Goal: Find specific page/section: Find specific page/section

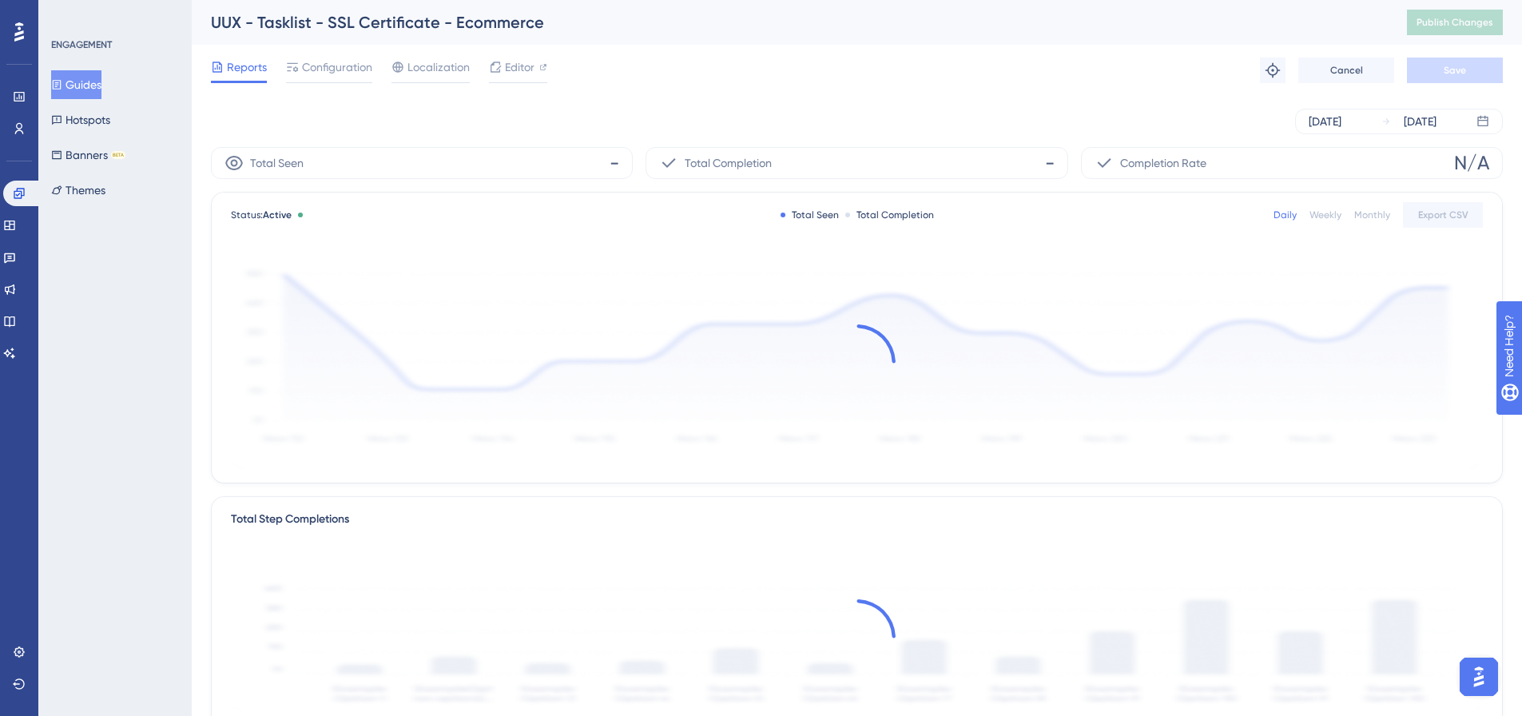
click at [87, 87] on button "Guides" at bounding box center [76, 84] width 50 height 29
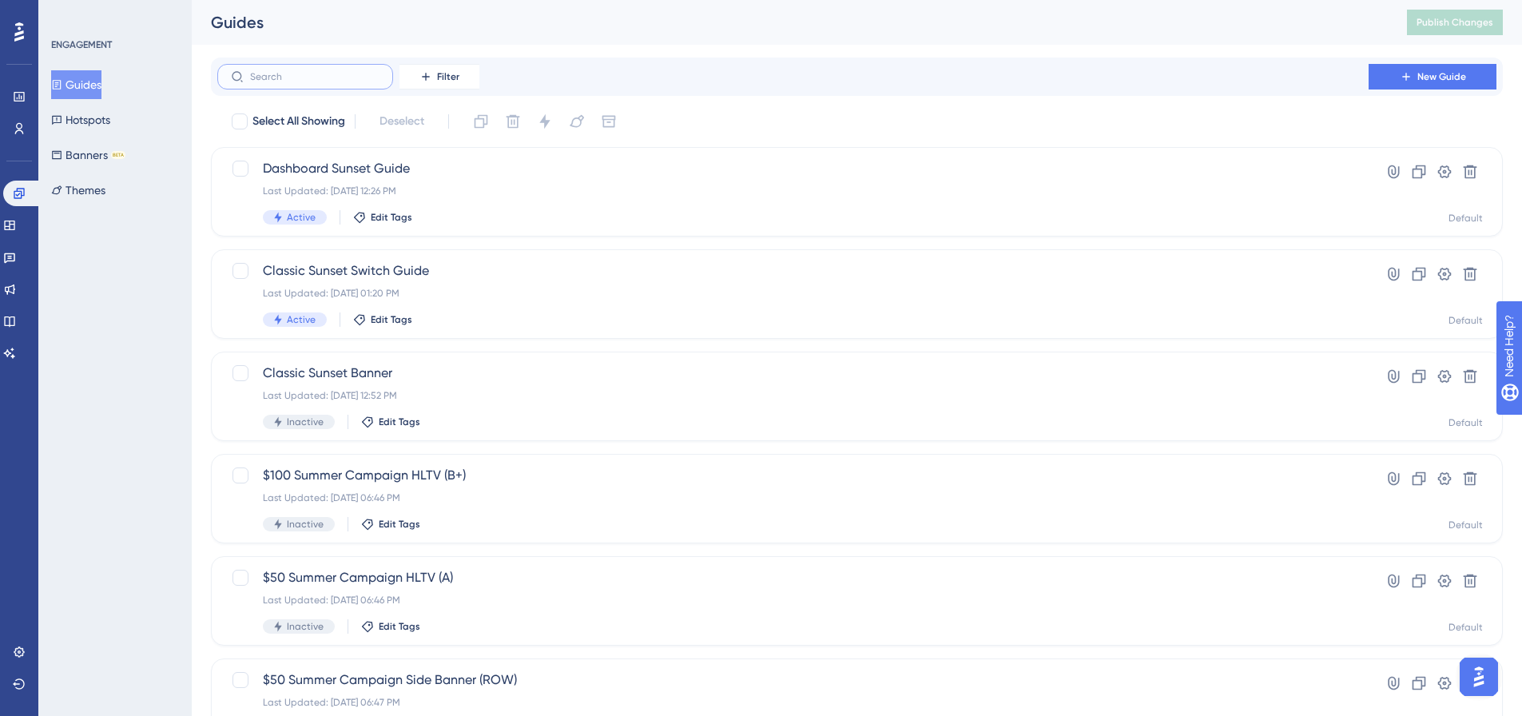
click at [311, 78] on input "text" at bounding box center [314, 76] width 129 height 11
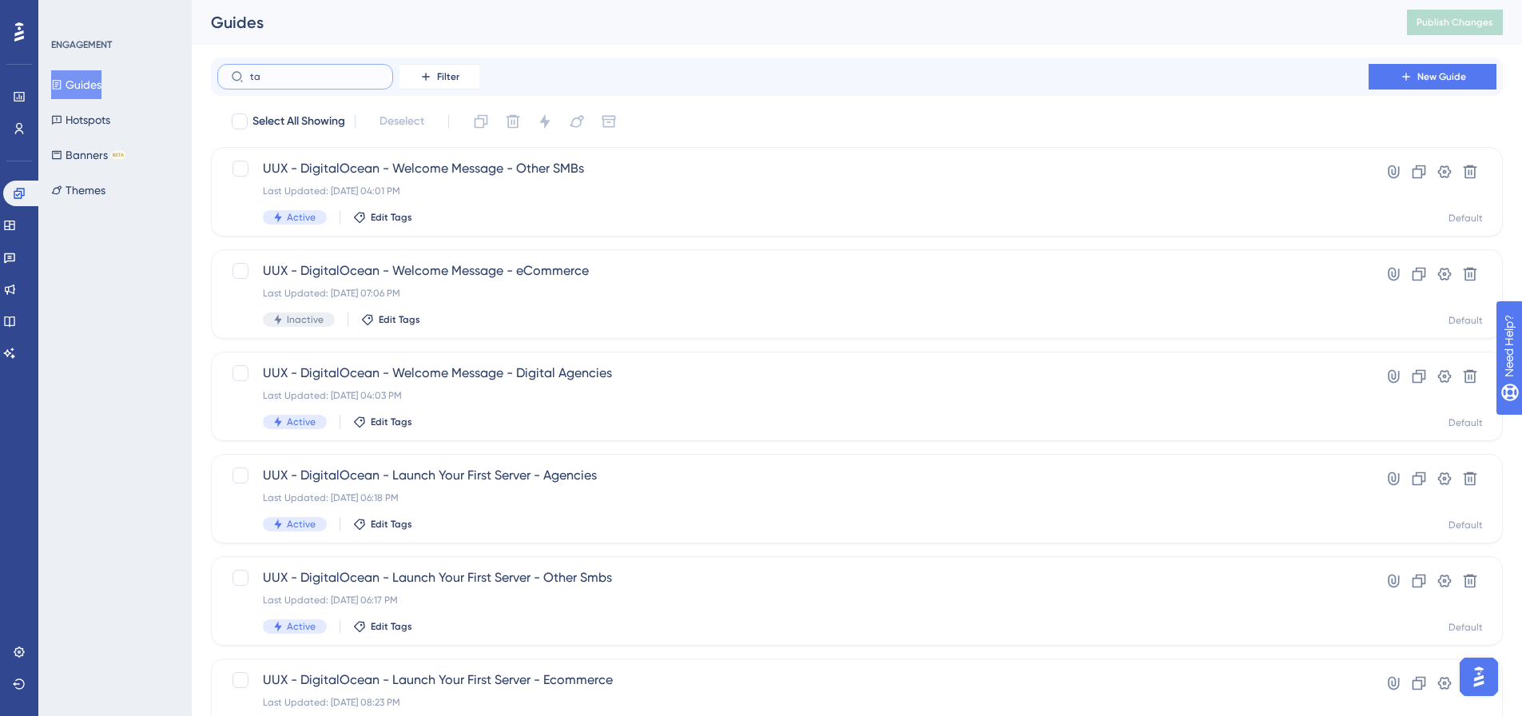
type input "t"
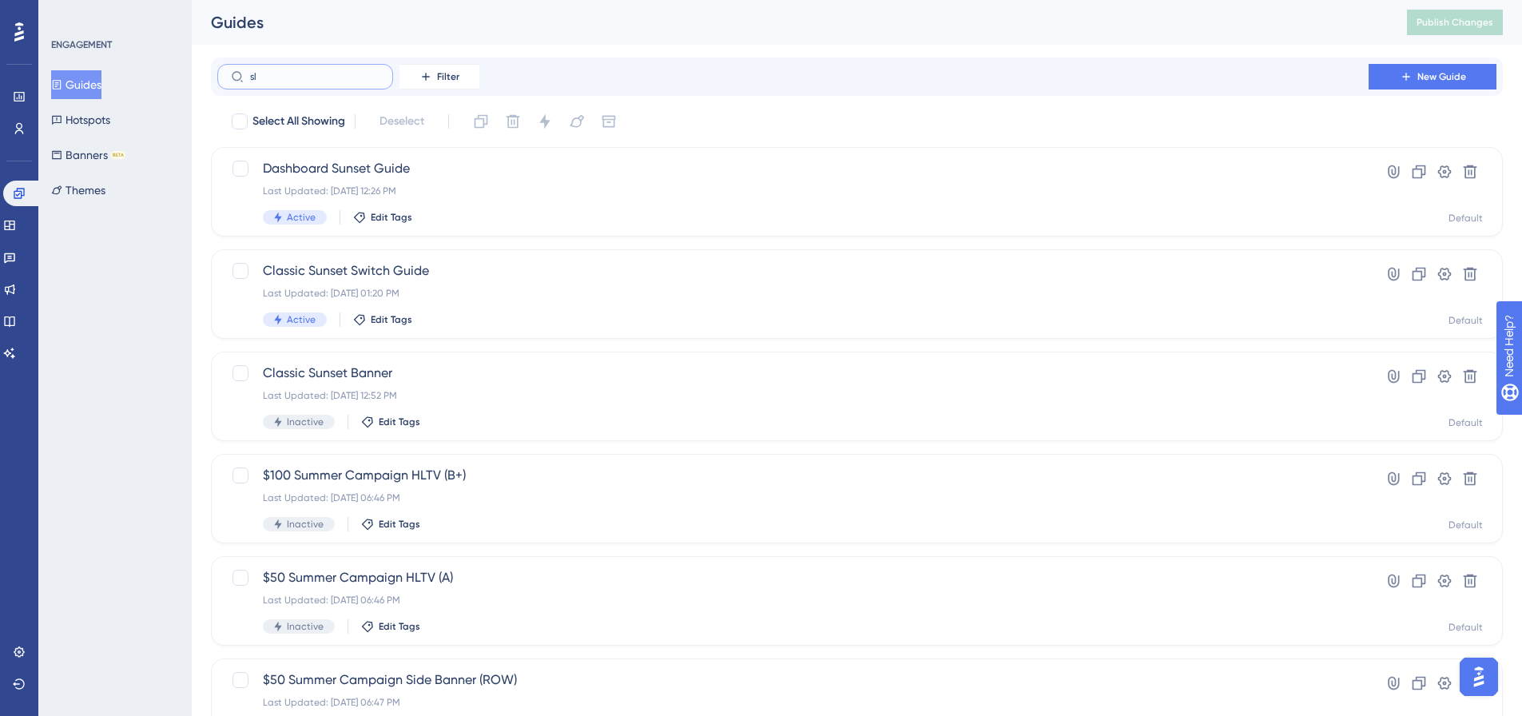
type input "sls"
checkbox input "true"
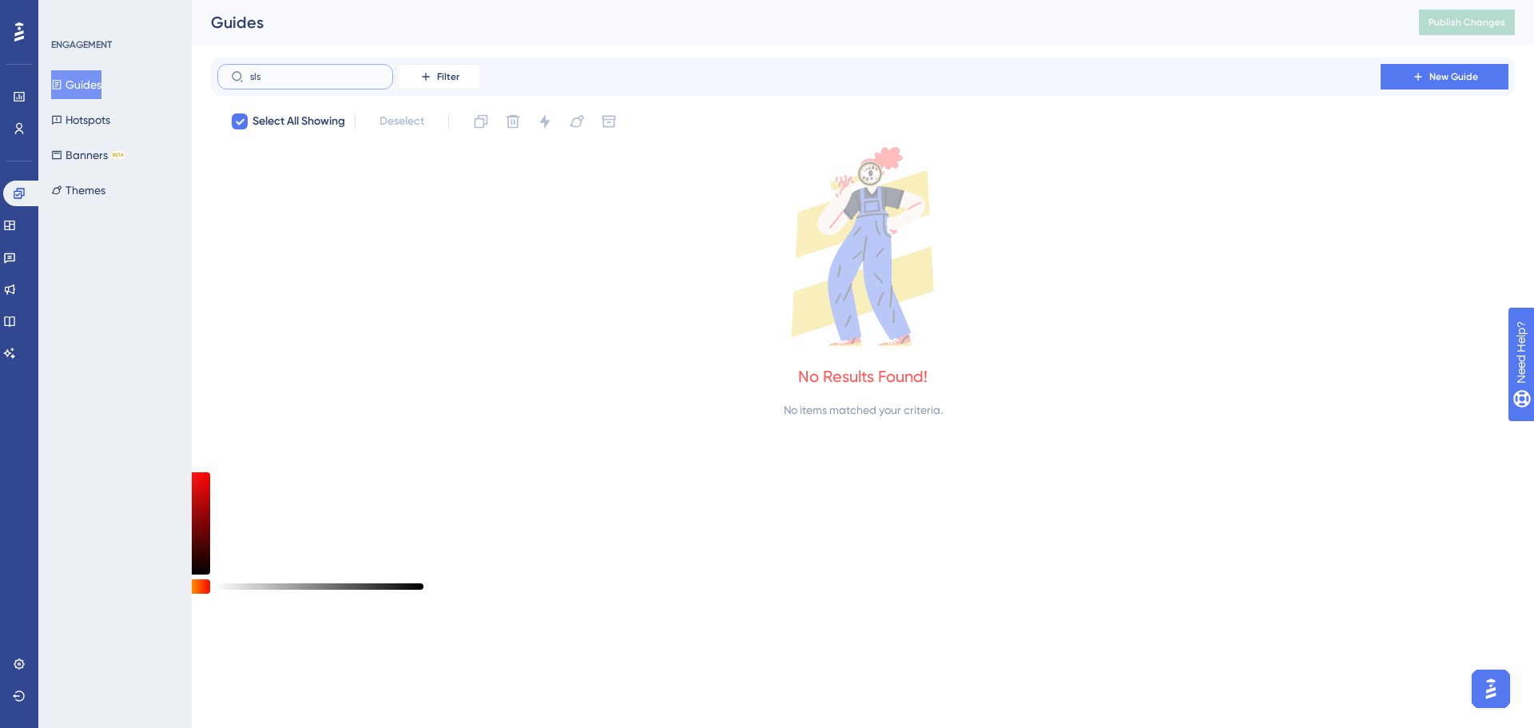
type input "sl"
checkbox input "false"
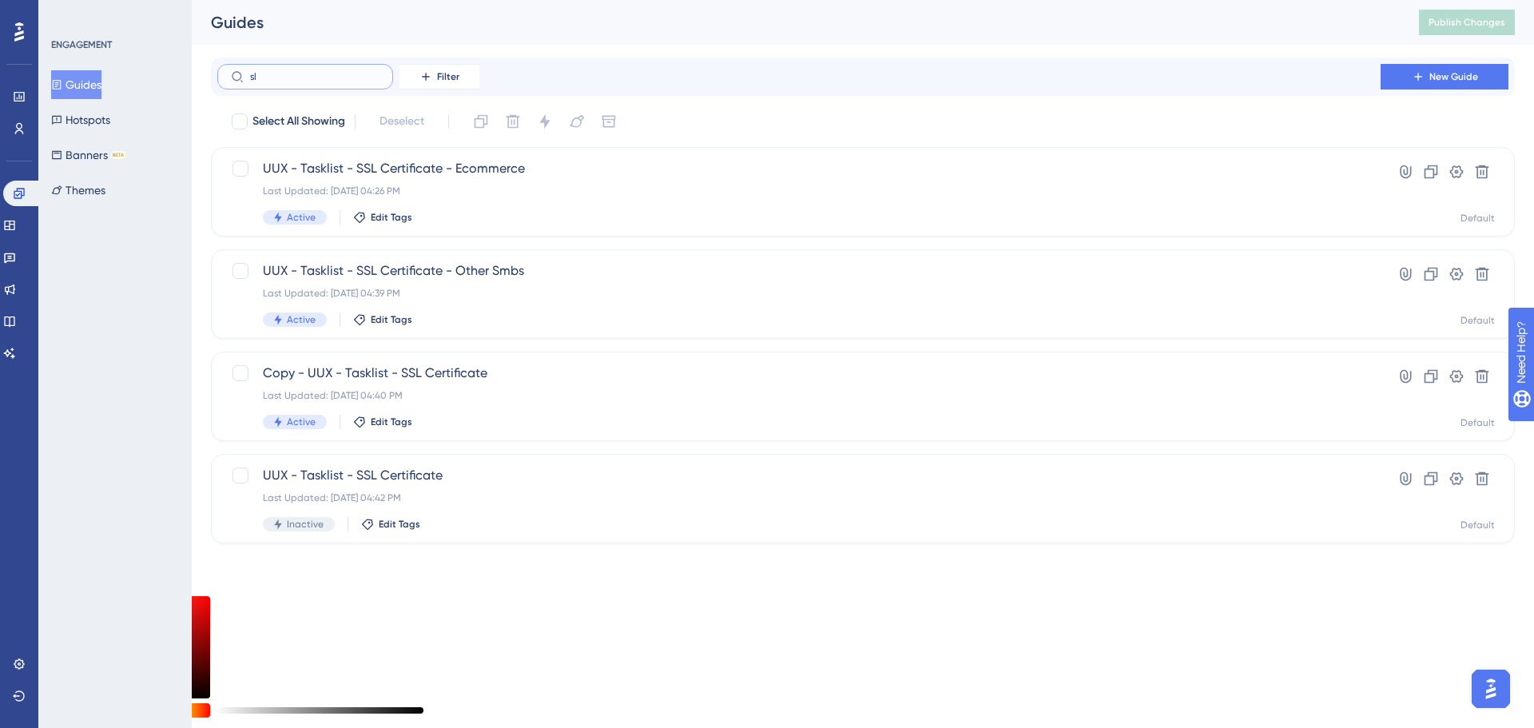
type input "s"
type input "ssl"
click at [387, 272] on span "UUX - Tasklist - SSL Certificate - Other Smbs" at bounding box center [799, 270] width 1072 height 19
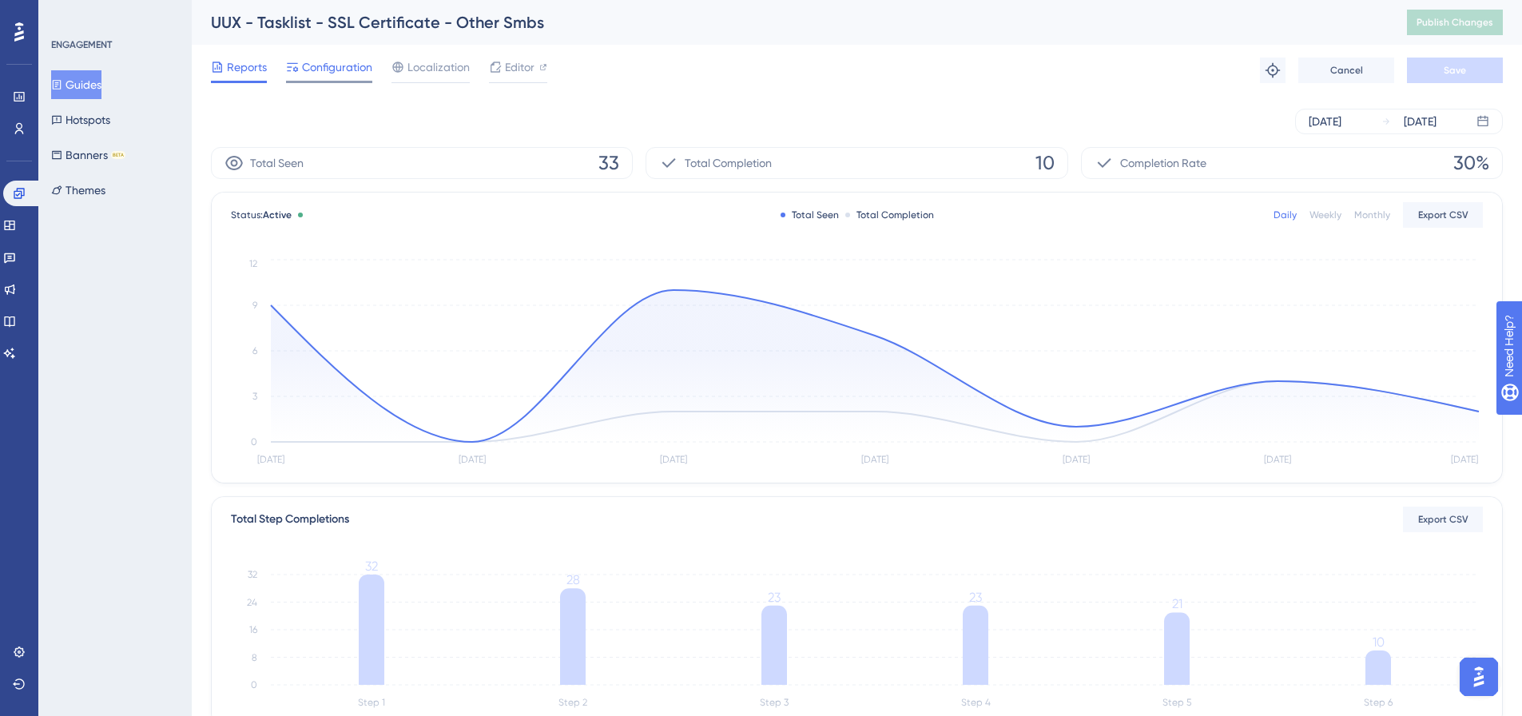
click at [354, 63] on span "Configuration" at bounding box center [337, 67] width 70 height 19
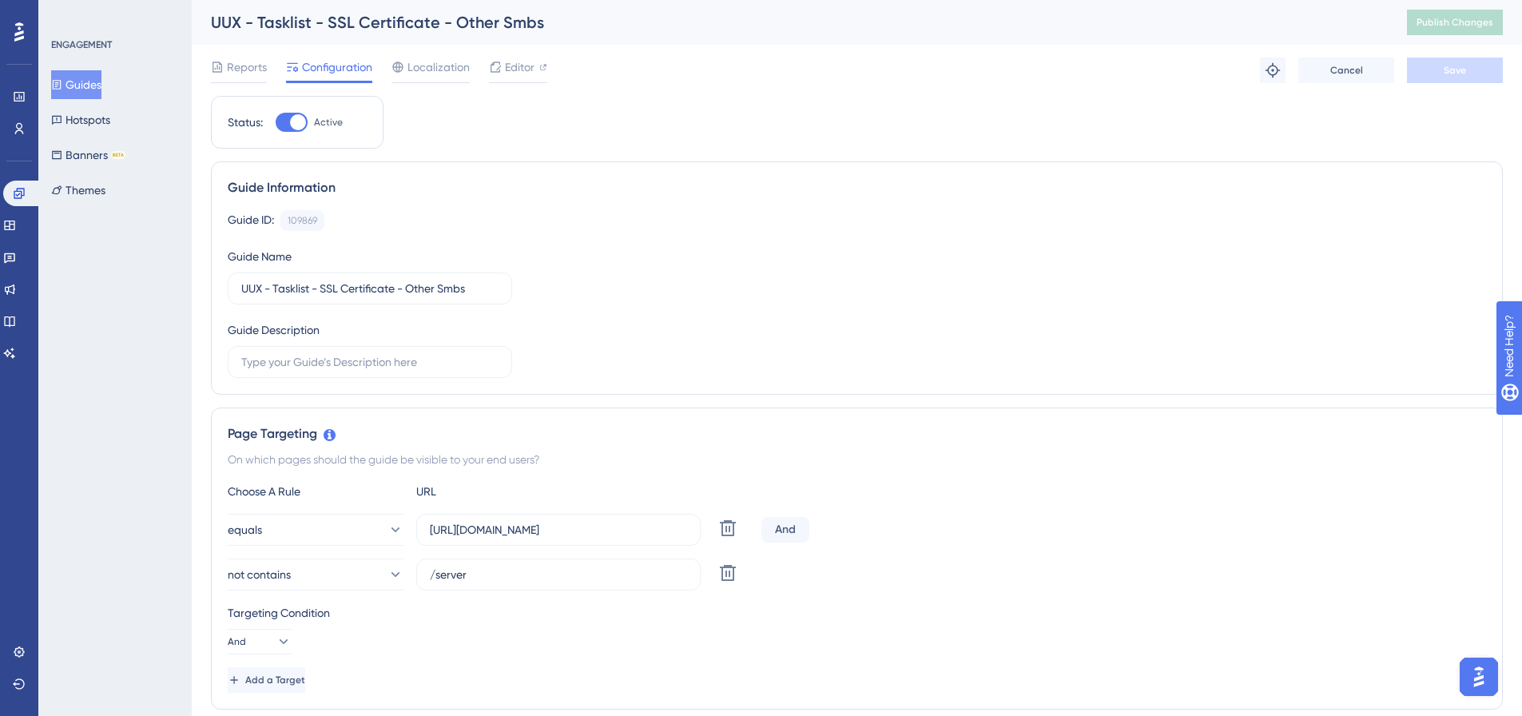
click at [91, 85] on button "Guides" at bounding box center [76, 84] width 50 height 29
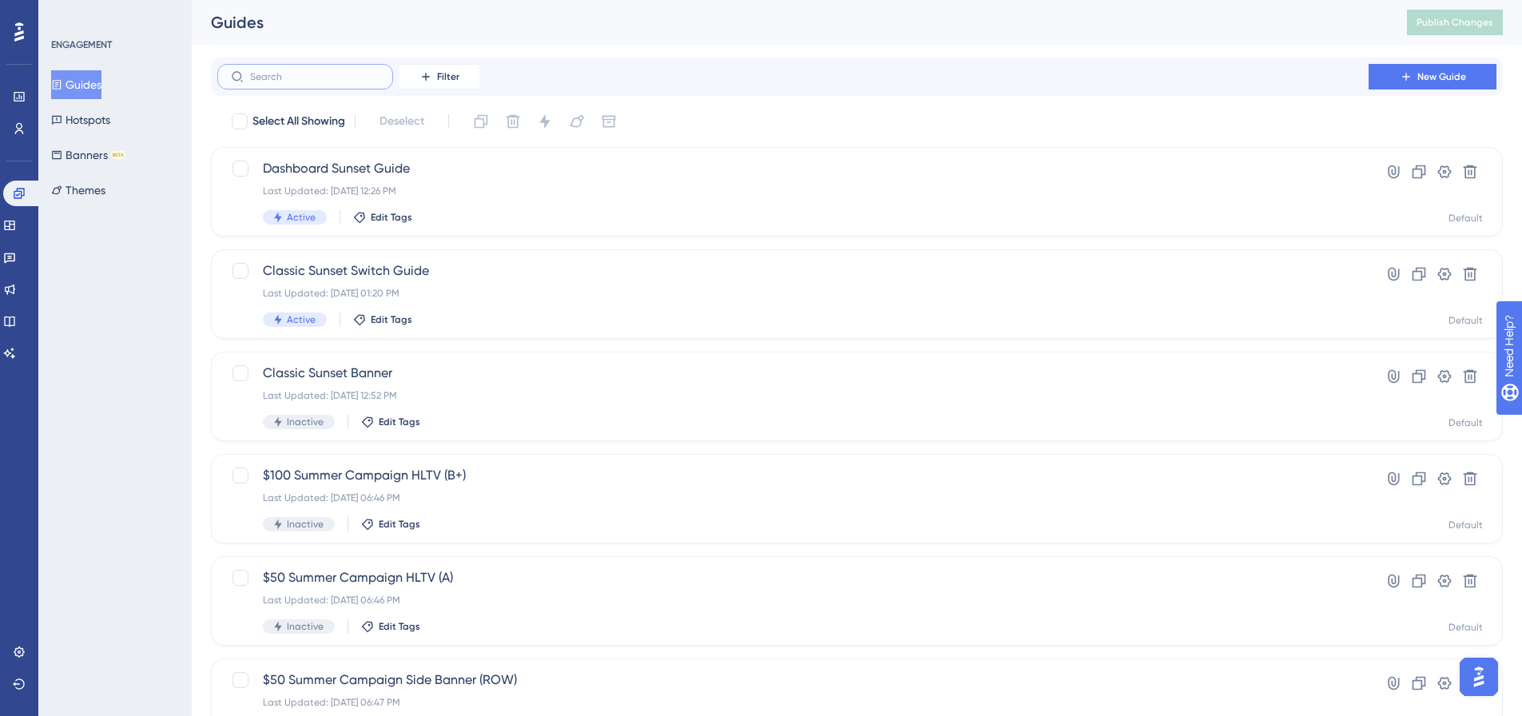
click at [316, 81] on input "text" at bounding box center [314, 76] width 129 height 11
type input "f"
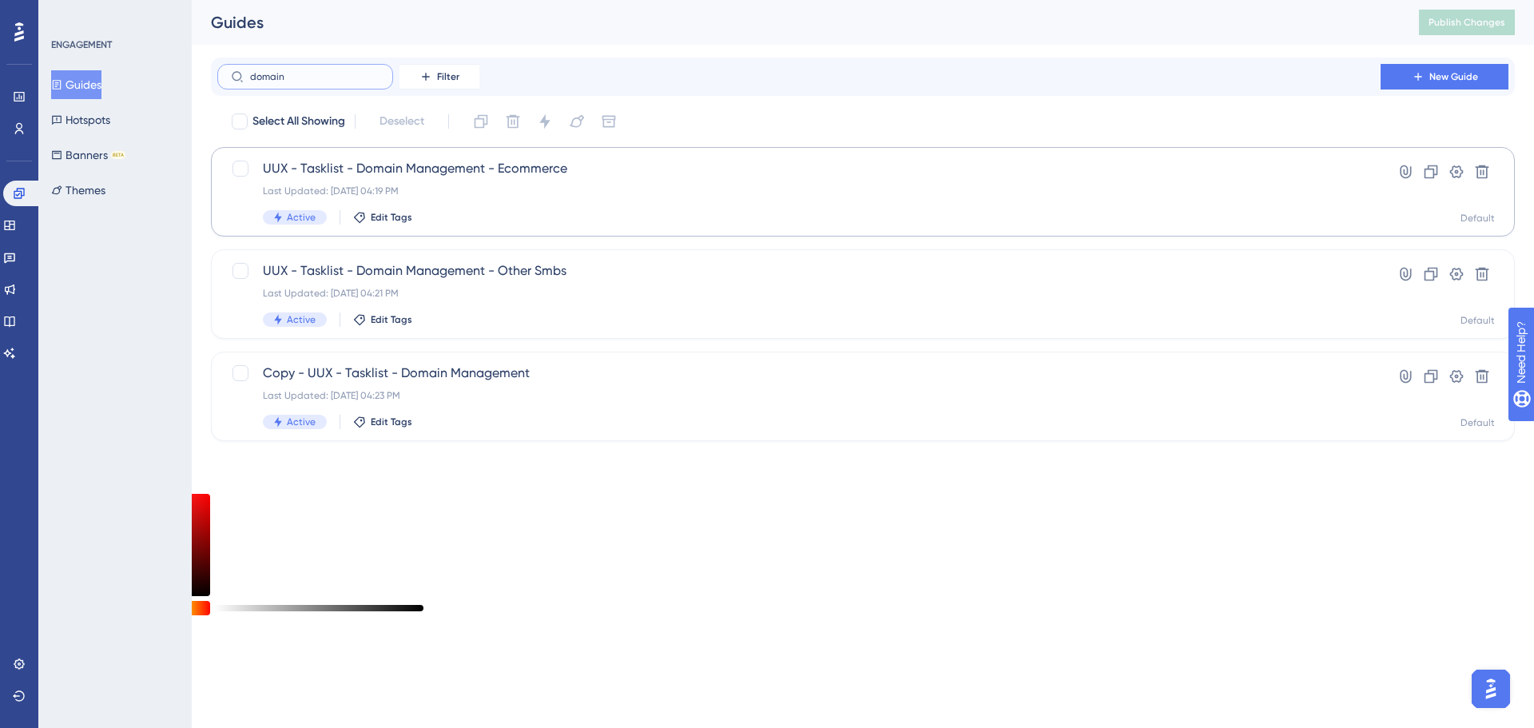
type input "domain"
click at [424, 183] on div "UUX - Tasklist - Domain Management - Ecommerce Last Updated: Oct 15 2024, 04:19…" at bounding box center [799, 192] width 1072 height 66
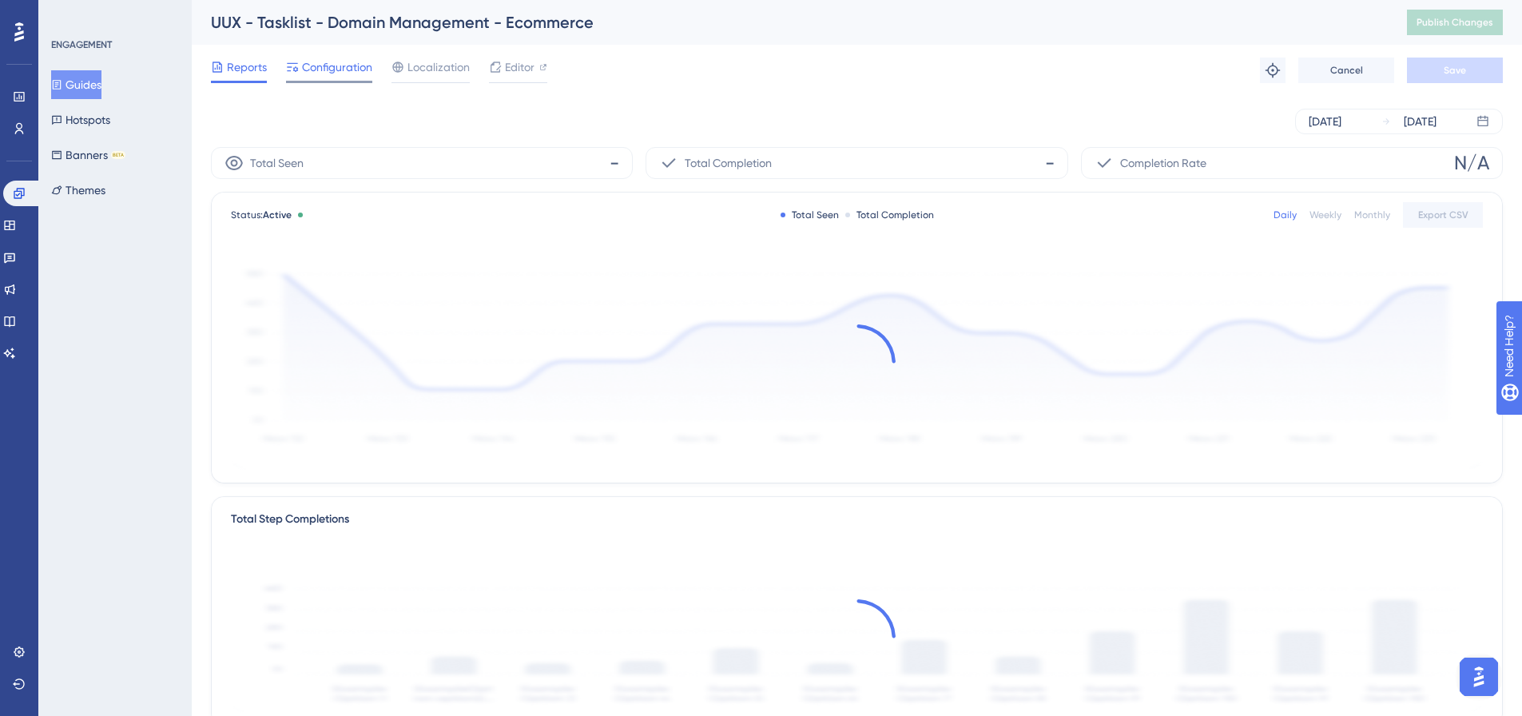
click at [333, 71] on span "Configuration" at bounding box center [337, 67] width 70 height 19
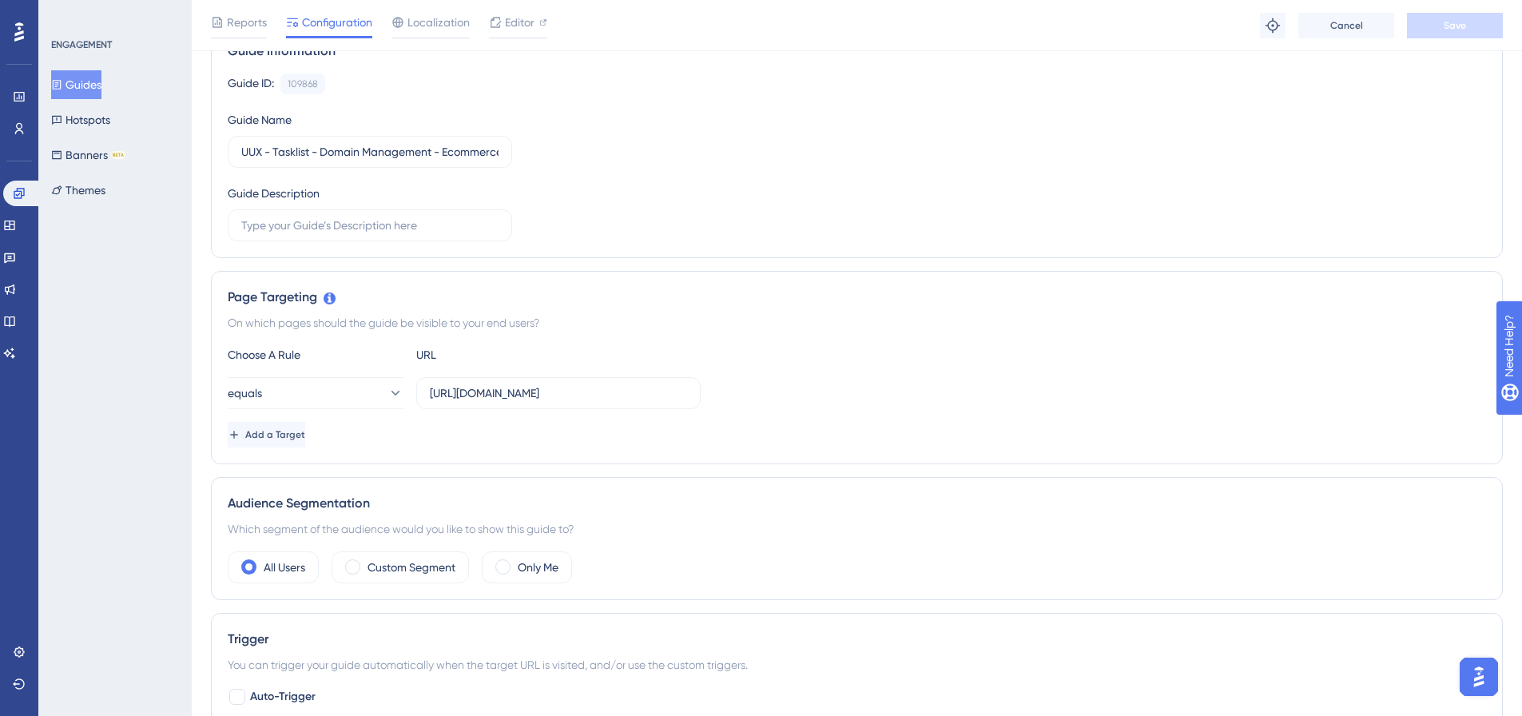
scroll to position [126, 0]
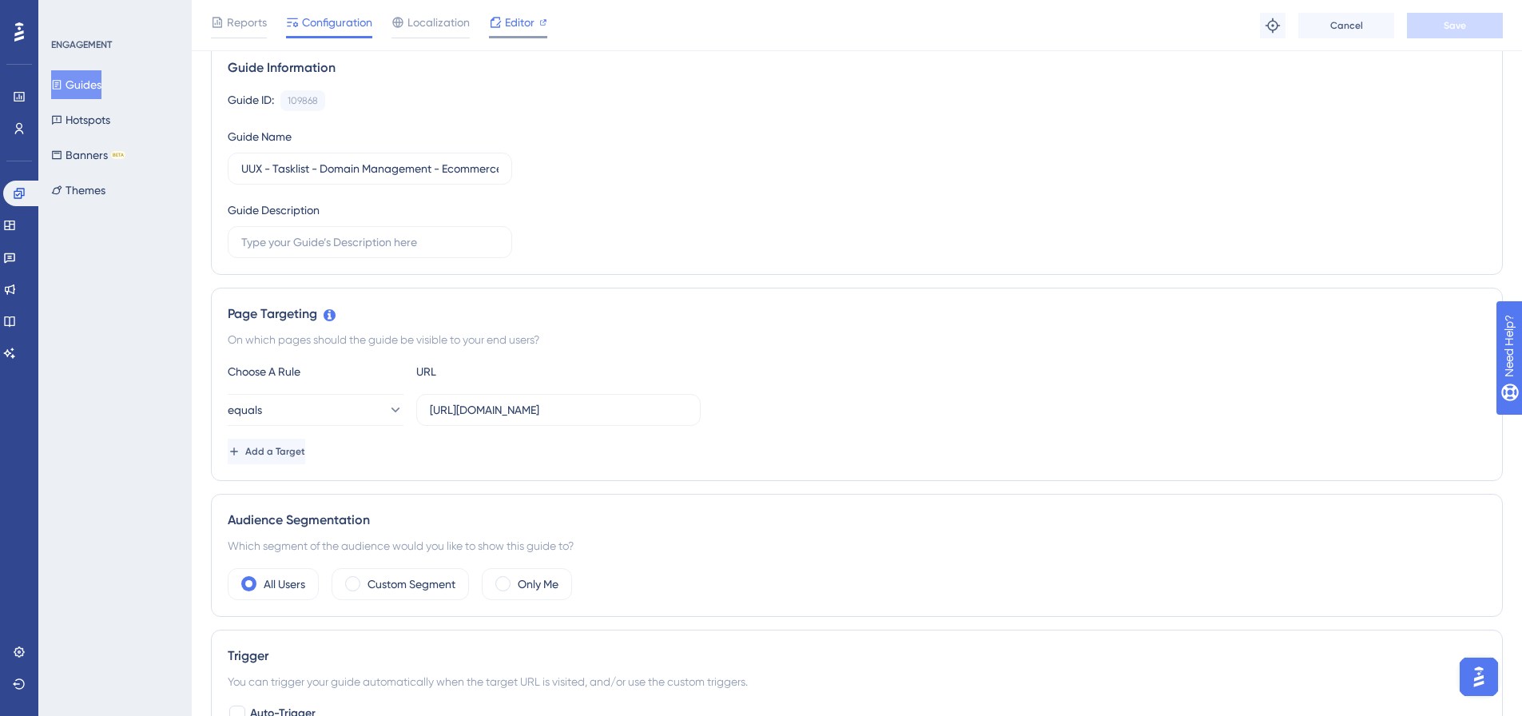
click at [509, 18] on span "Editor" at bounding box center [520, 22] width 30 height 19
click at [56, 86] on button "Guides" at bounding box center [76, 84] width 50 height 29
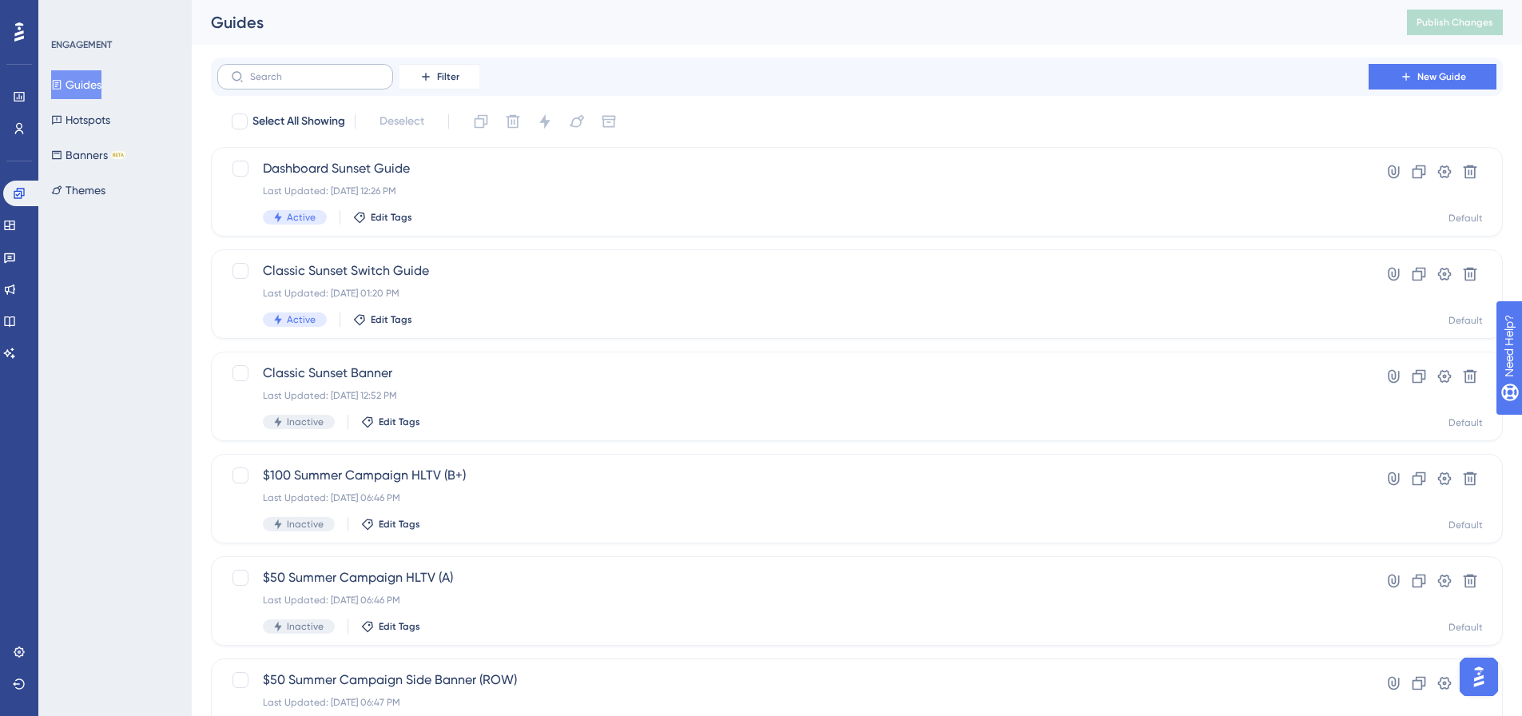
click at [289, 69] on label at bounding box center [305, 77] width 176 height 26
click at [289, 71] on input "text" at bounding box center [314, 76] width 129 height 11
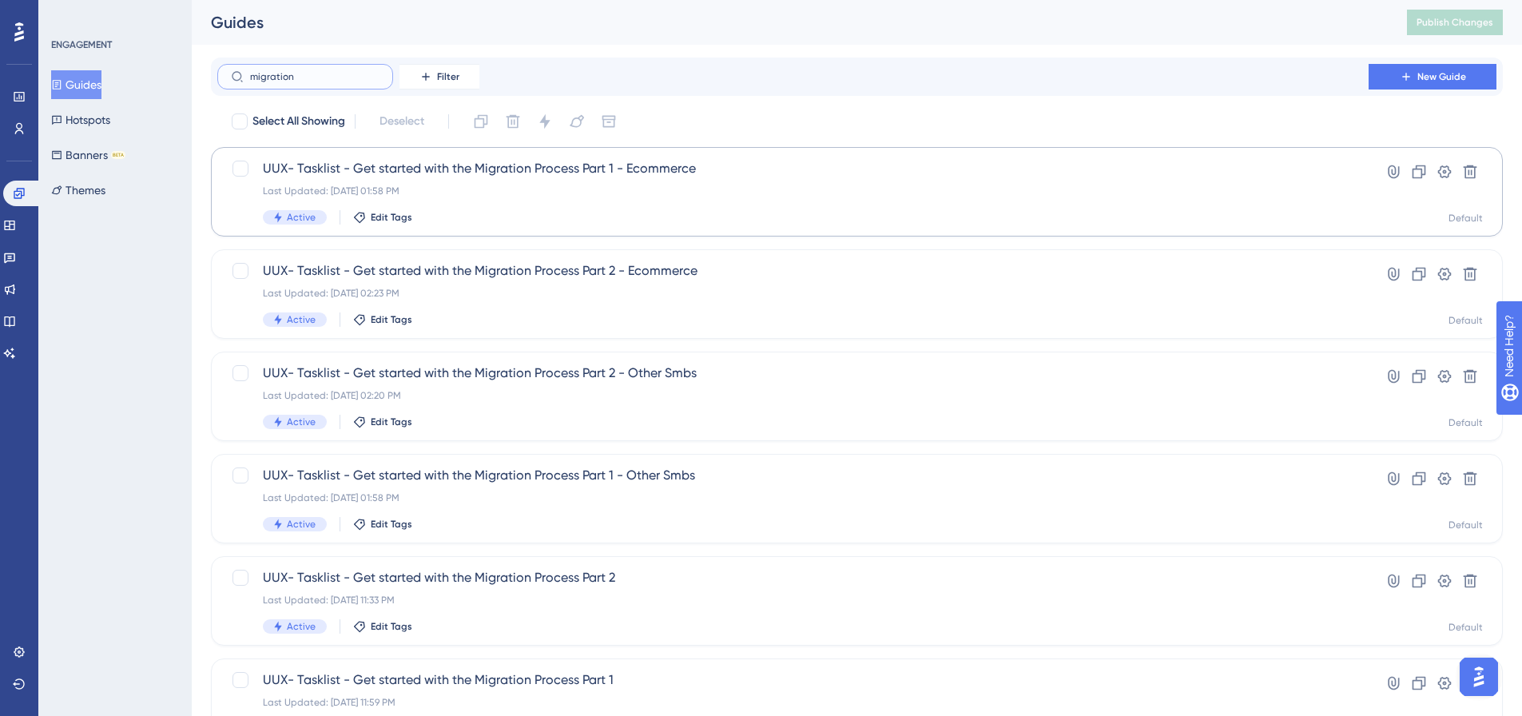
type input "migration"
click at [442, 191] on div "Last Updated: Feb 28 2024, 01:58 PM" at bounding box center [793, 191] width 1060 height 13
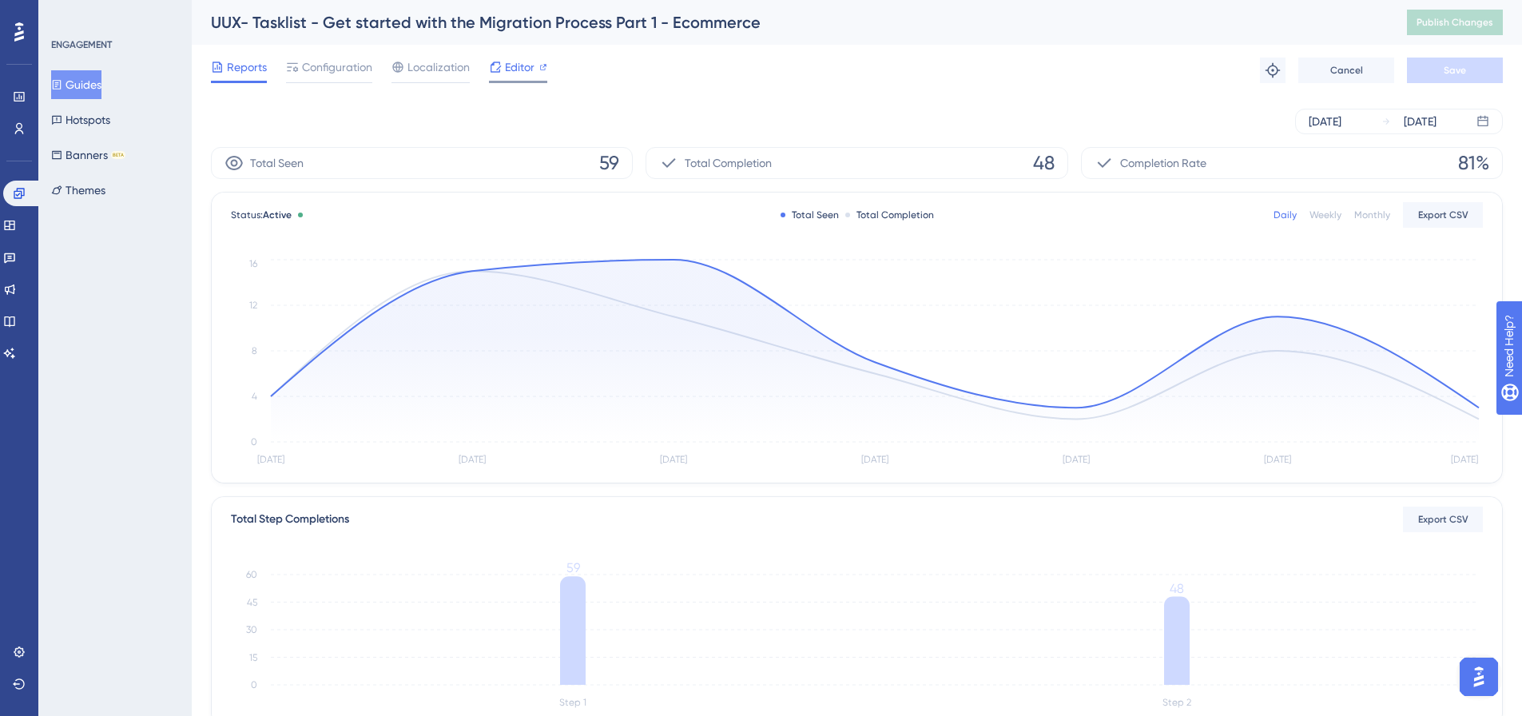
click at [499, 71] on icon at bounding box center [495, 67] width 13 height 13
click at [356, 61] on span "Configuration" at bounding box center [337, 67] width 70 height 19
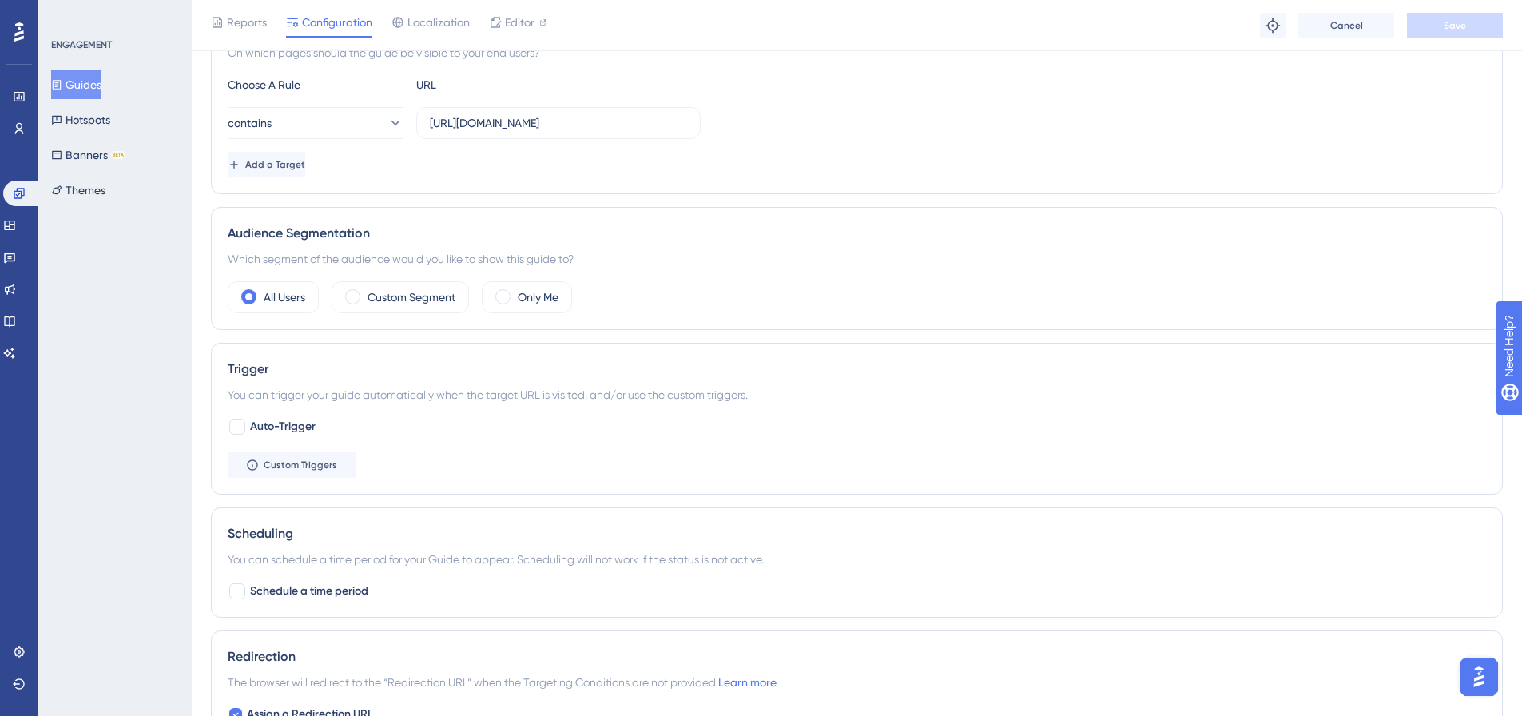
scroll to position [639, 0]
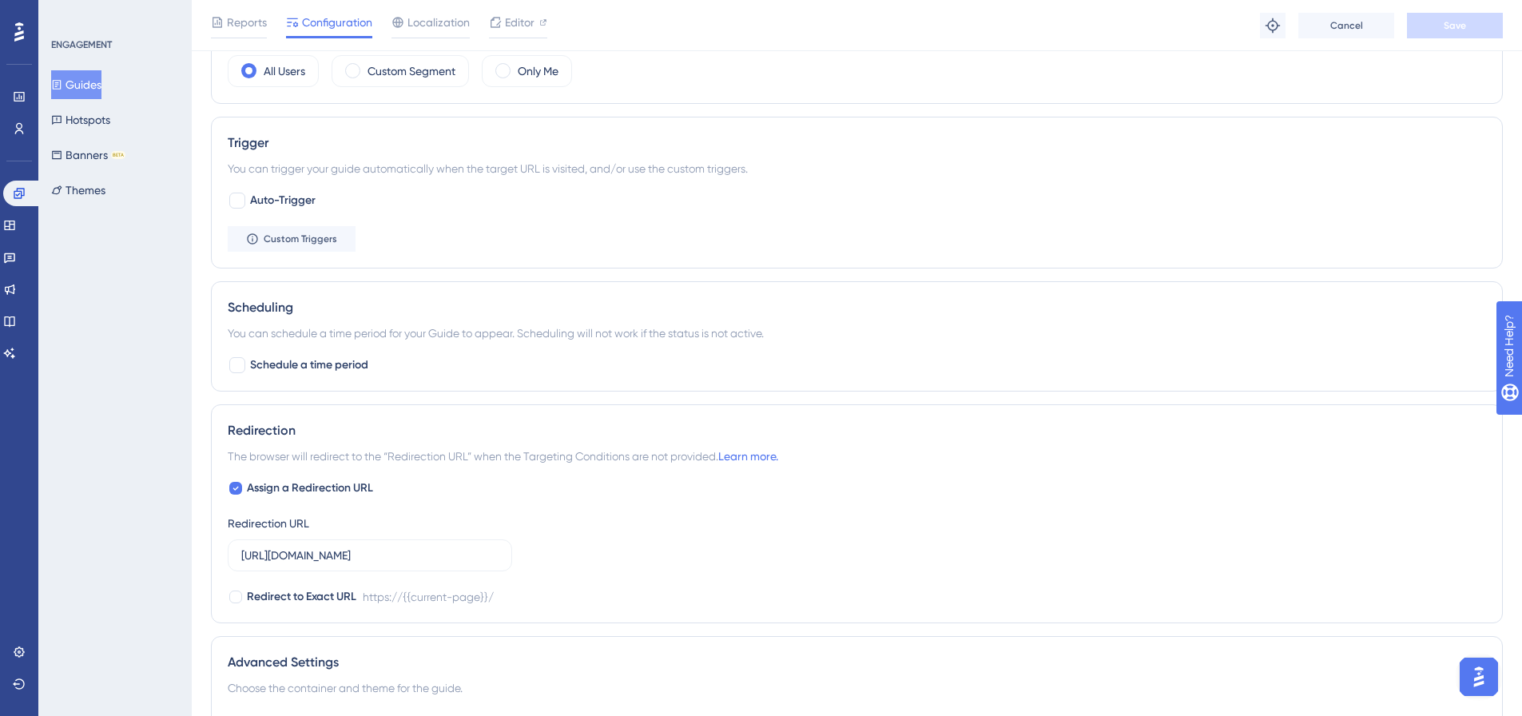
click at [96, 86] on button "Guides" at bounding box center [76, 84] width 50 height 29
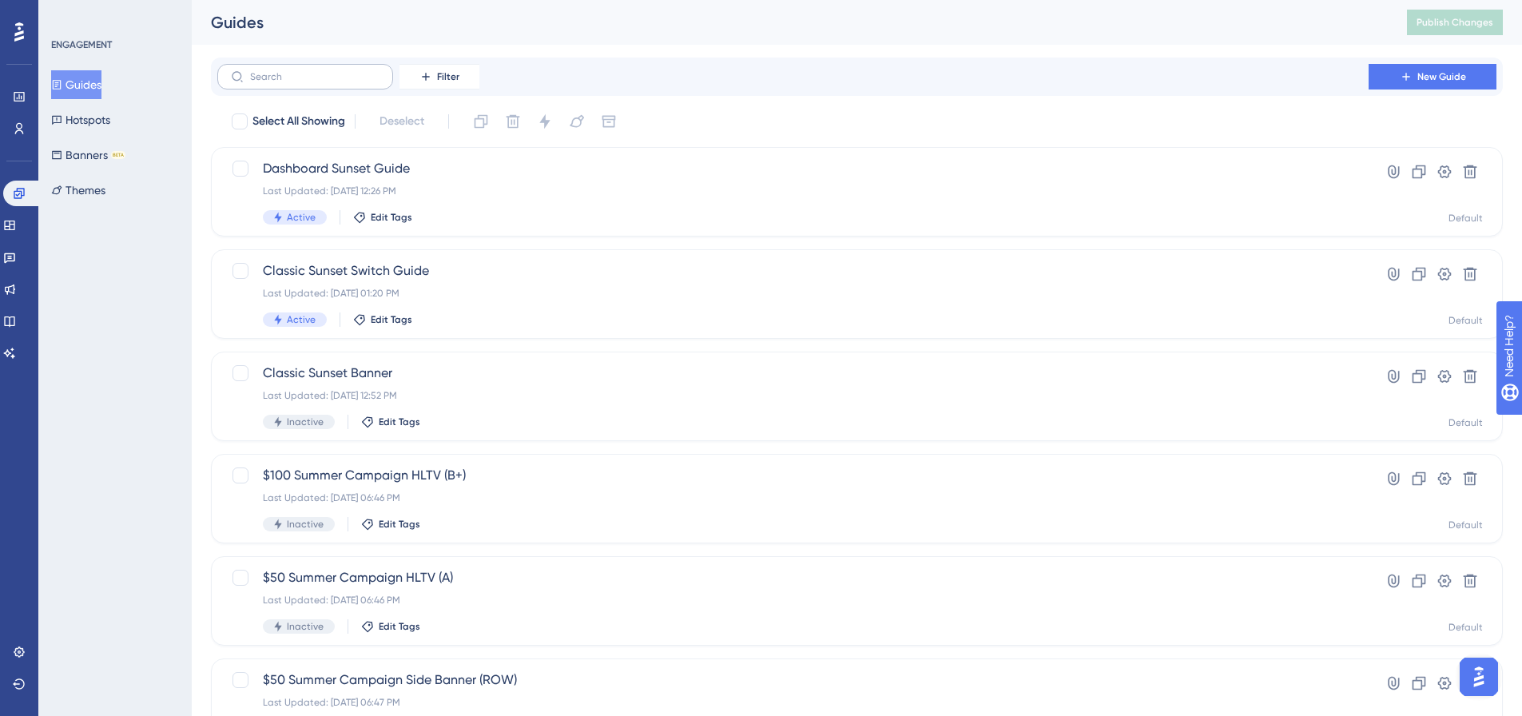
click at [288, 70] on label at bounding box center [305, 77] width 176 height 26
click at [288, 71] on input "text" at bounding box center [314, 76] width 129 height 11
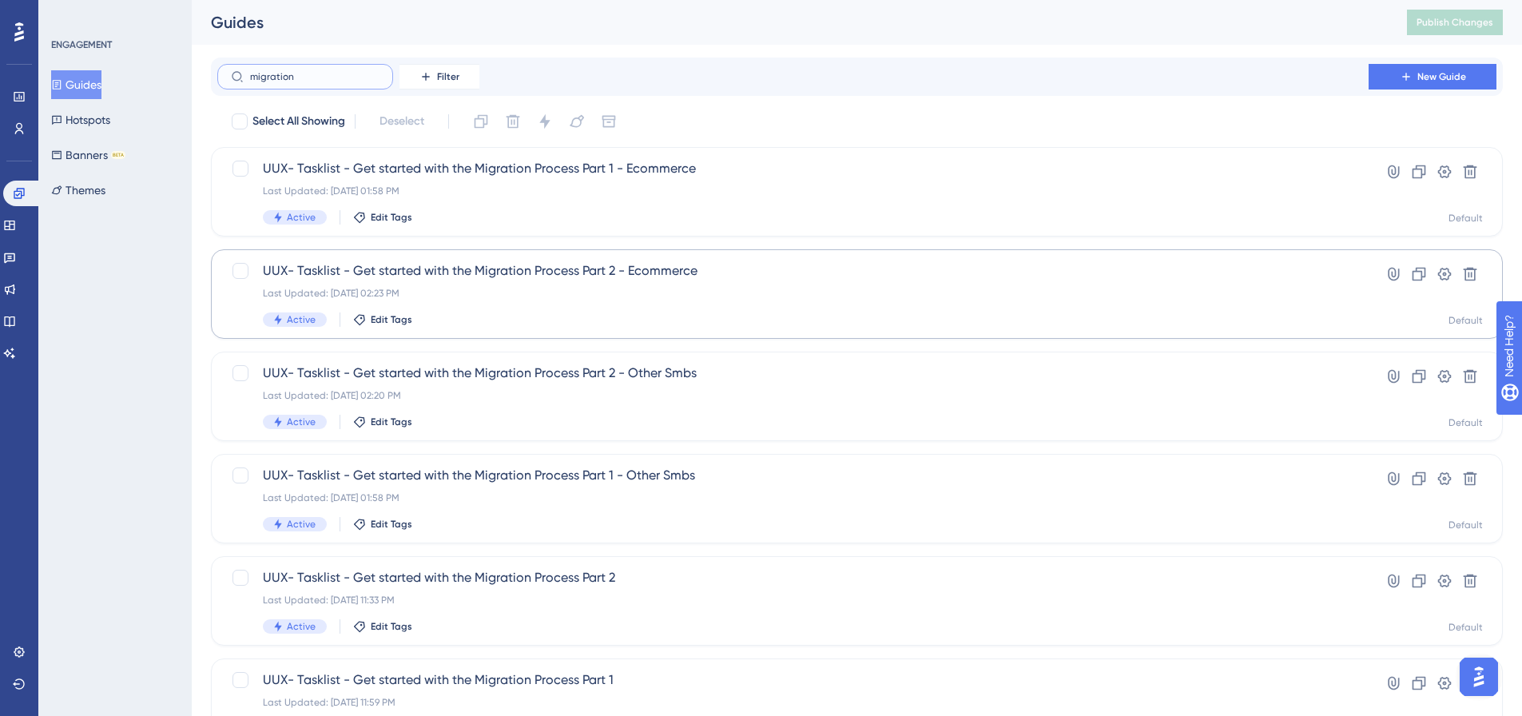
type input "migration"
click at [590, 300] on div "UUX- Tasklist - Get started with the Migration Process Part 2 - Ecommerce Last …" at bounding box center [793, 294] width 1060 height 66
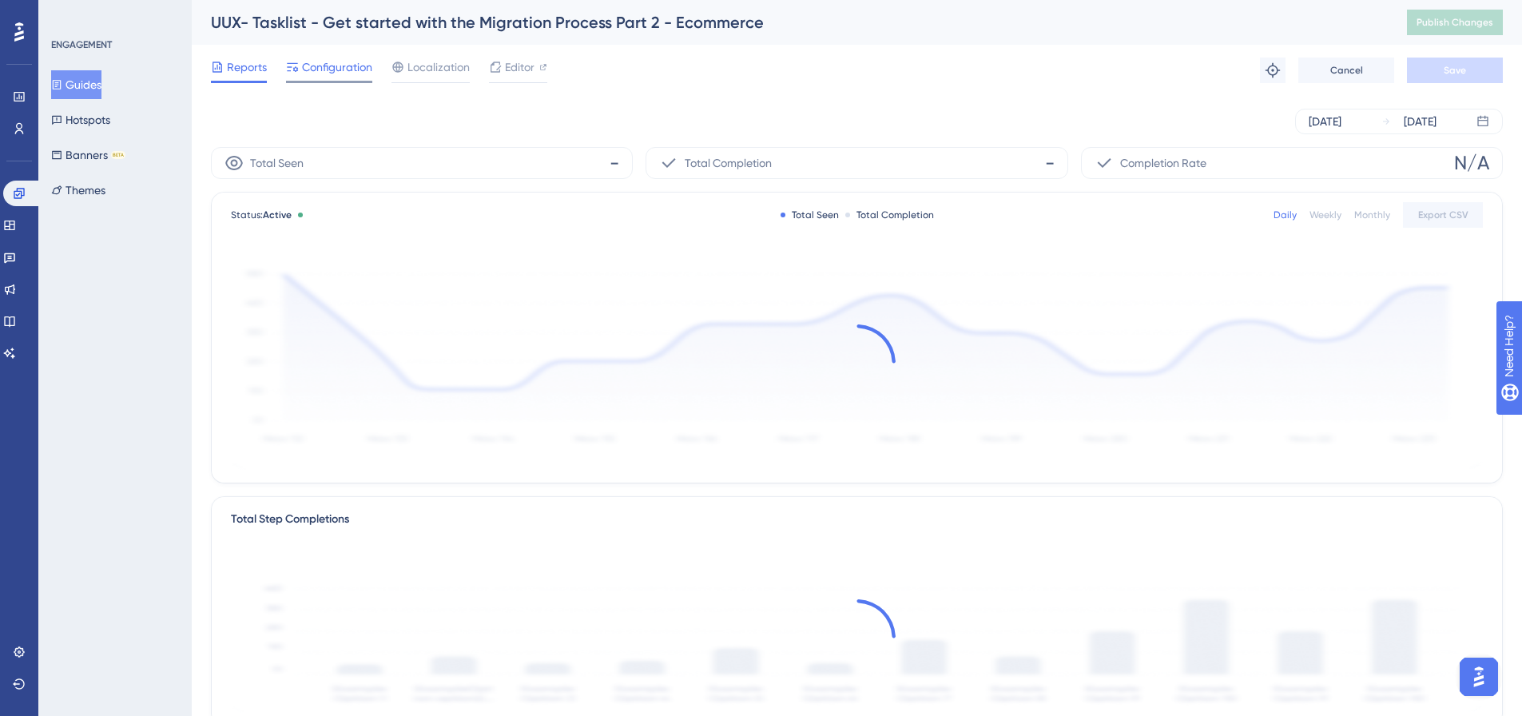
click at [332, 61] on span "Configuration" at bounding box center [337, 67] width 70 height 19
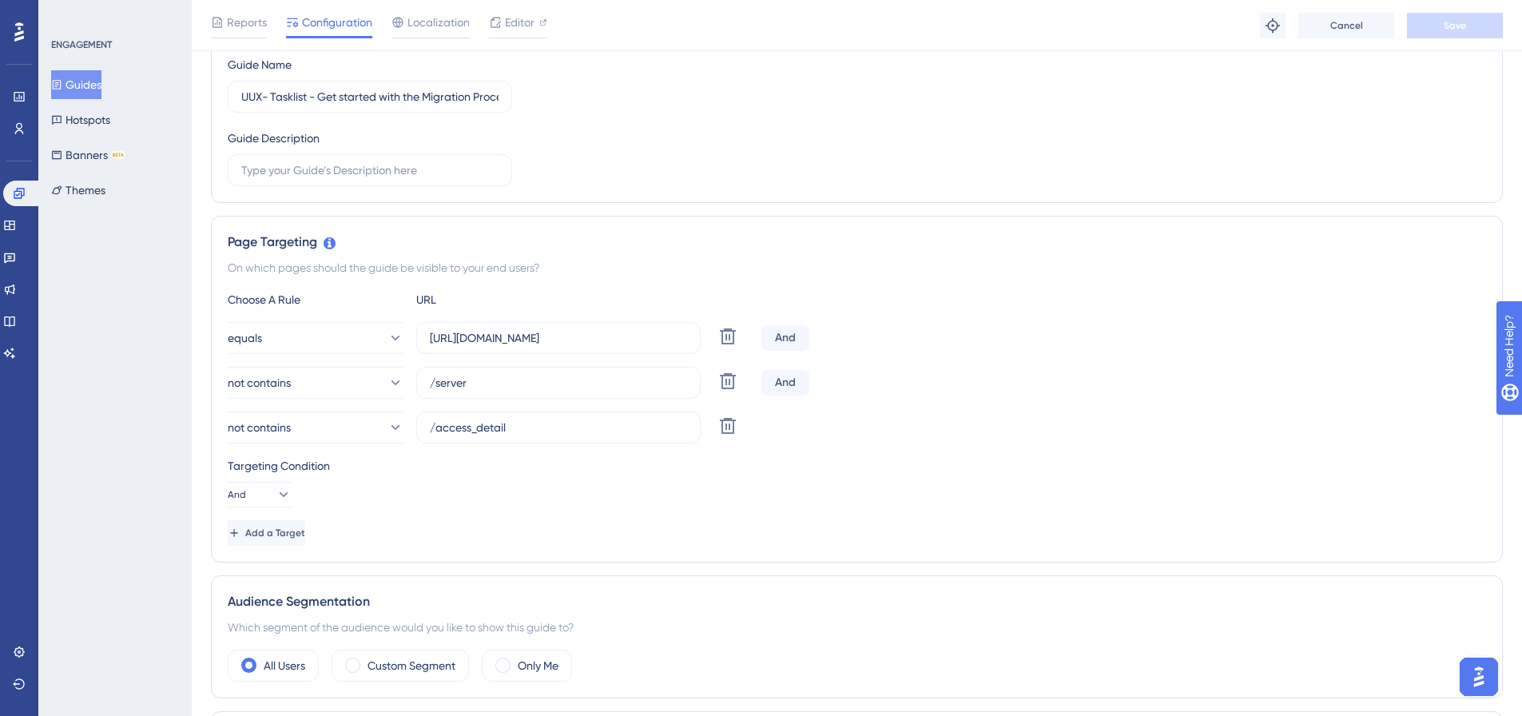
scroll to position [160, 0]
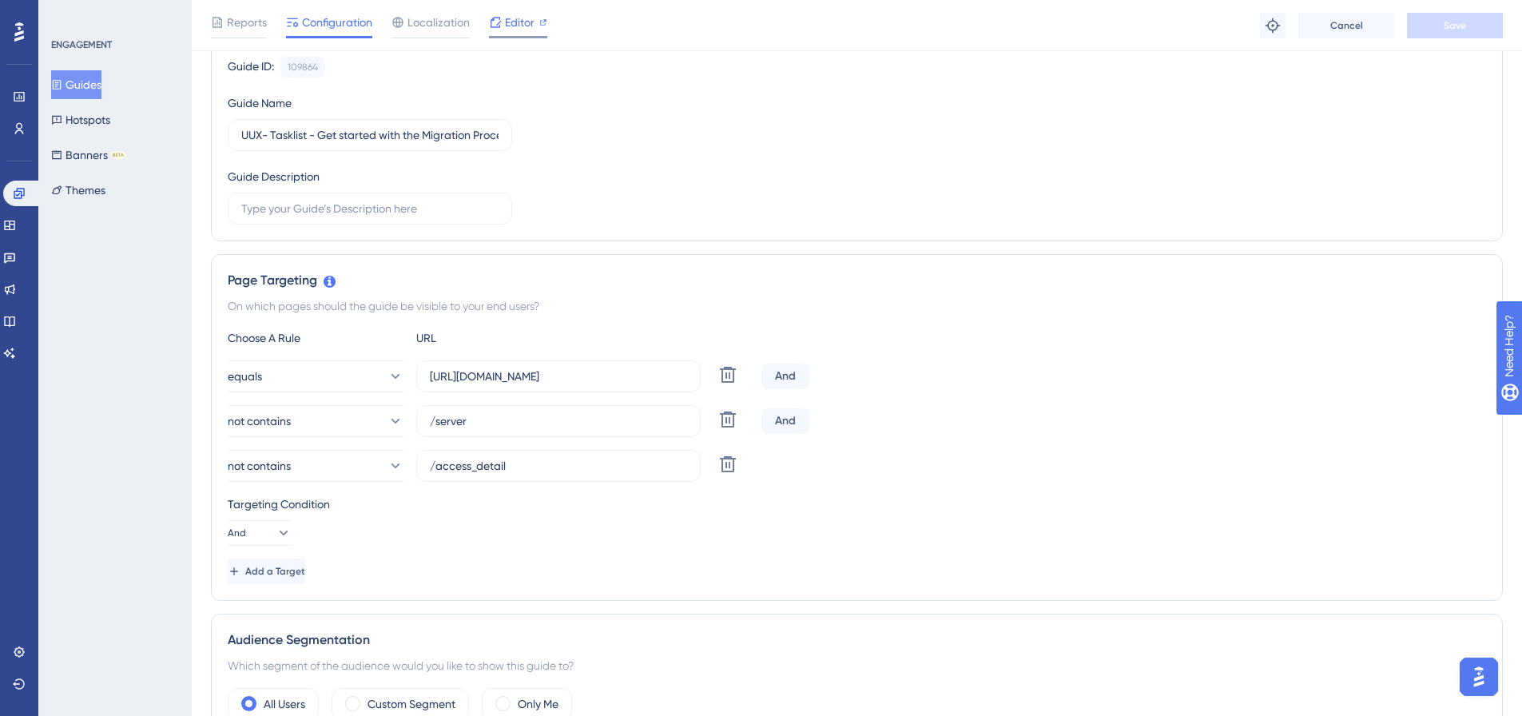
click at [518, 20] on span "Editor" at bounding box center [520, 22] width 30 height 19
drag, startPoint x: 439, startPoint y: 139, endPoint x: 518, endPoint y: 132, distance: 78.6
click at [518, 132] on div "Guide ID: 109864 Copy Guide Name UUX- Tasklist - Get started with the Migration…" at bounding box center [857, 141] width 1258 height 168
click at [484, 32] on div "Reports Configuration Localization Editor" at bounding box center [379, 26] width 336 height 26
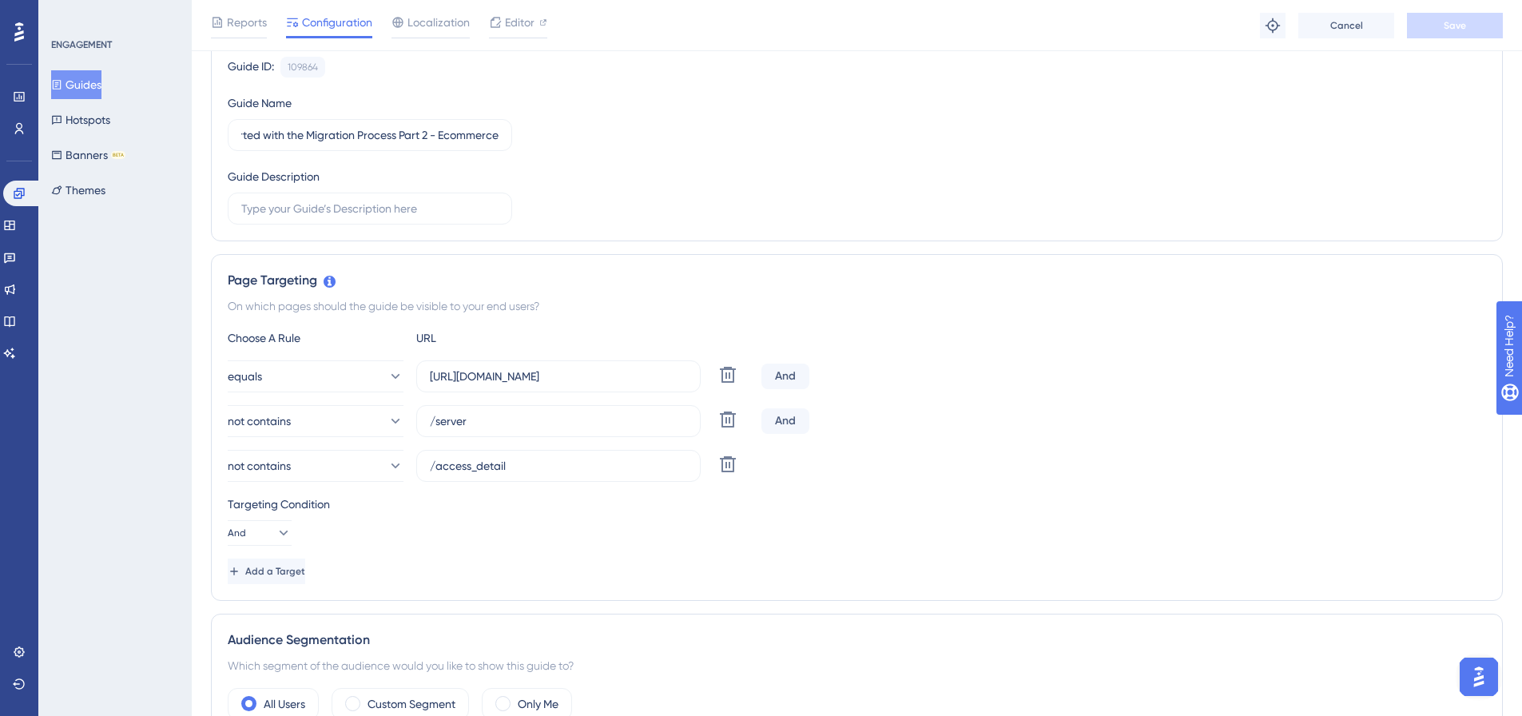
scroll to position [0, 0]
click at [498, 27] on icon at bounding box center [496, 22] width 10 height 10
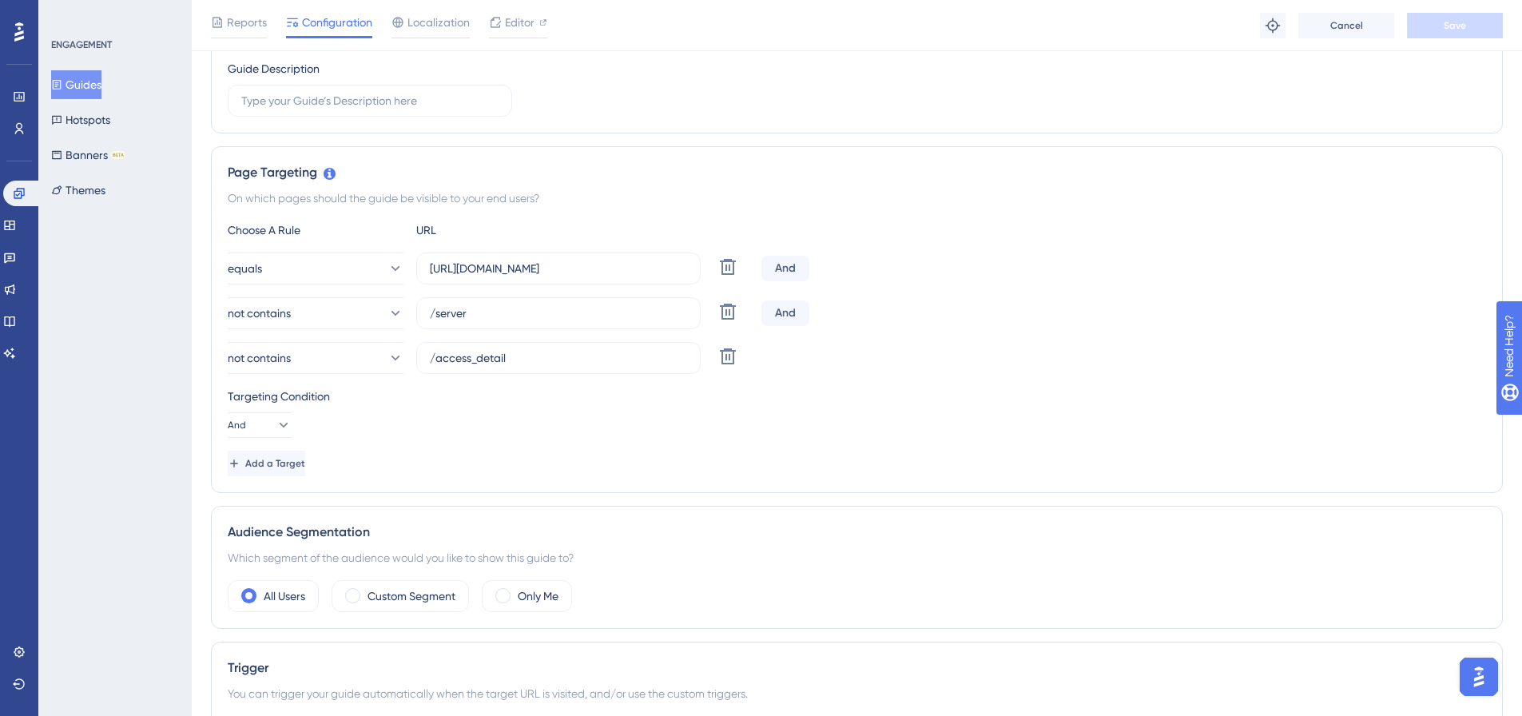
scroll to position [320, 0]
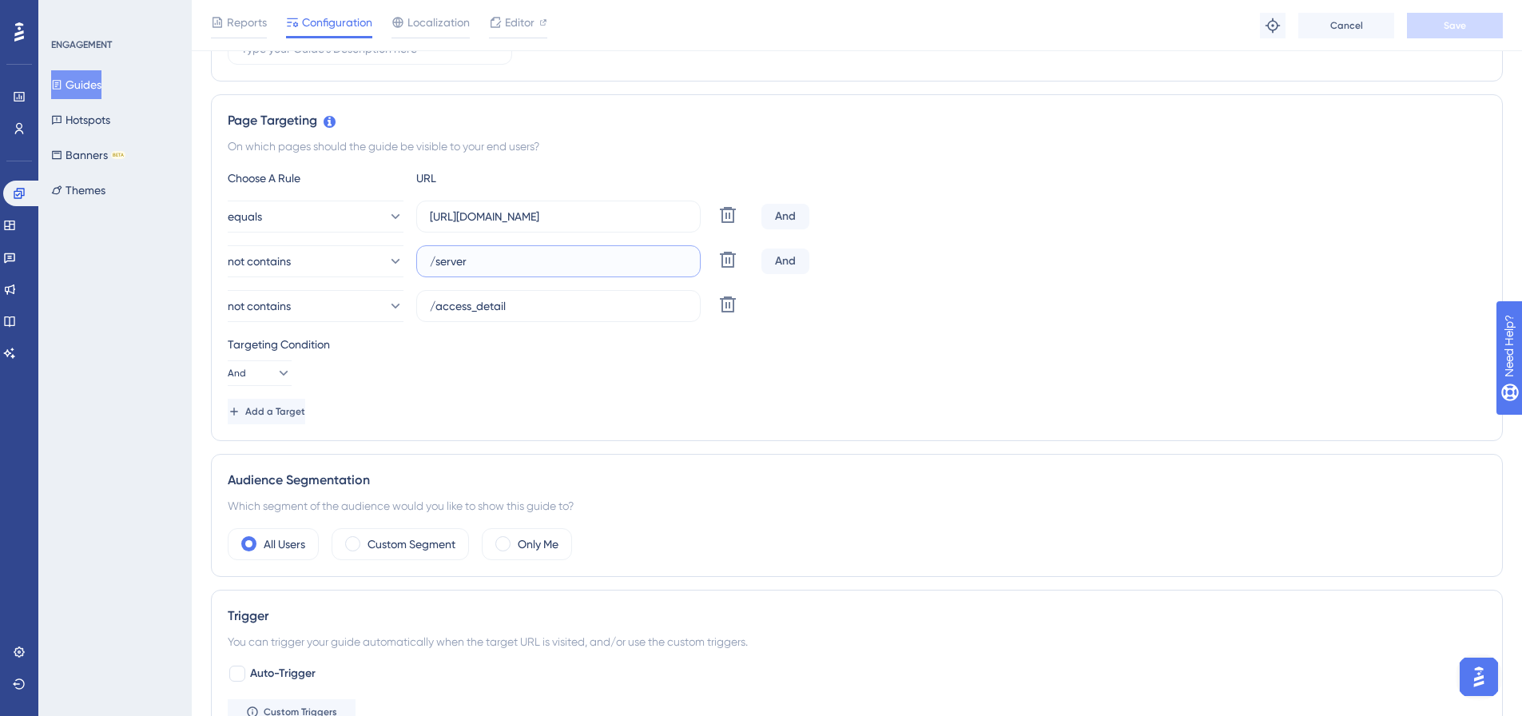
click at [474, 266] on input "/server" at bounding box center [558, 261] width 257 height 18
click at [85, 76] on button "Guides" at bounding box center [76, 84] width 50 height 29
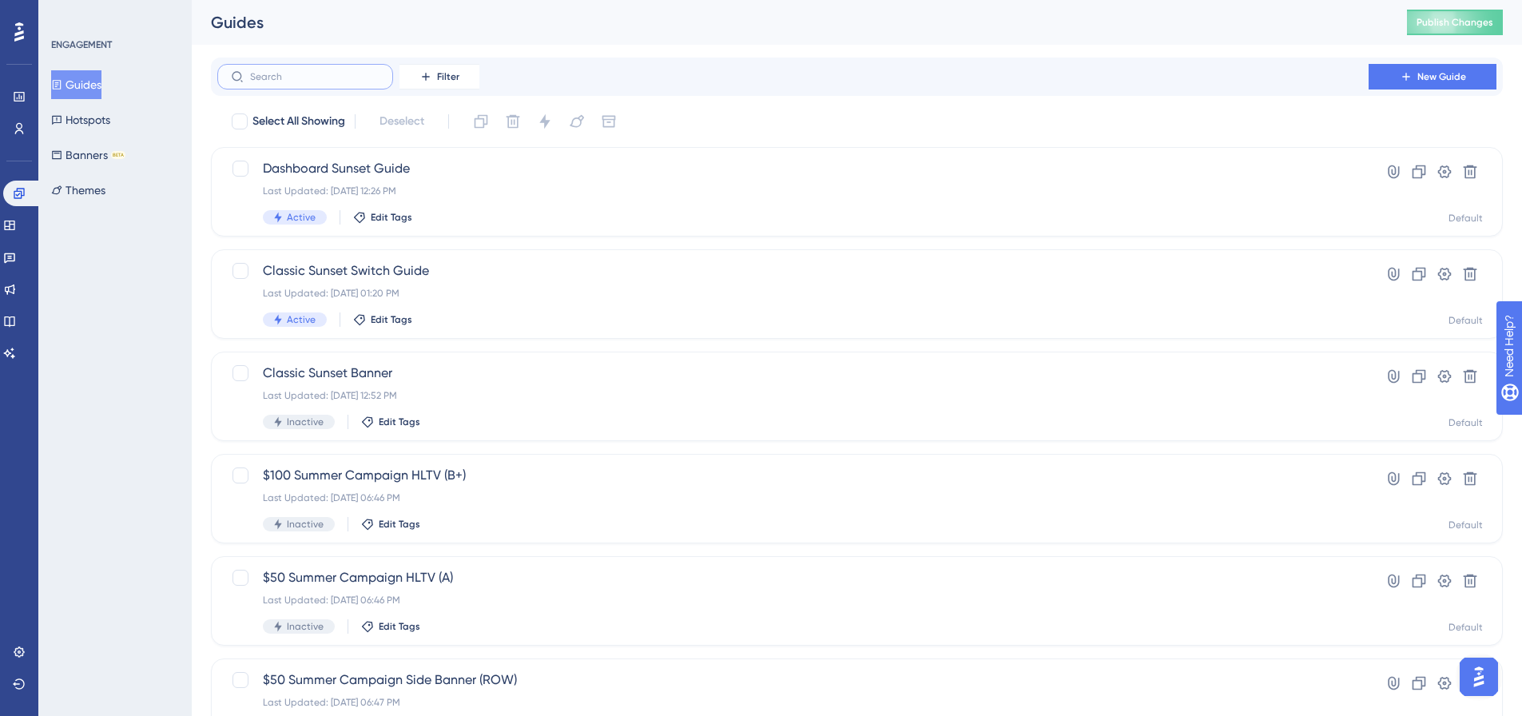
click at [335, 81] on input "text" at bounding box center [314, 76] width 129 height 11
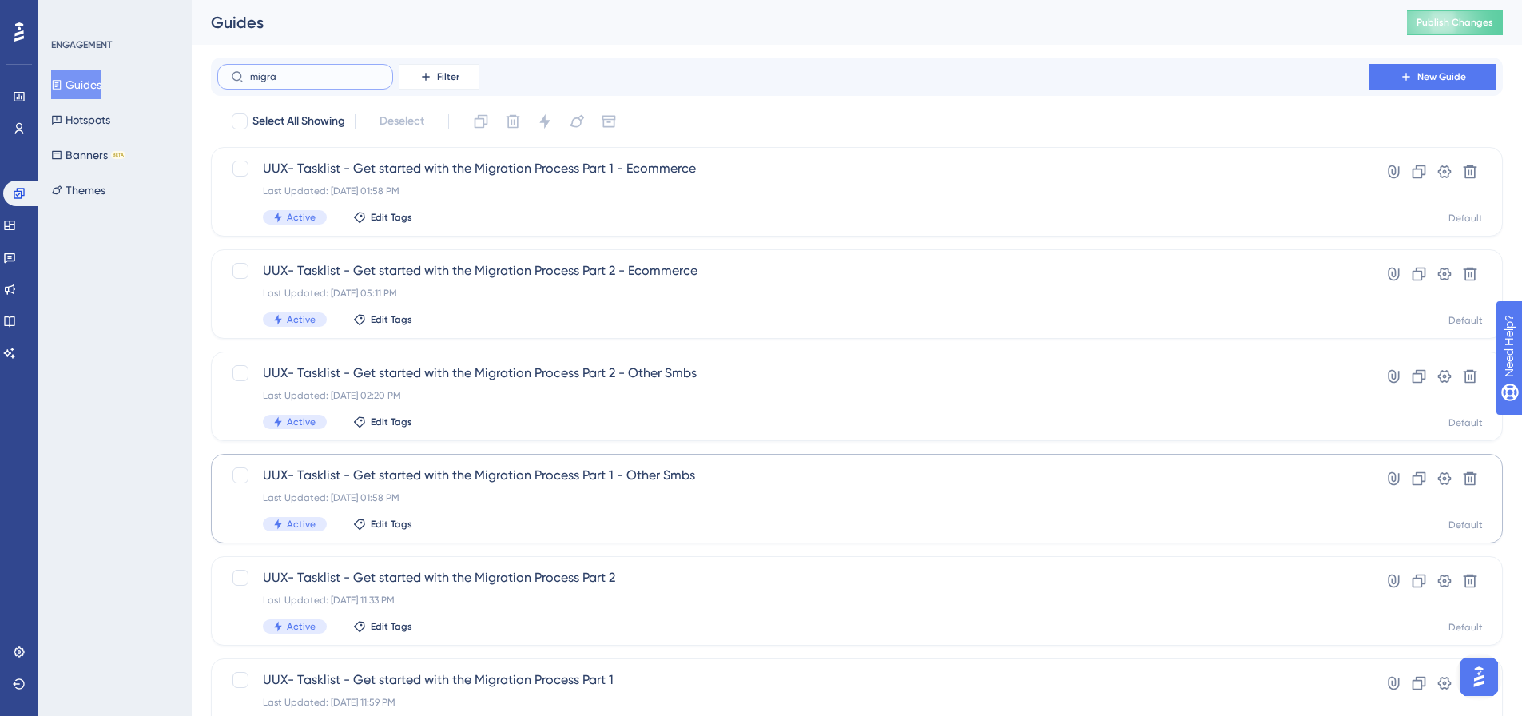
type input "migra"
click at [598, 484] on span "UUX- Tasklist - Get started with the Migration Process Part 1 - Other Smbs" at bounding box center [793, 475] width 1060 height 19
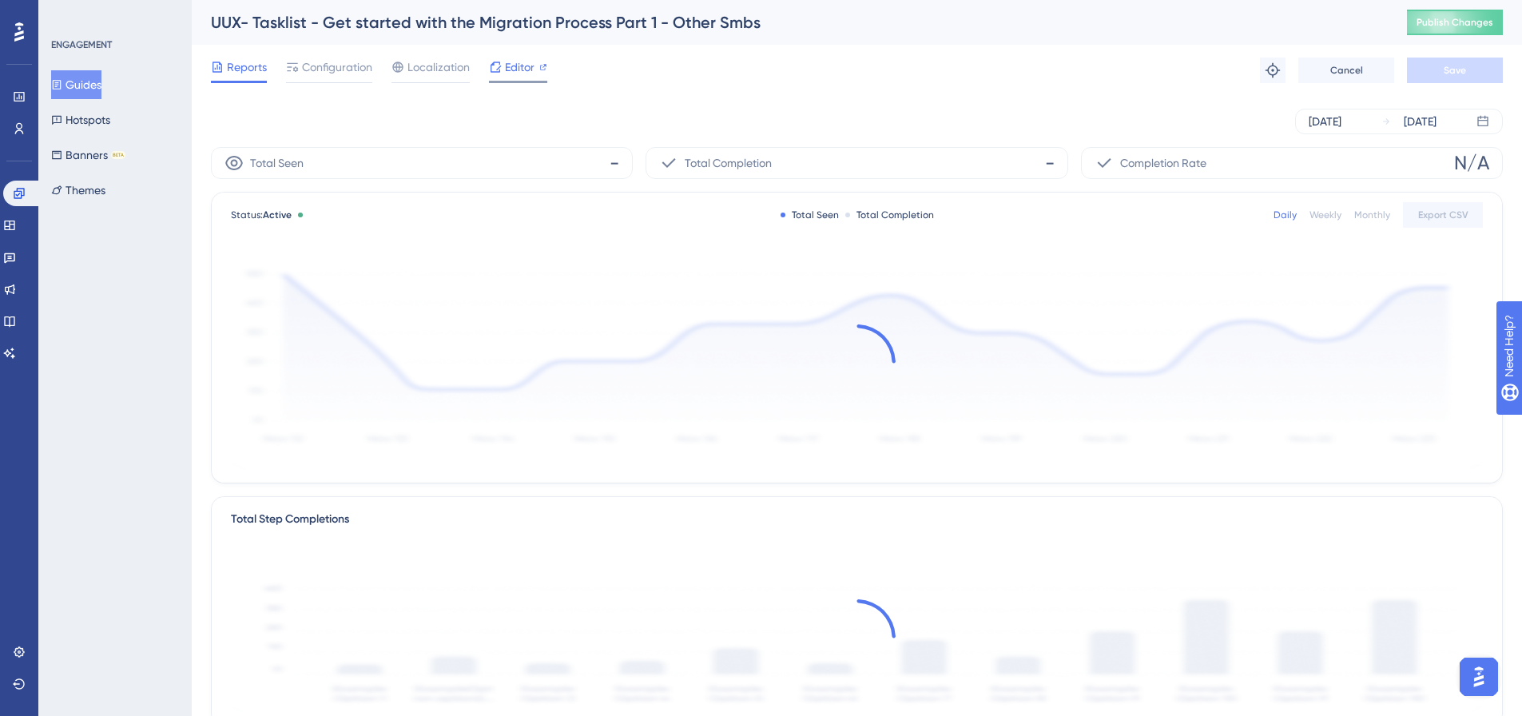
click at [506, 71] on span "Editor" at bounding box center [520, 67] width 30 height 19
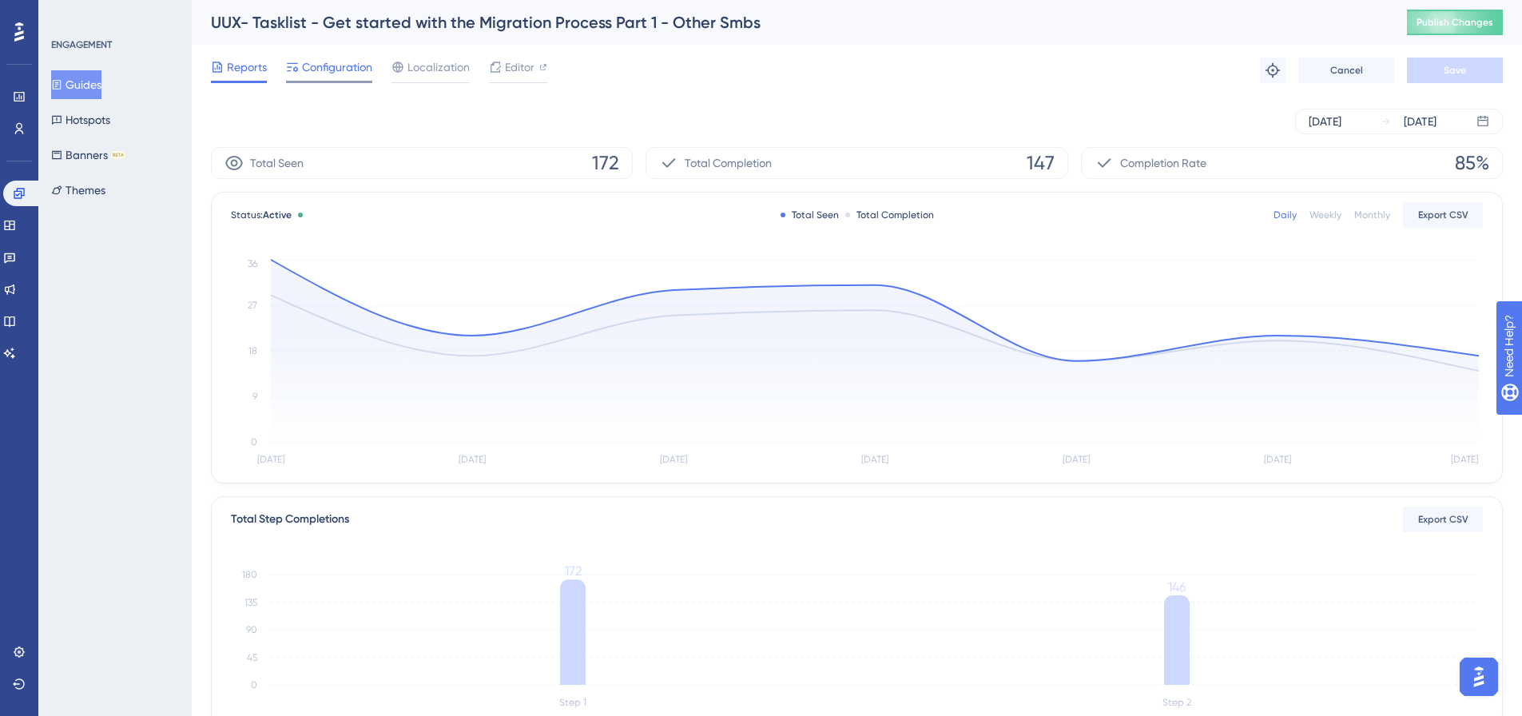
click at [305, 69] on span "Configuration" at bounding box center [337, 67] width 70 height 19
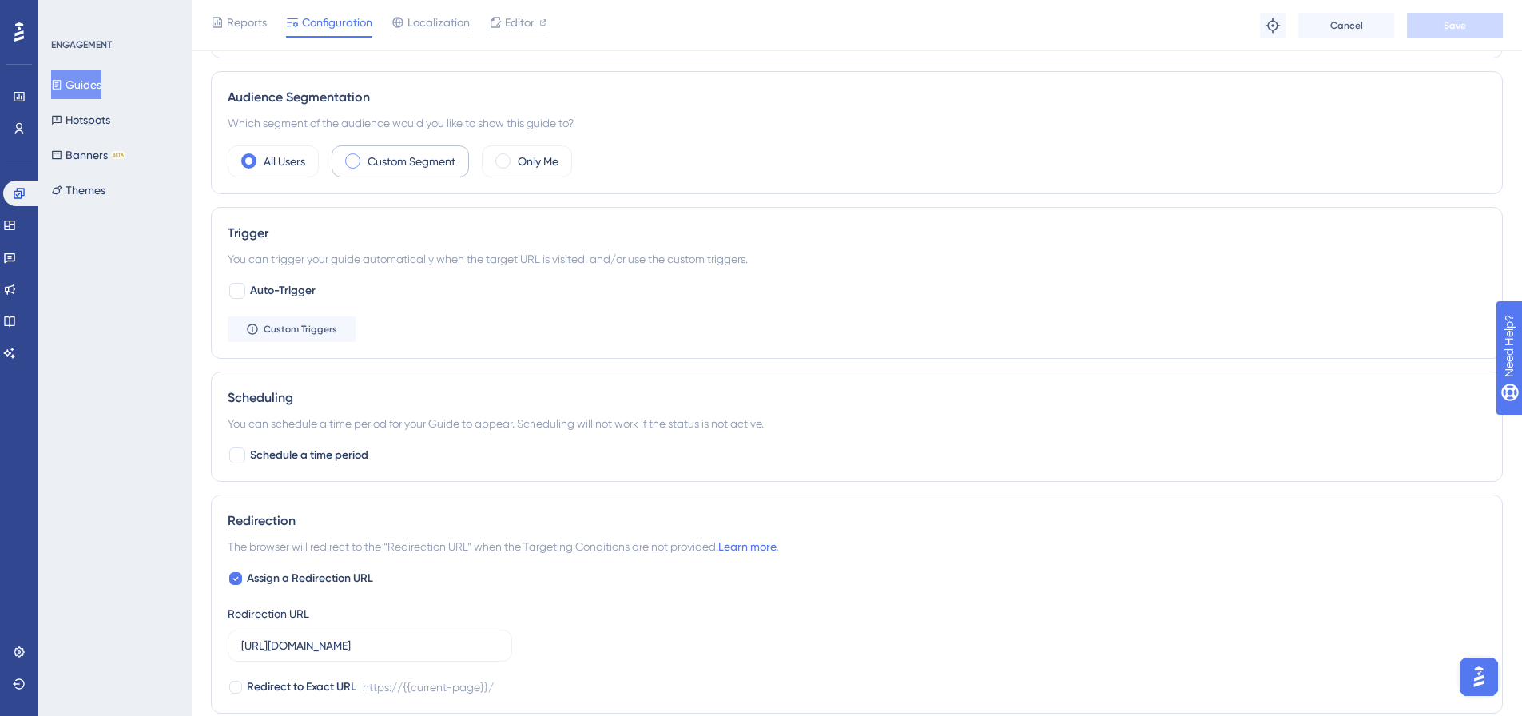
scroll to position [559, 0]
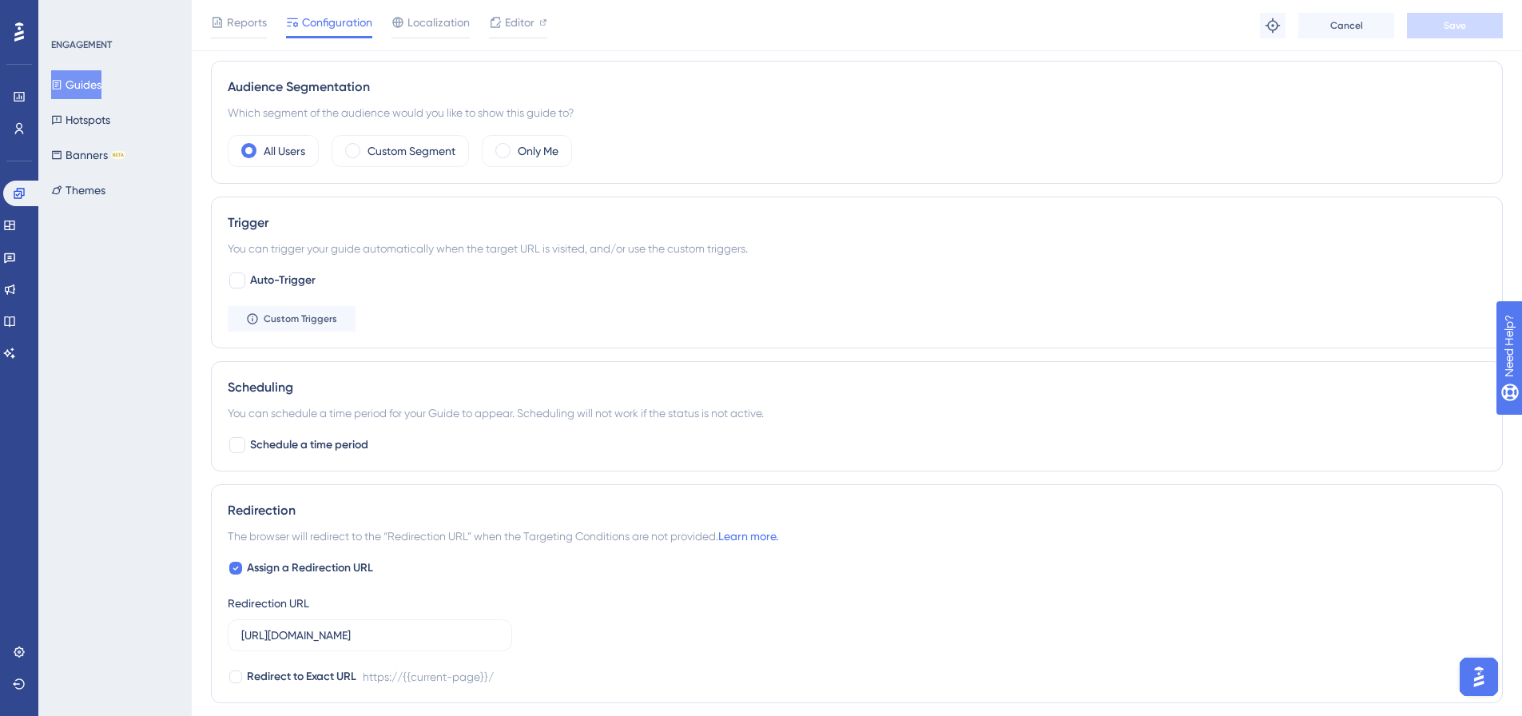
click at [87, 93] on button "Guides" at bounding box center [76, 84] width 50 height 29
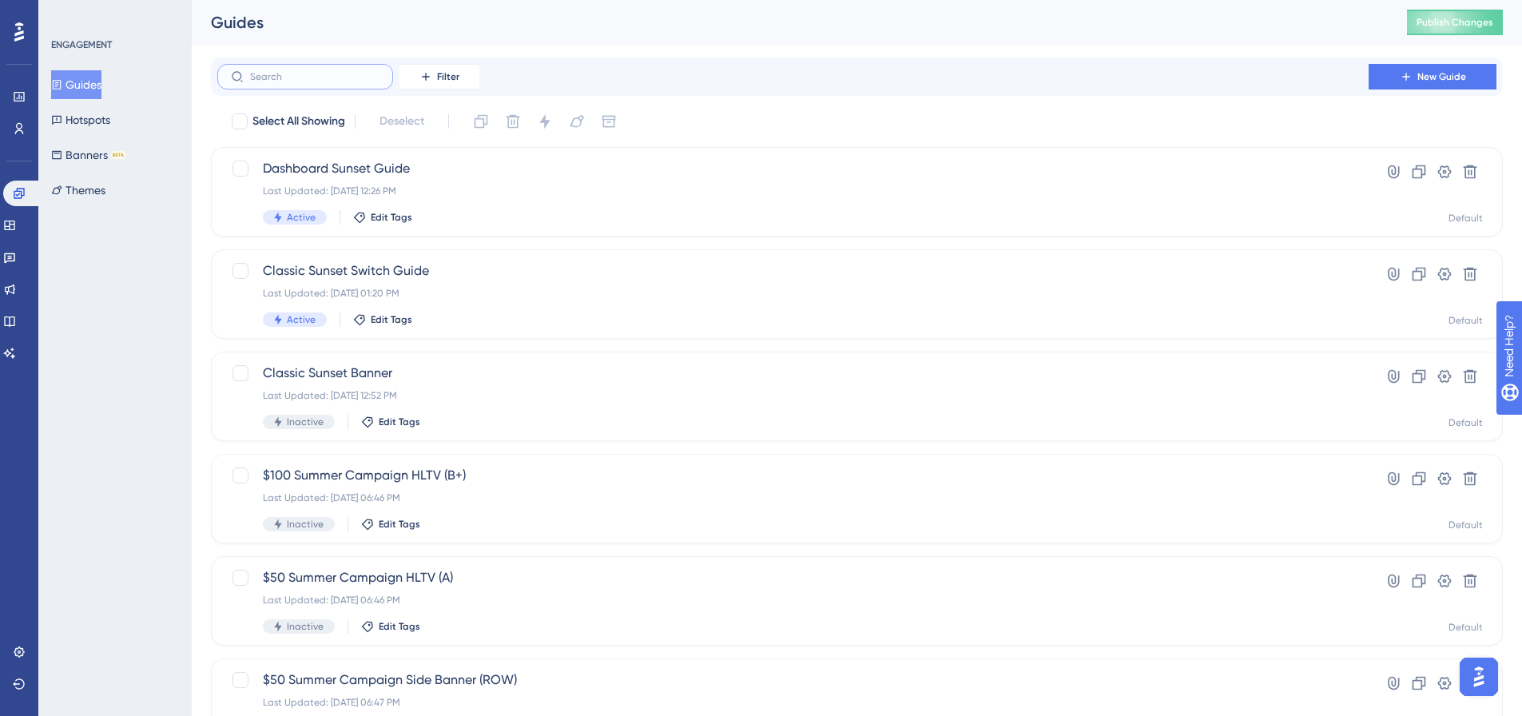
click at [315, 73] on input "text" at bounding box center [314, 76] width 129 height 11
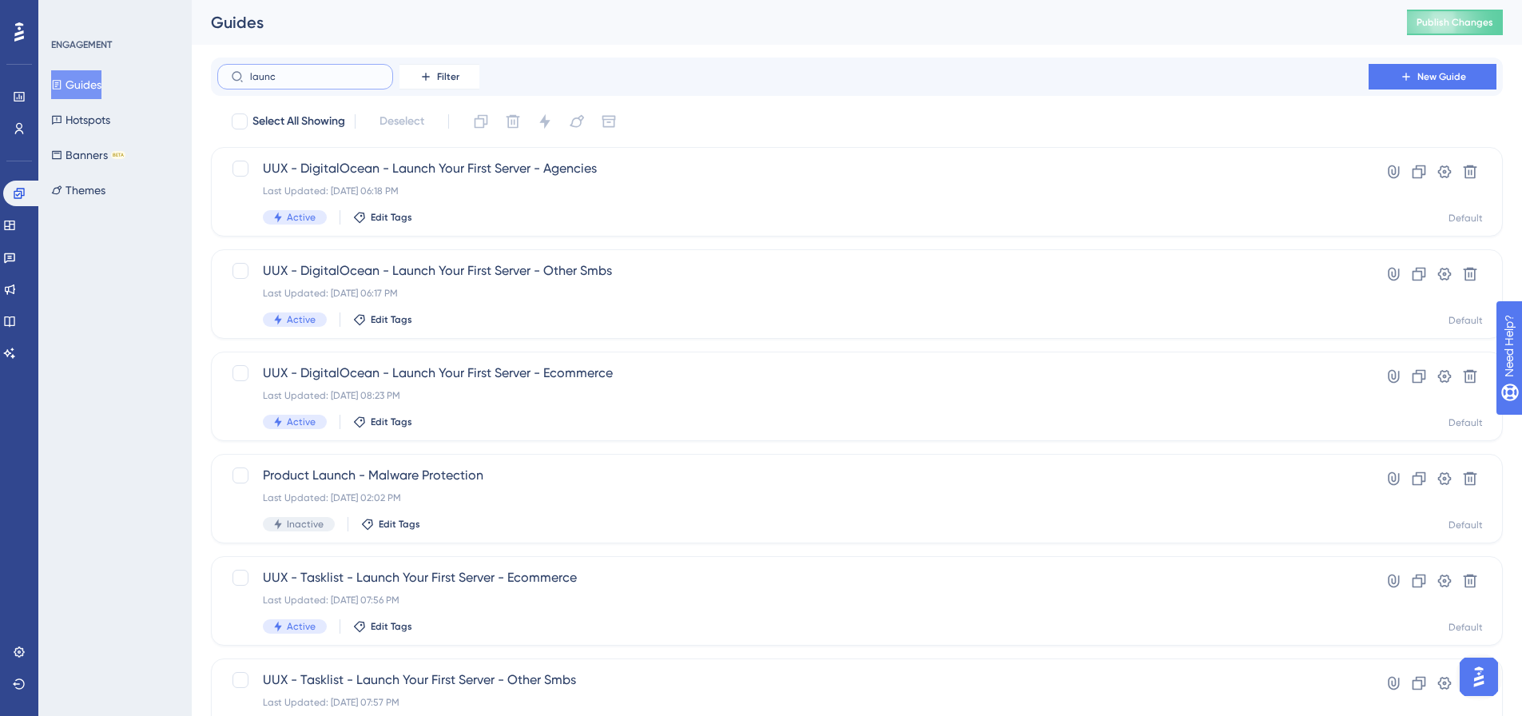
type input "launch"
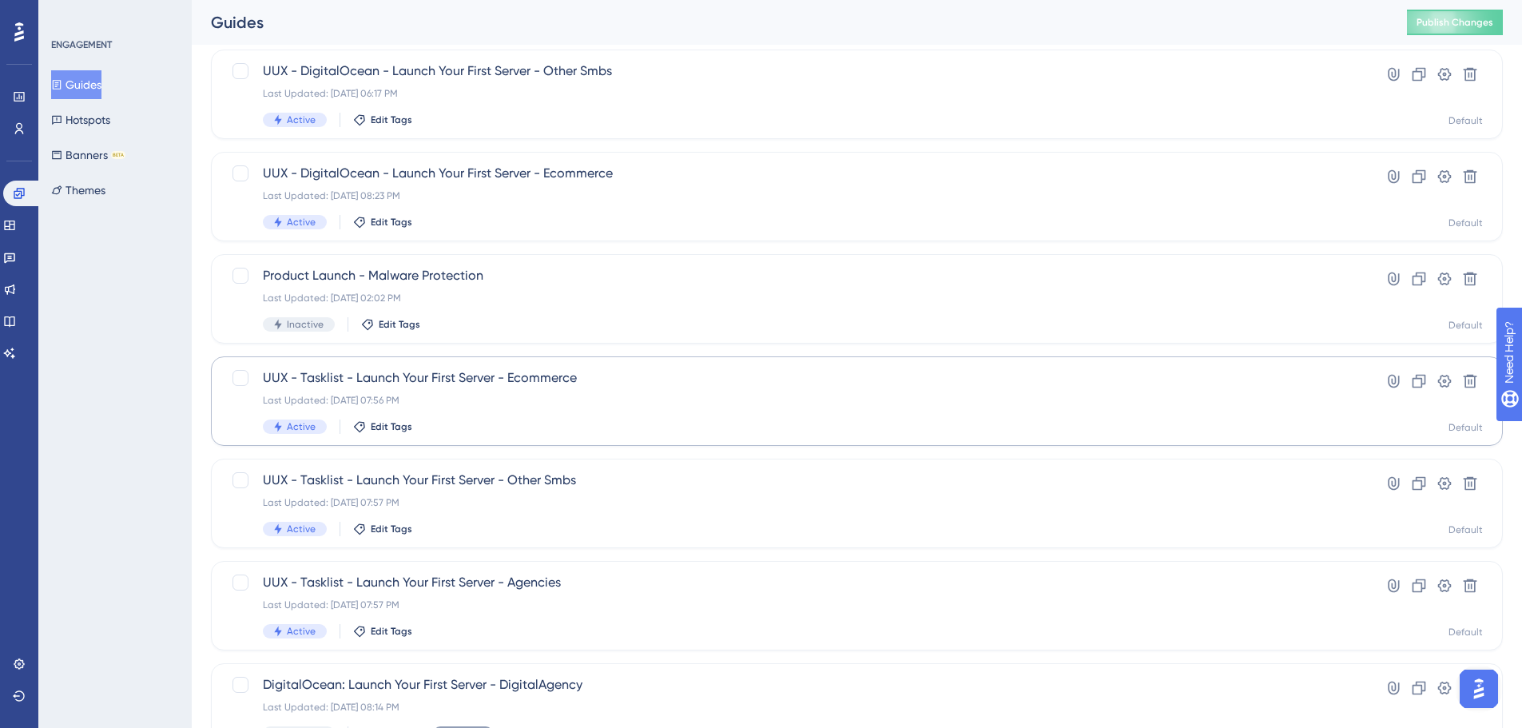
scroll to position [240, 0]
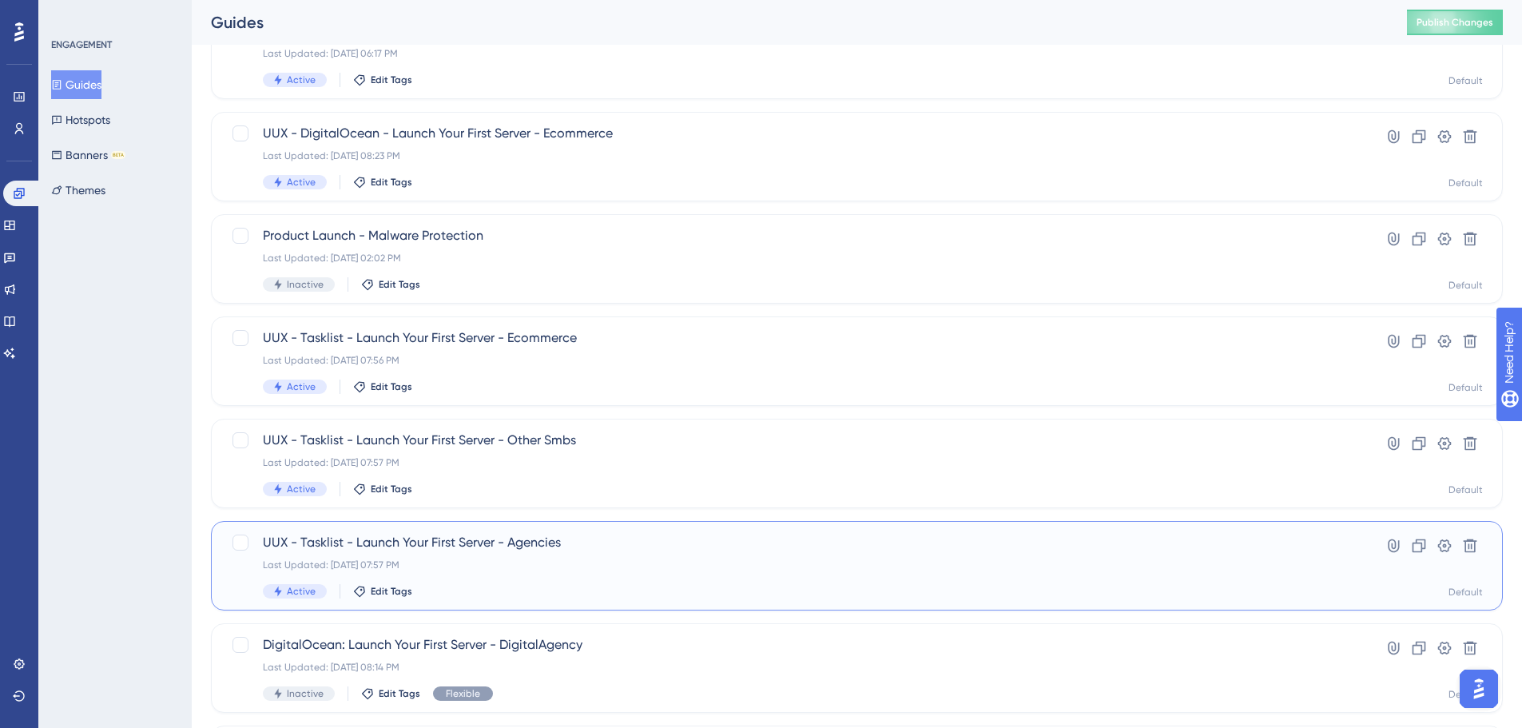
click at [424, 556] on div "UUX - Tasklist - Launch Your First Server - Agencies Last Updated: Oct 08 2024,…" at bounding box center [793, 566] width 1060 height 66
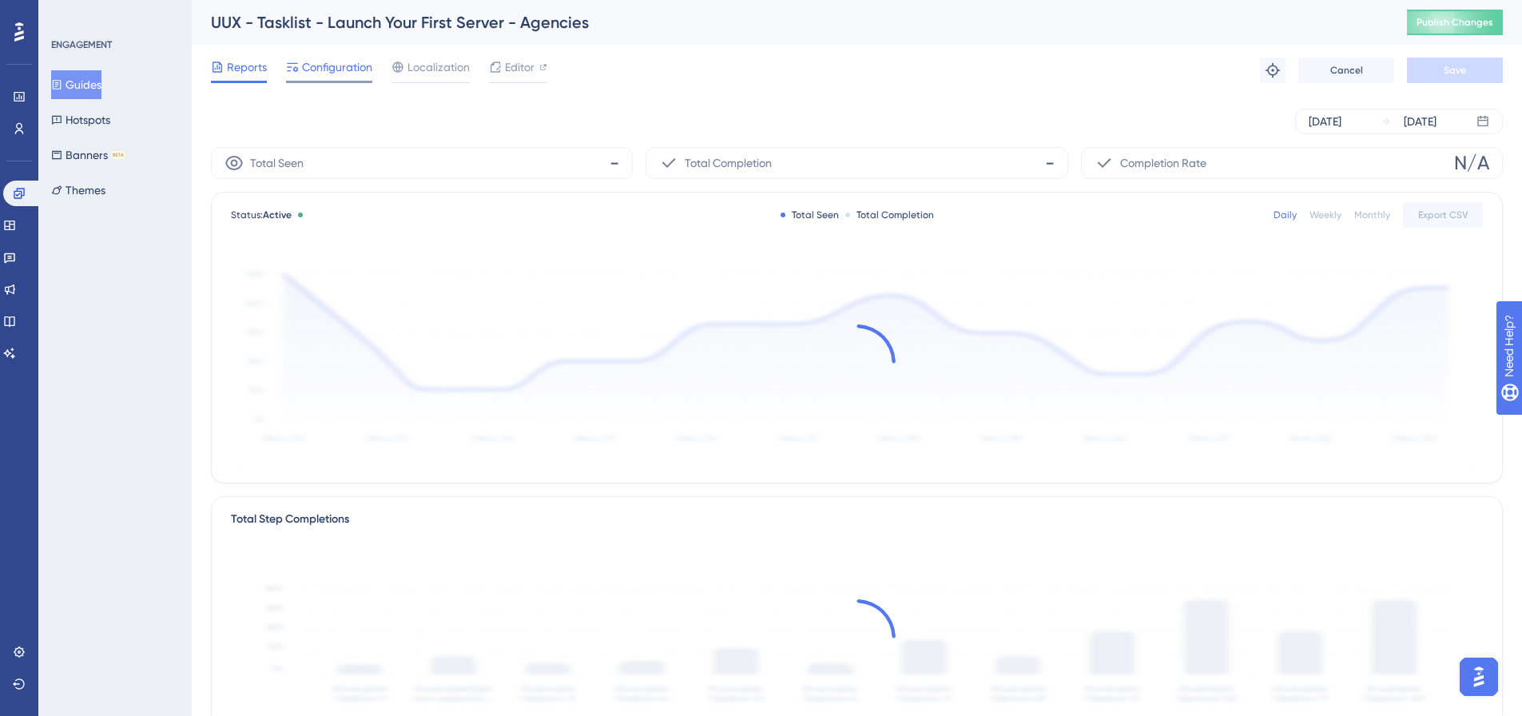
click at [356, 78] on div "Configuration" at bounding box center [329, 71] width 86 height 26
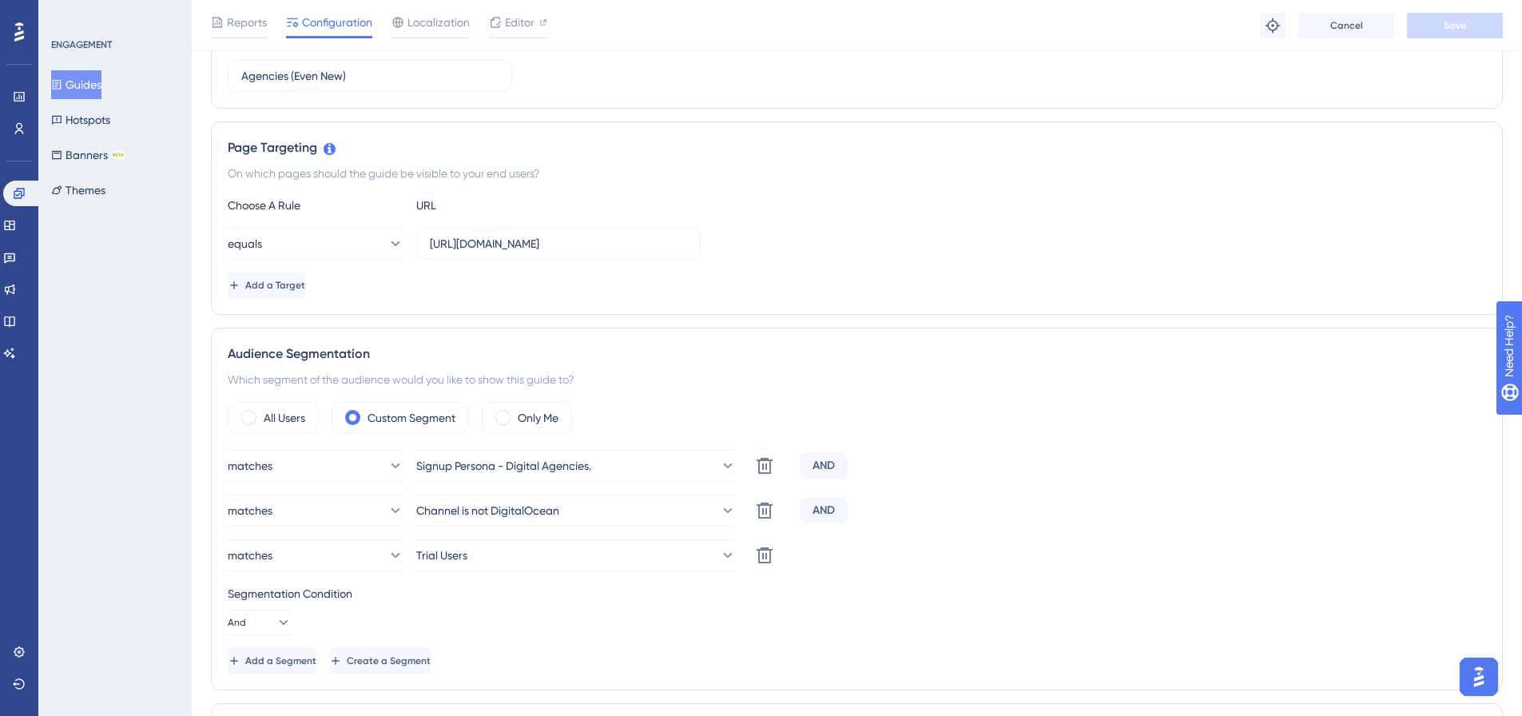
scroll to position [320, 0]
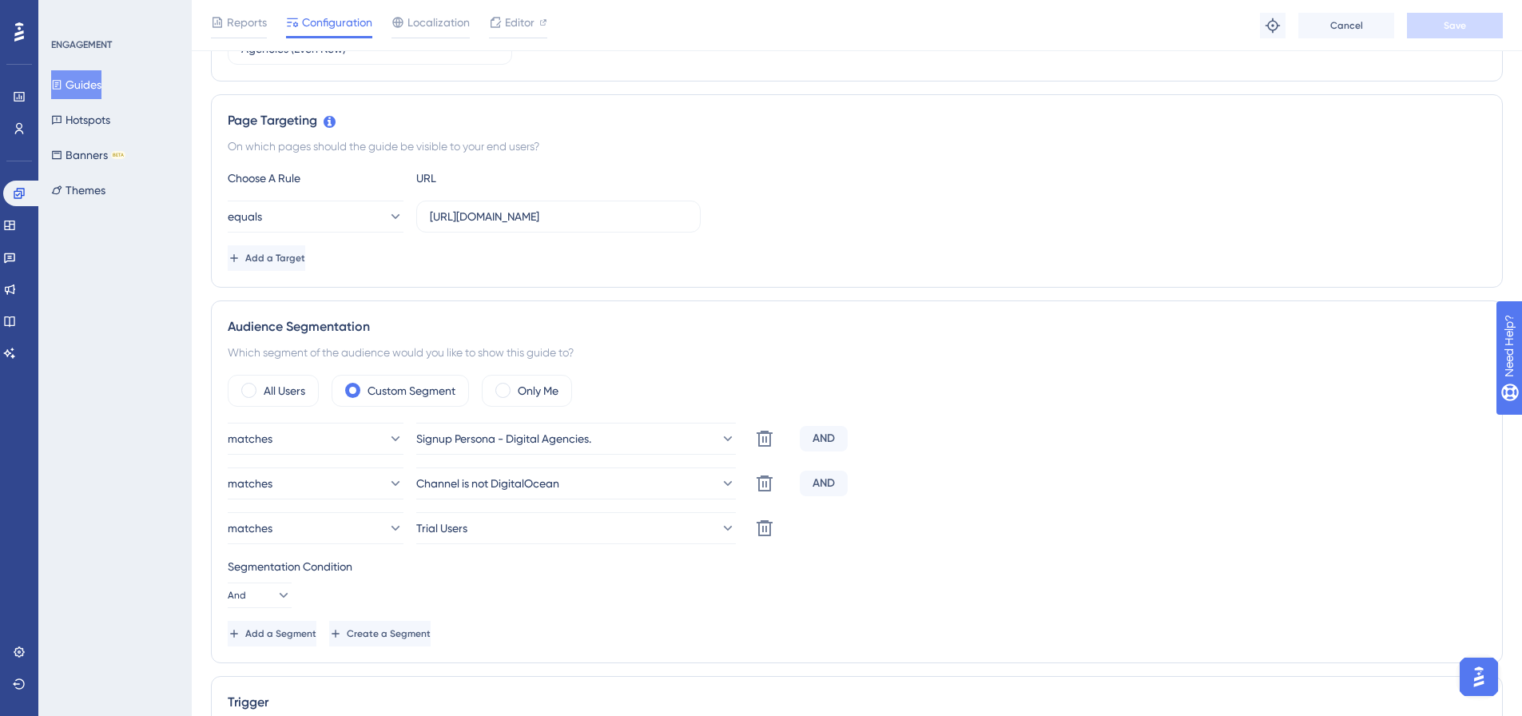
click at [101, 96] on button "Guides" at bounding box center [76, 84] width 50 height 29
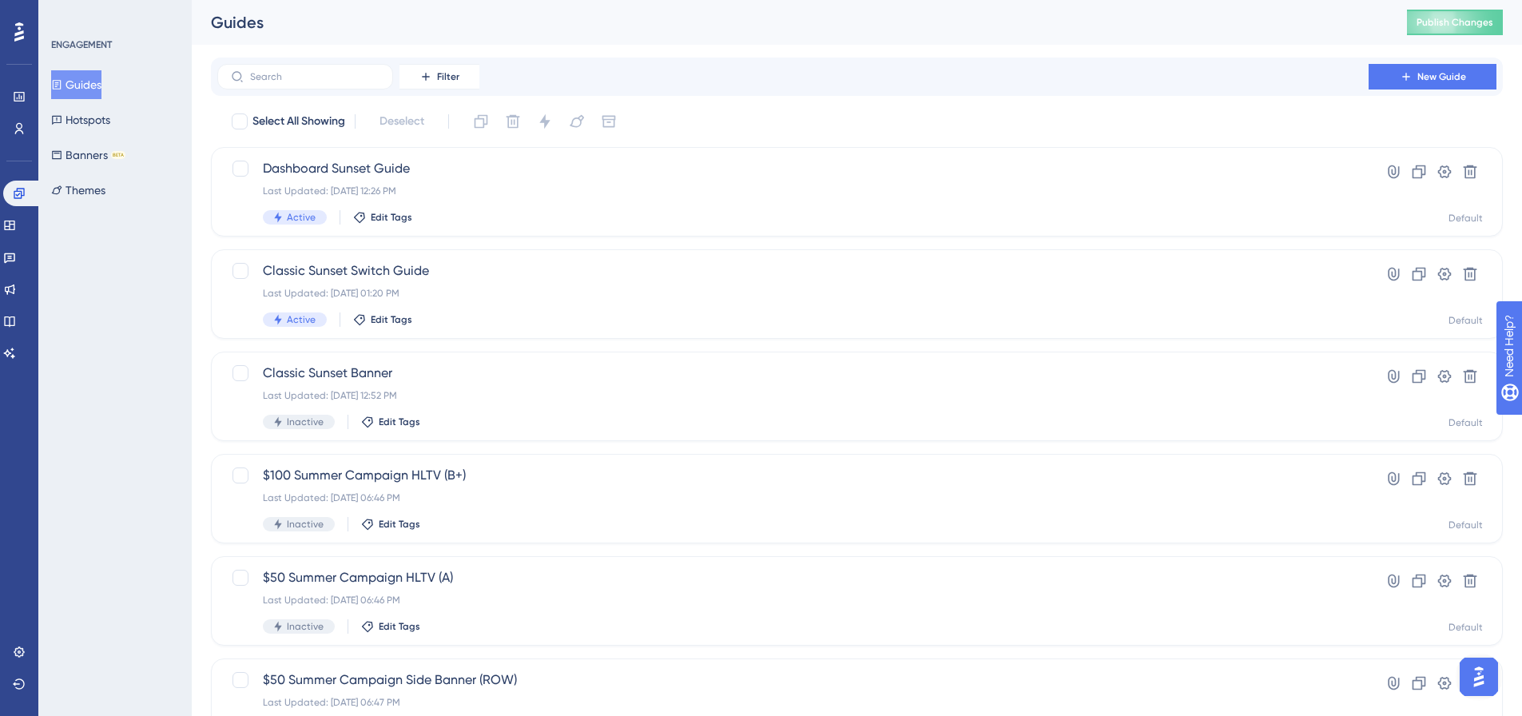
click at [87, 89] on button "Guides" at bounding box center [76, 84] width 50 height 29
click at [277, 78] on input "text" at bounding box center [314, 76] width 129 height 11
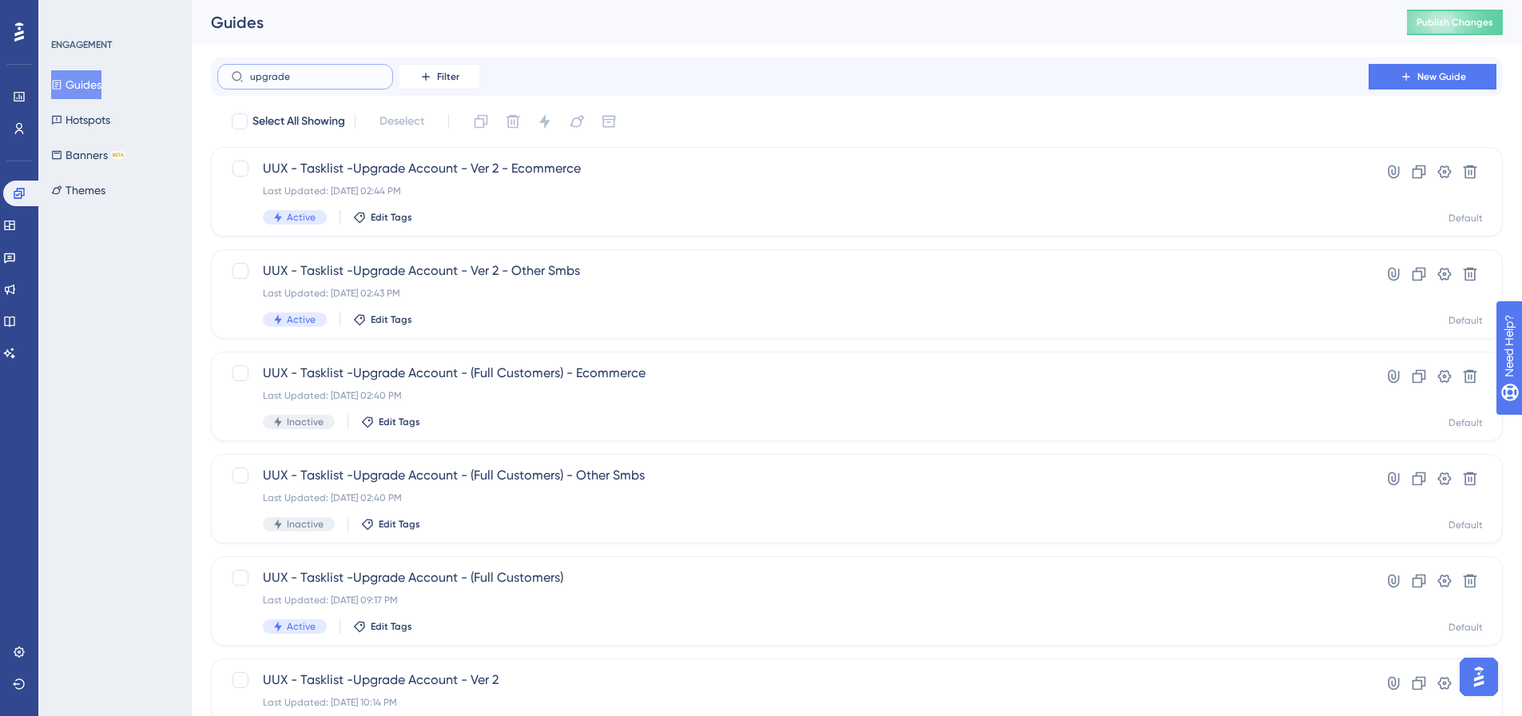
type input "upgrade"
click at [551, 598] on div "Last Updated: Jan 23 2024, 09:17 PM" at bounding box center [793, 600] width 1060 height 13
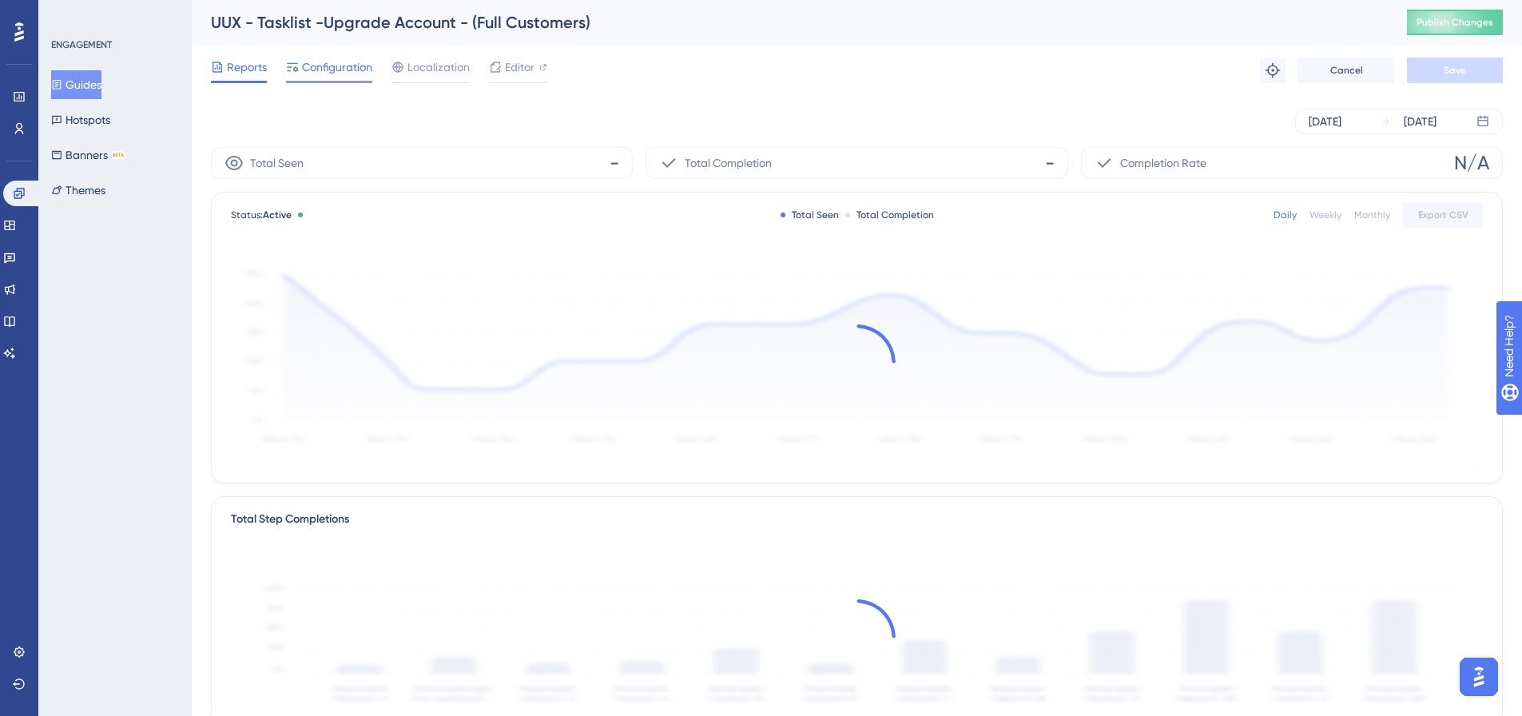
click at [340, 75] on span "Configuration" at bounding box center [337, 67] width 70 height 19
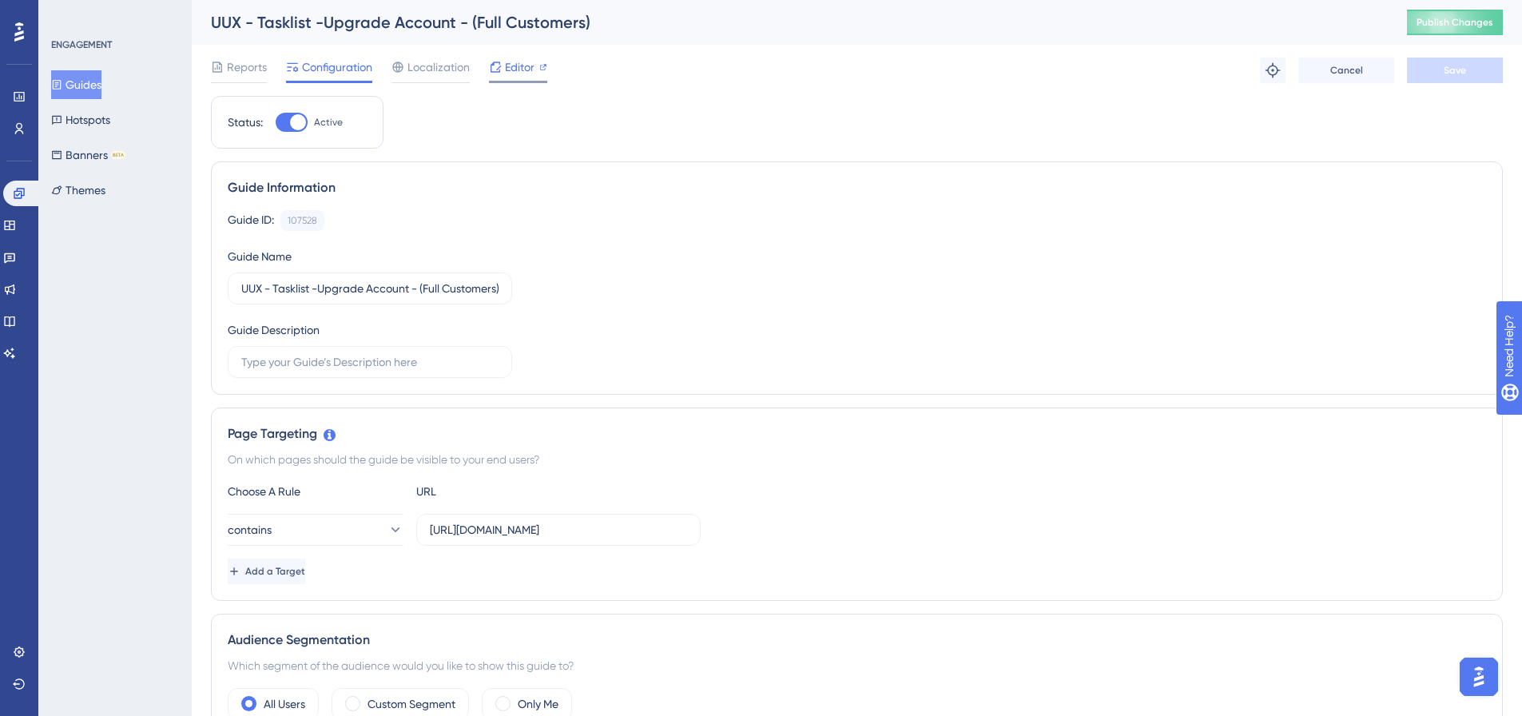
click at [505, 70] on span "Editor" at bounding box center [520, 67] width 30 height 19
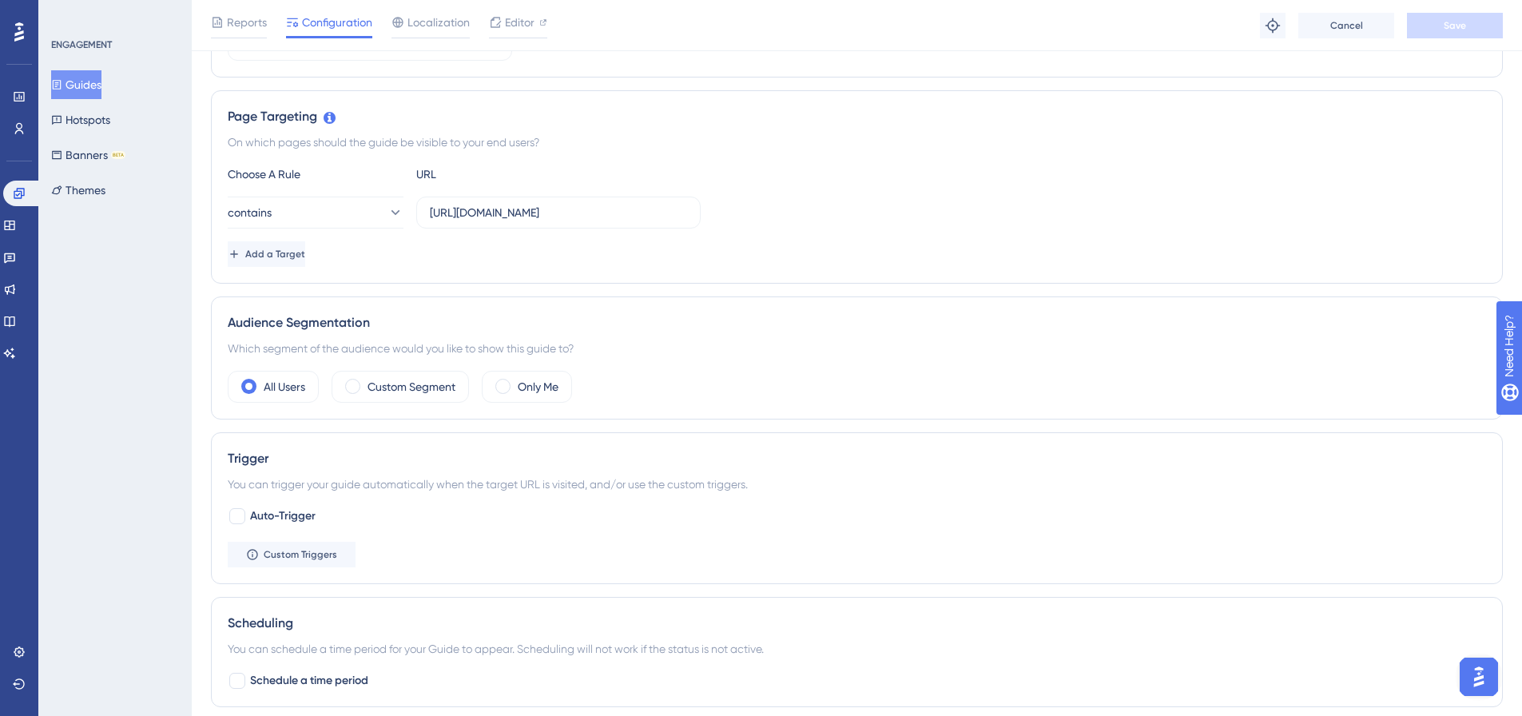
scroll to position [286, 0]
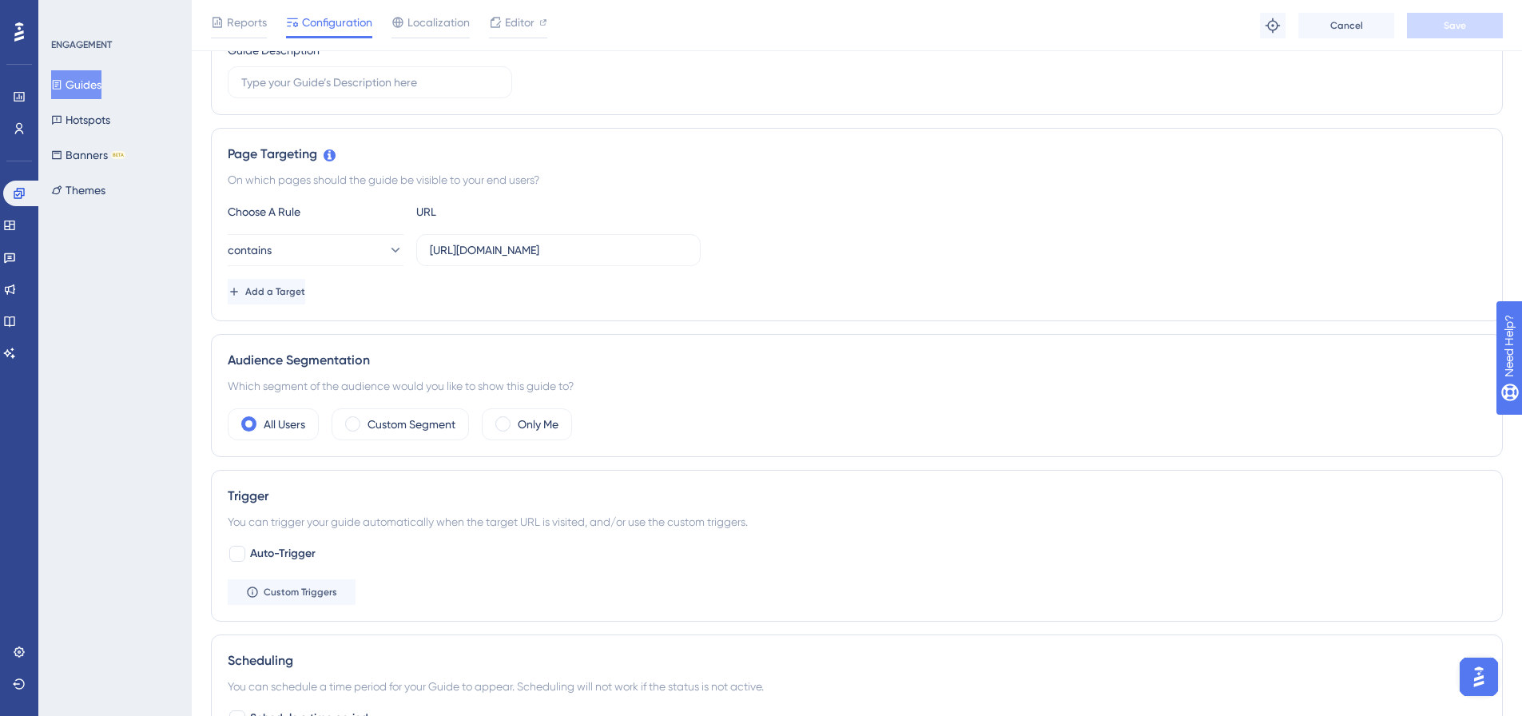
click at [85, 90] on button "Guides" at bounding box center [76, 84] width 50 height 29
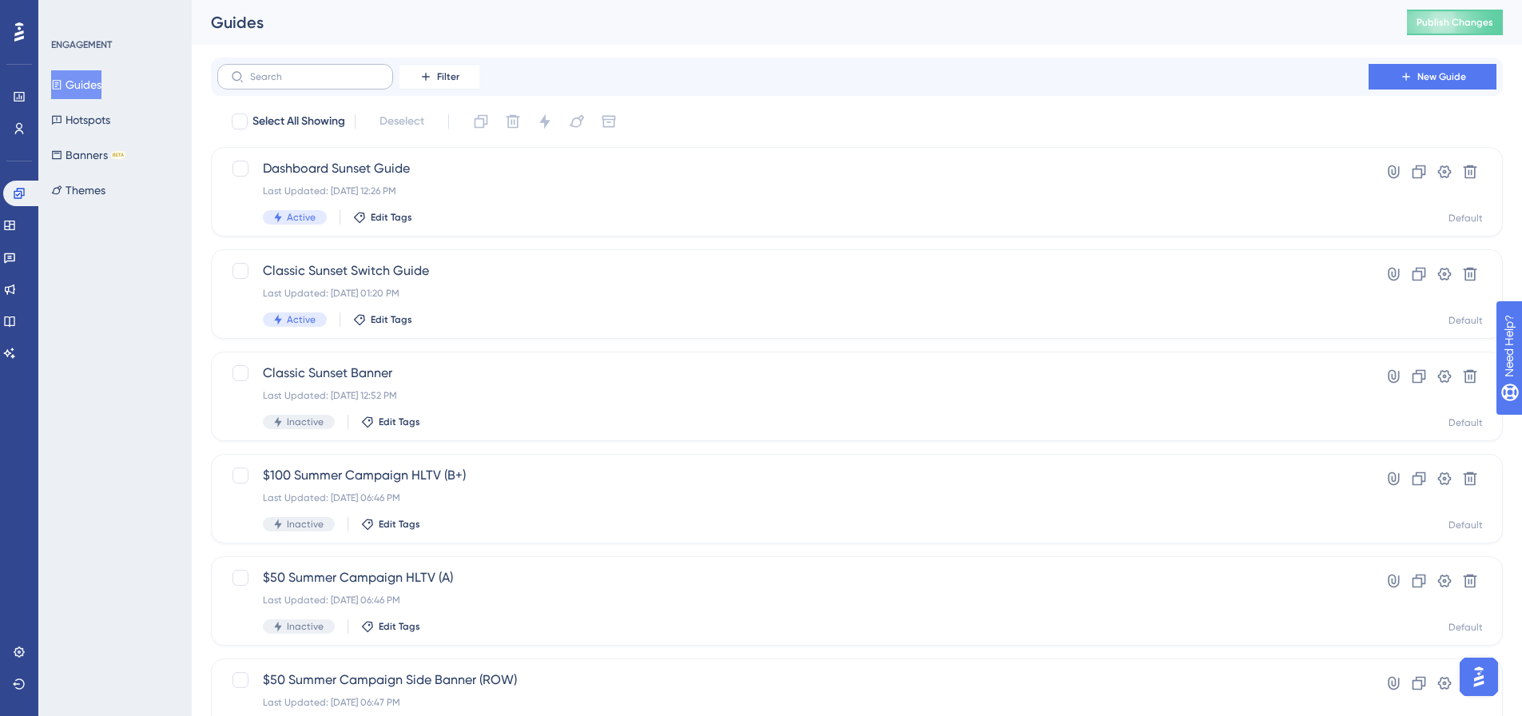
click at [272, 83] on label at bounding box center [305, 77] width 176 height 26
click at [272, 82] on input "text" at bounding box center [314, 76] width 129 height 11
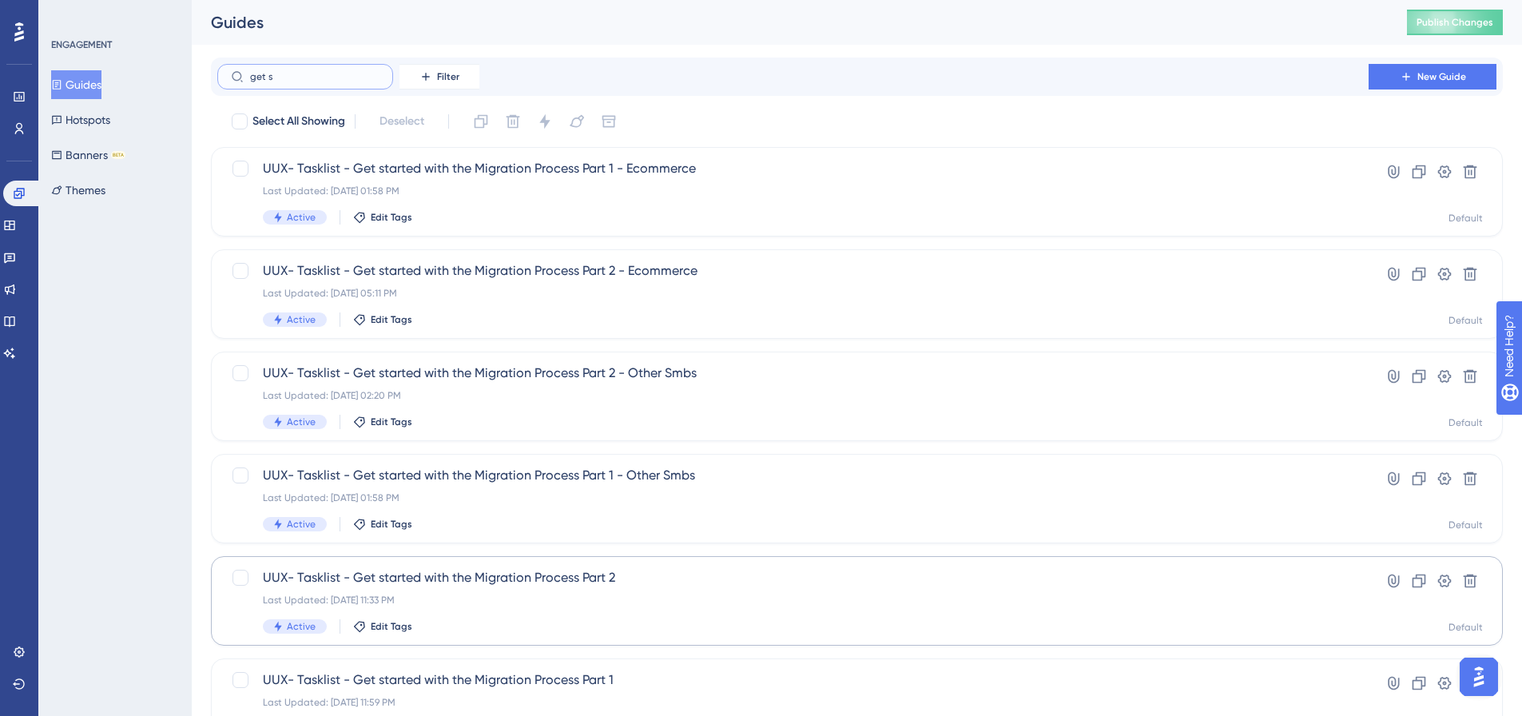
type input "get s"
click at [509, 586] on span "UUX- Tasklist - Get started with the Migration Process Part 2" at bounding box center [793, 577] width 1060 height 19
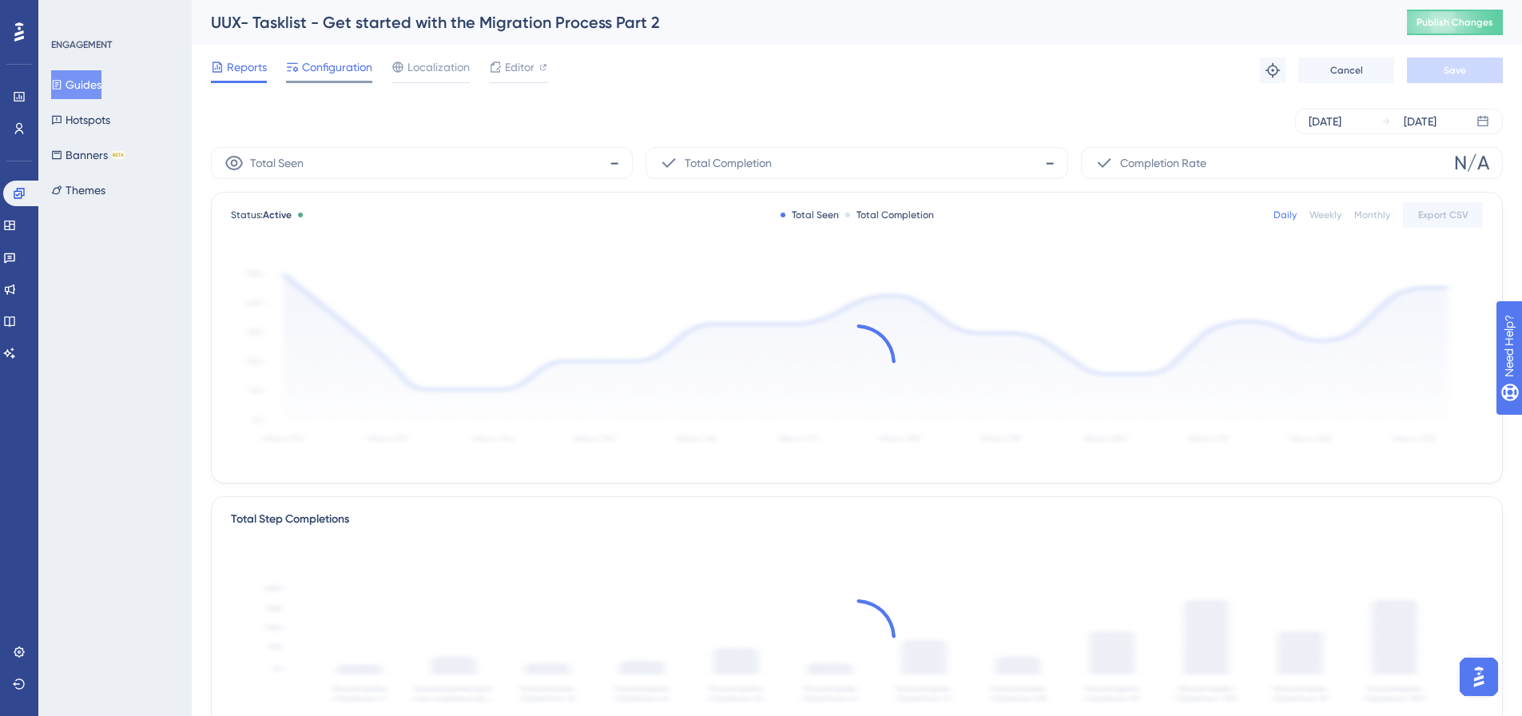
click at [324, 75] on span "Configuration" at bounding box center [337, 67] width 70 height 19
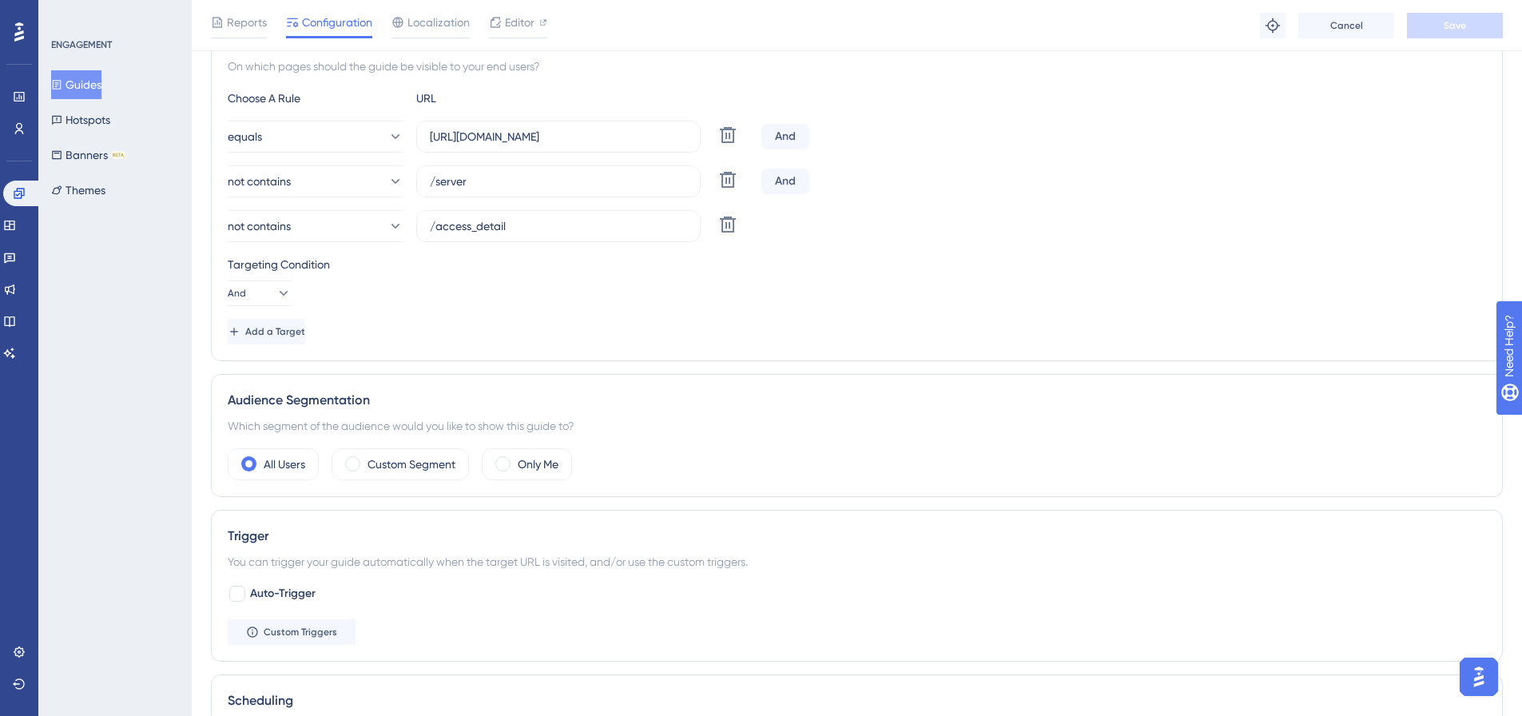
scroll to position [399, 12]
click at [81, 87] on button "Guides" at bounding box center [76, 84] width 50 height 29
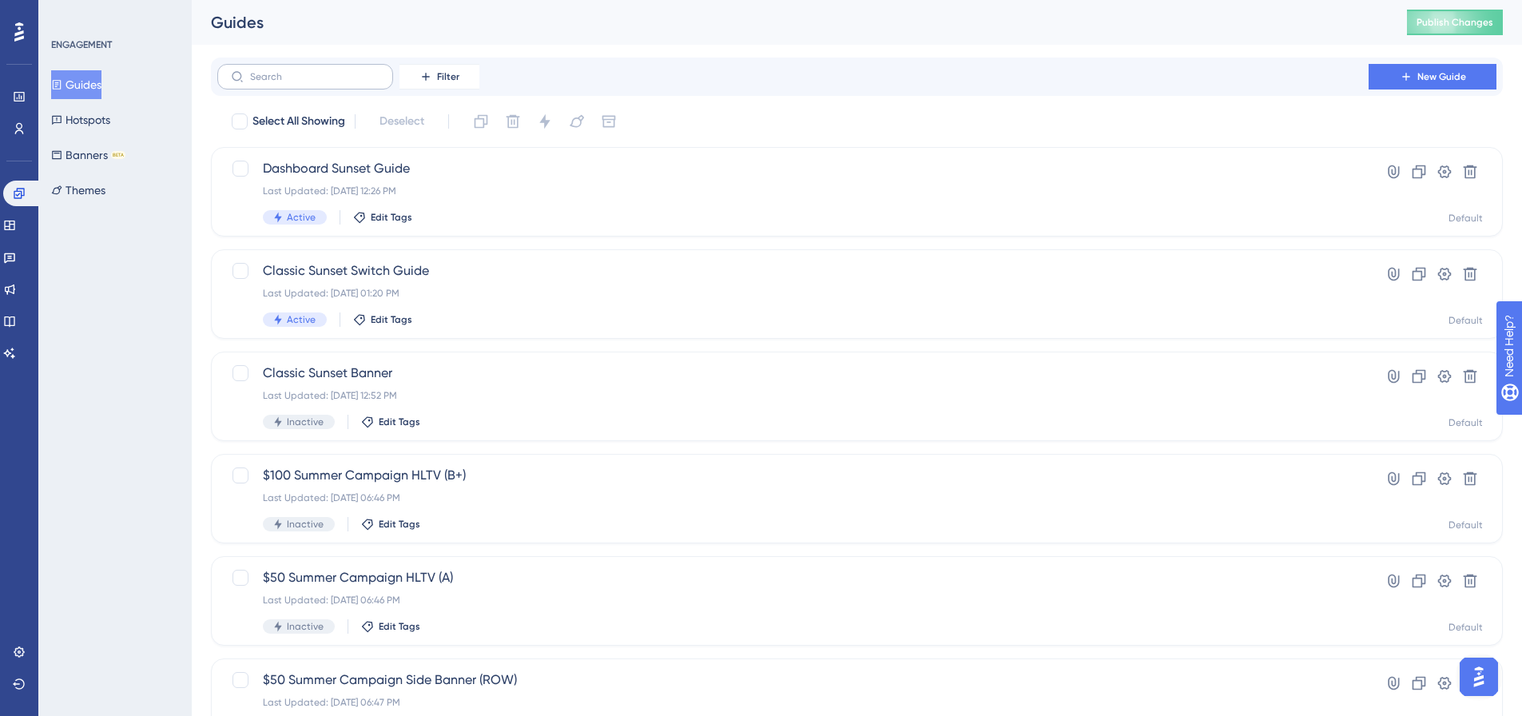
click at [300, 84] on label at bounding box center [305, 77] width 176 height 26
click at [300, 82] on input "text" at bounding box center [314, 76] width 129 height 11
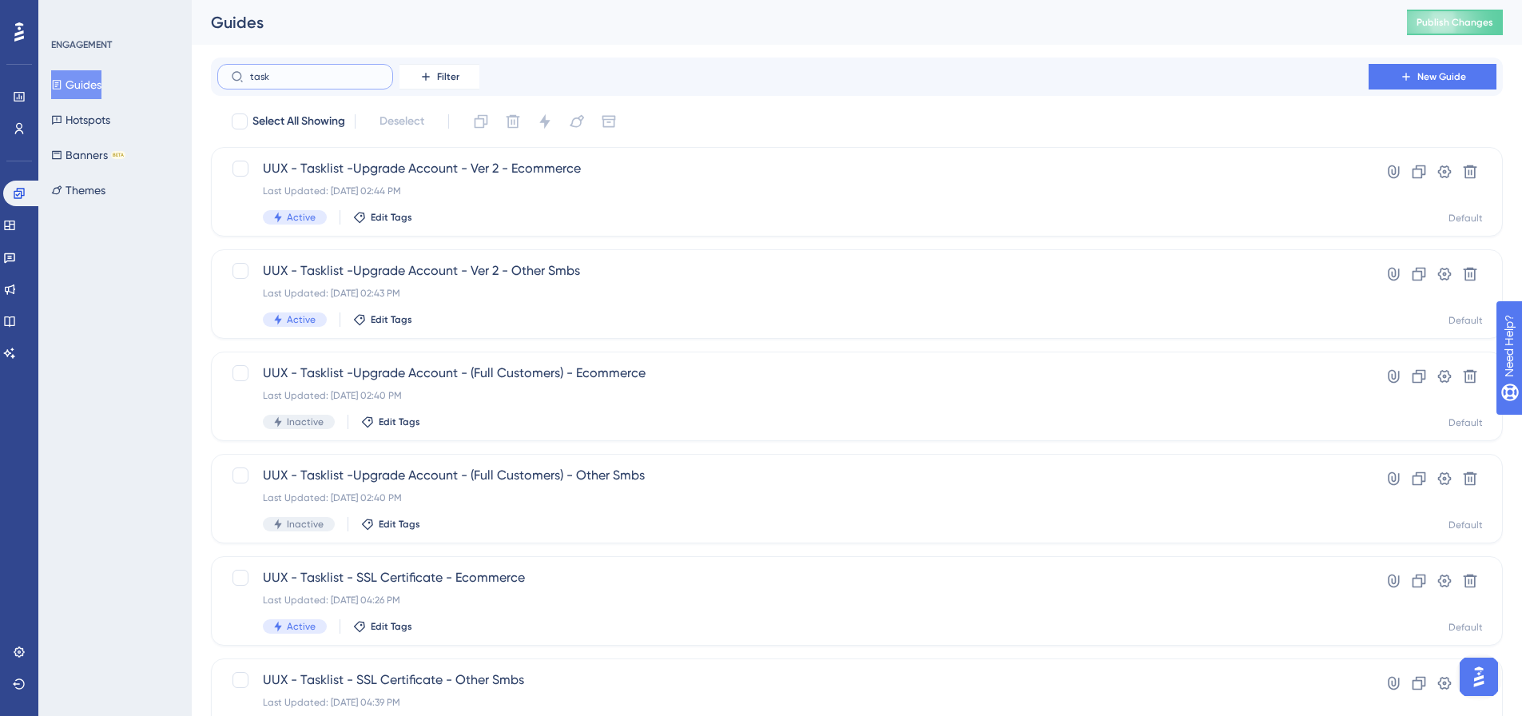
drag, startPoint x: 277, startPoint y: 78, endPoint x: 225, endPoint y: 86, distance: 52.5
click at [225, 86] on label "task" at bounding box center [305, 77] width 176 height 26
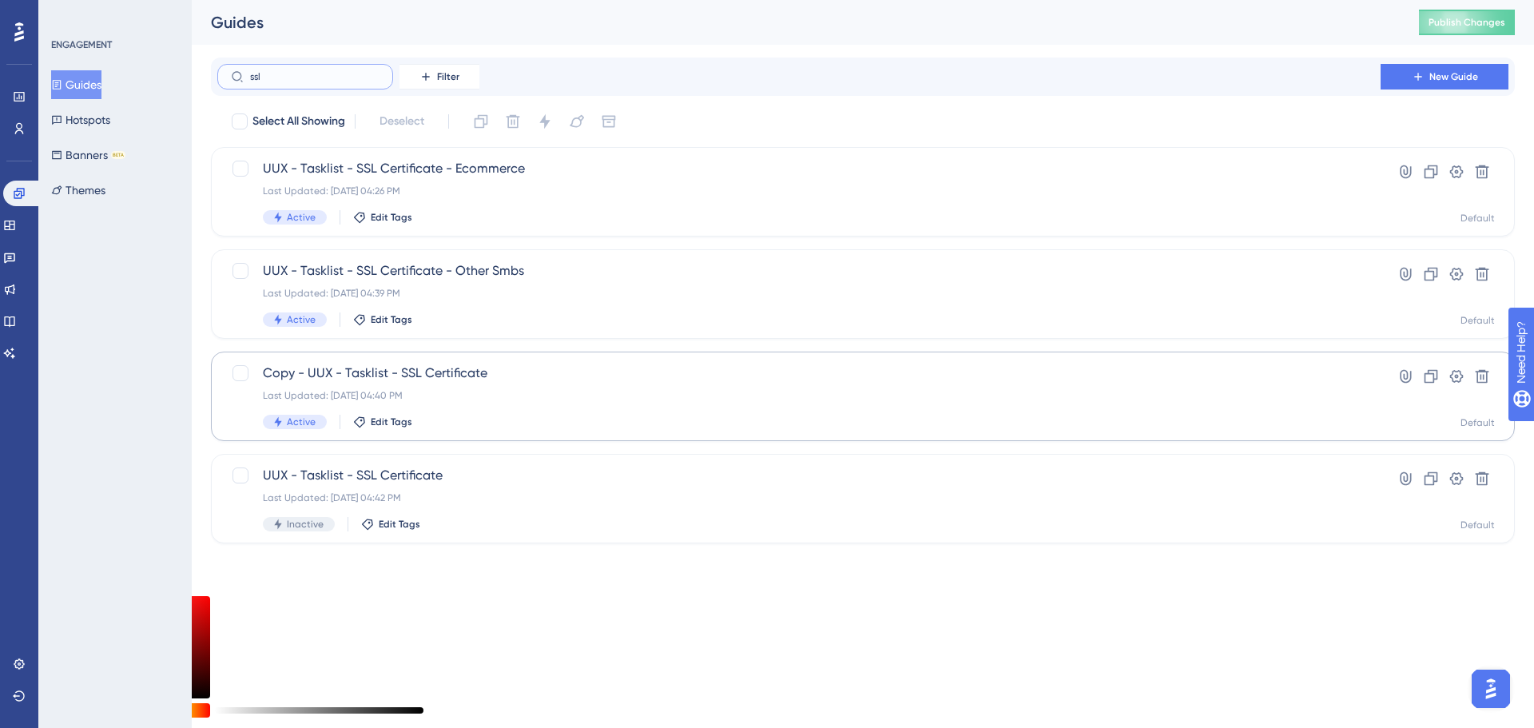
type input "ssl"
click at [473, 388] on div "Copy - UUX - Tasklist - SSL Certificate Last Updated: Oct 15 2024, 04:40 PM Act…" at bounding box center [799, 397] width 1072 height 66
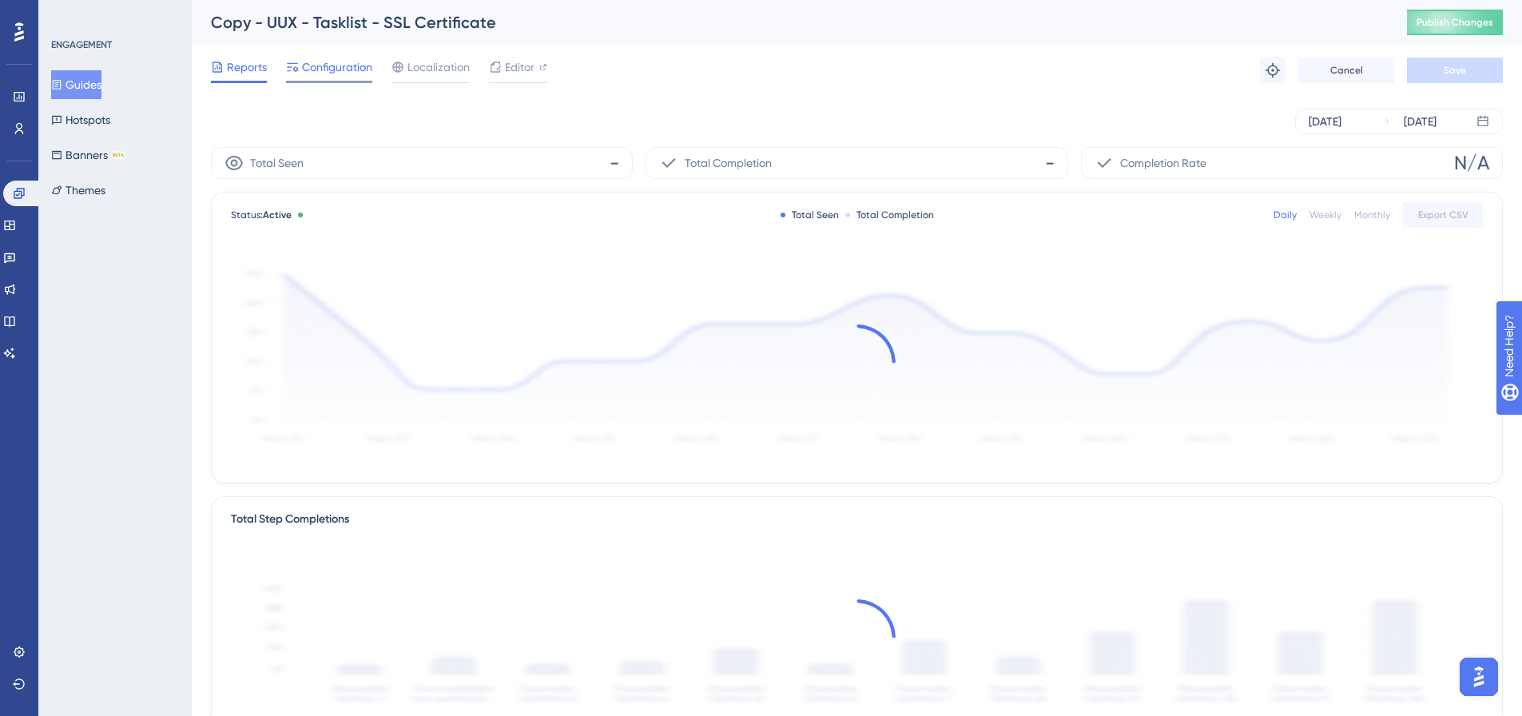
click at [369, 73] on span "Configuration" at bounding box center [337, 67] width 70 height 19
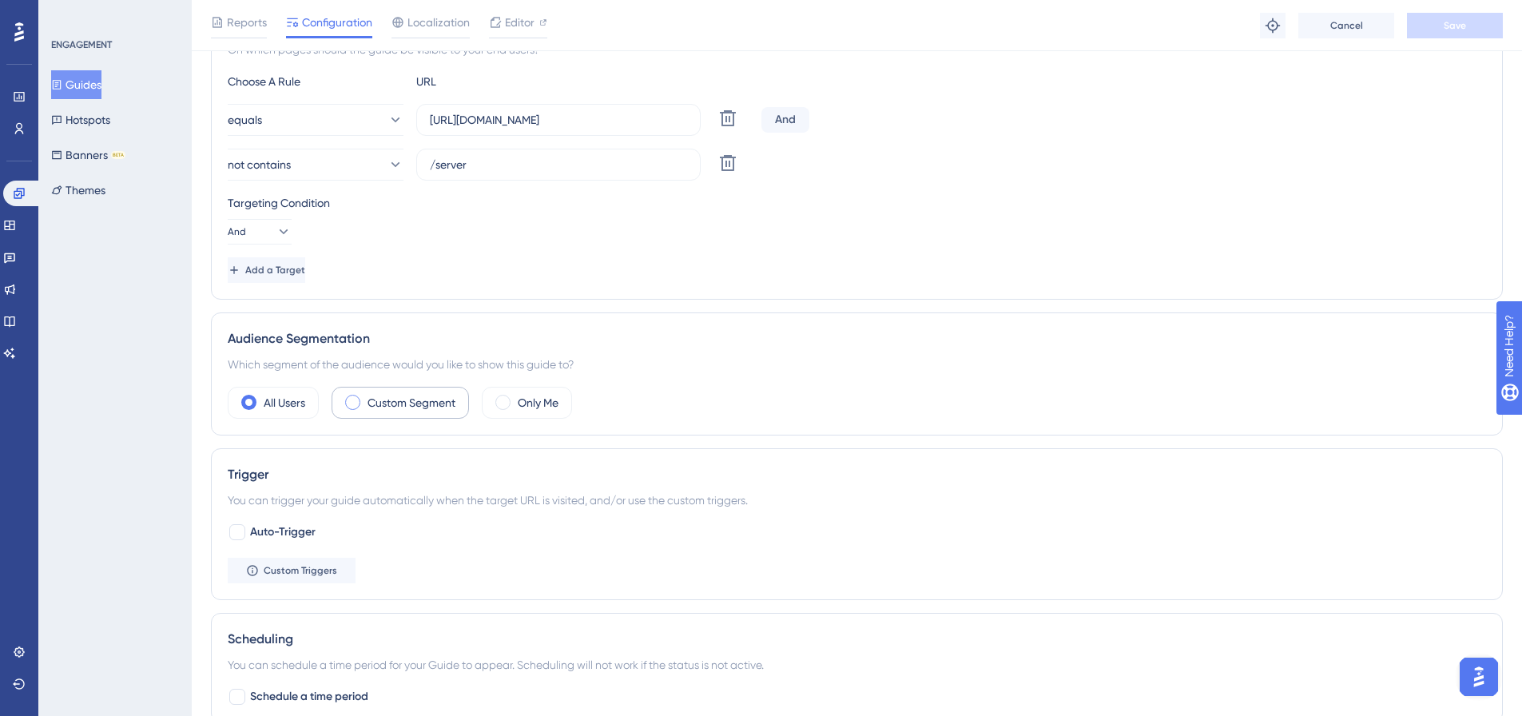
scroll to position [399, 0]
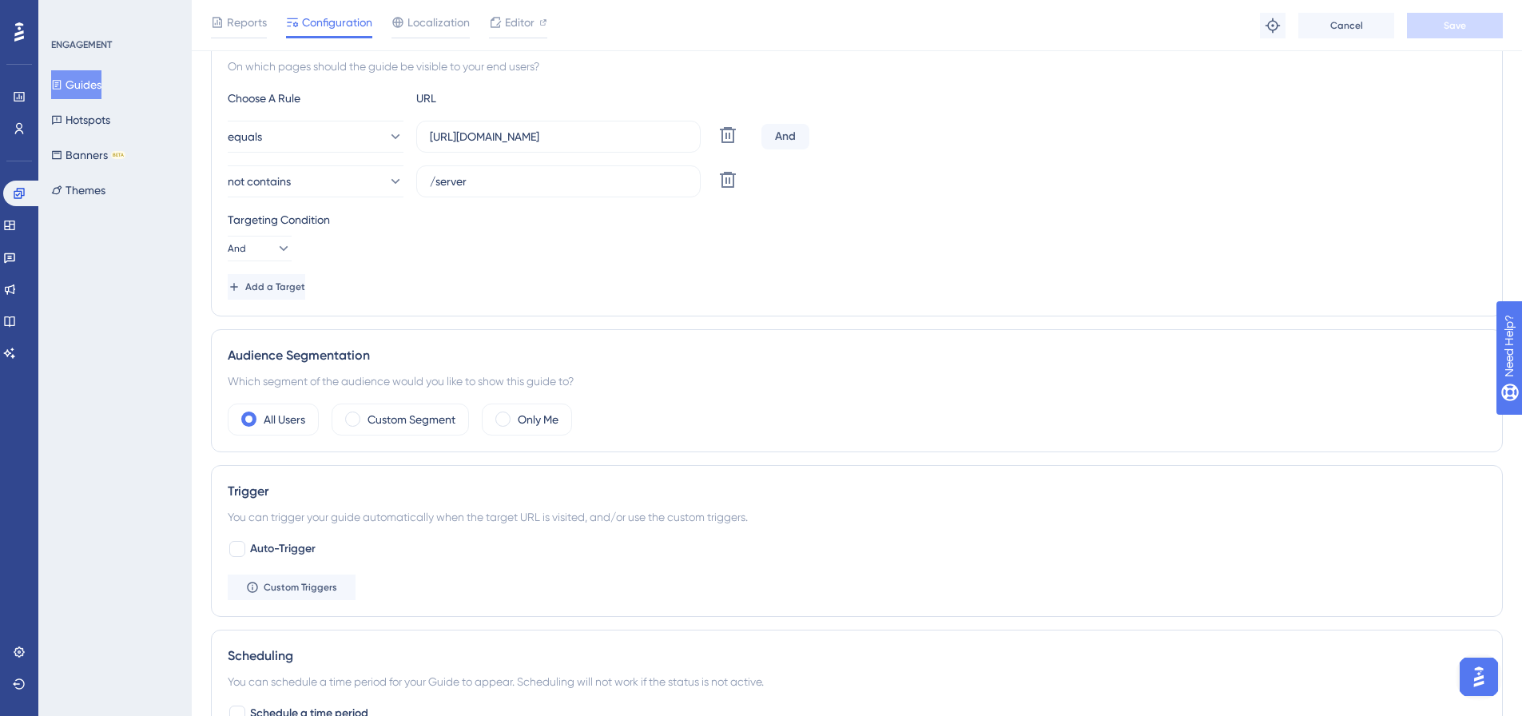
click at [98, 68] on div "ENGAGEMENT Guides Hotspots Banners BETA Themes" at bounding box center [115, 121] width 129 height 166
click at [97, 79] on button "Guides" at bounding box center [76, 84] width 50 height 29
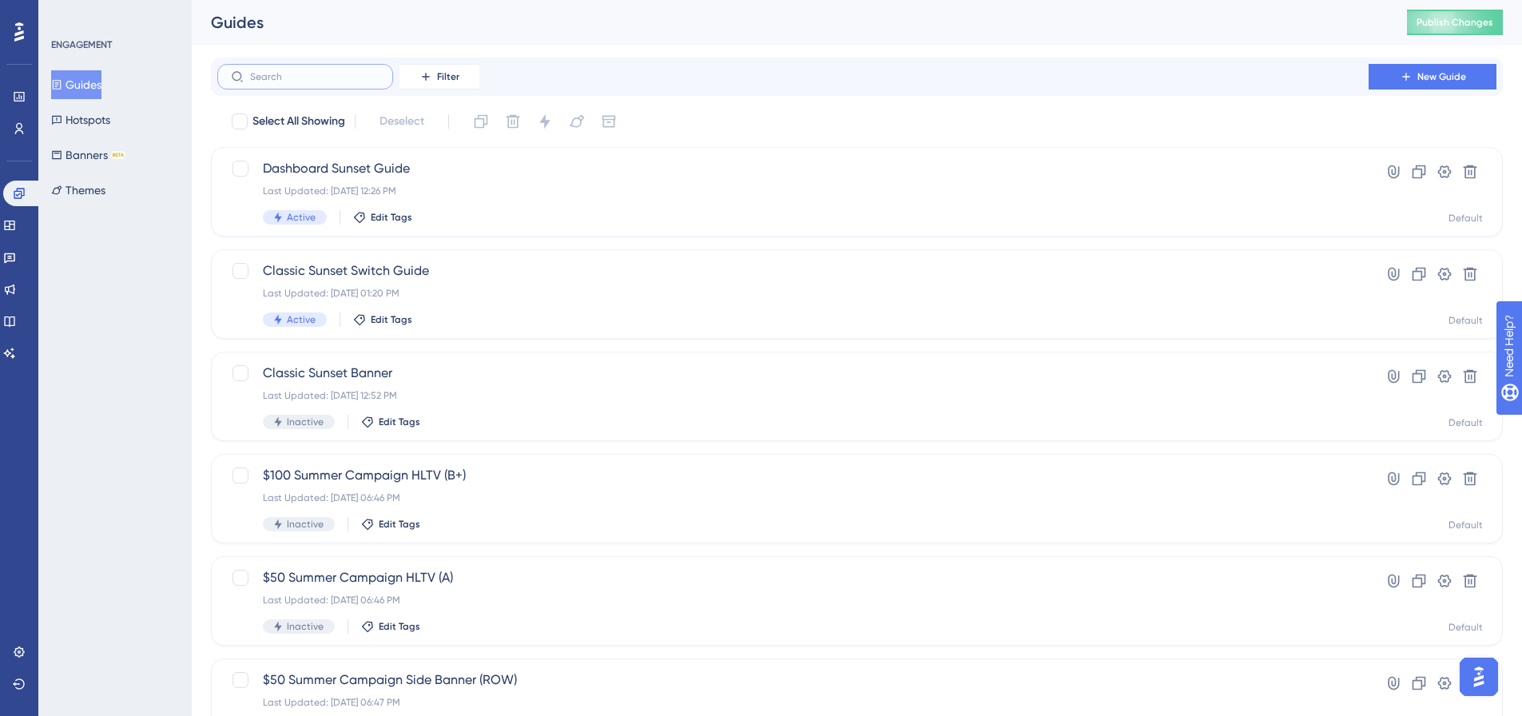
click at [278, 80] on input "text" at bounding box center [314, 76] width 129 height 11
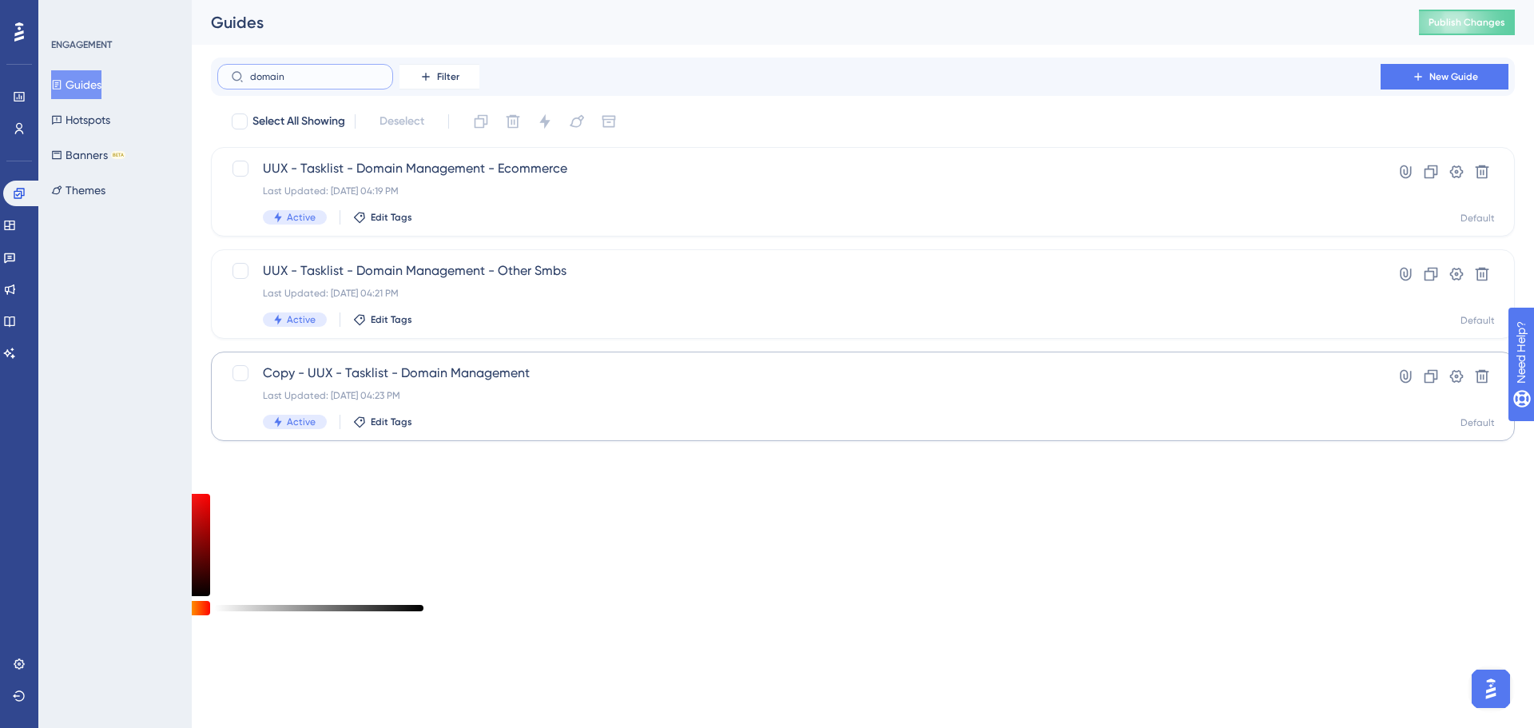
type input "domain"
click at [346, 373] on span "Copy - UUX - Tasklist - Domain Management" at bounding box center [799, 373] width 1072 height 19
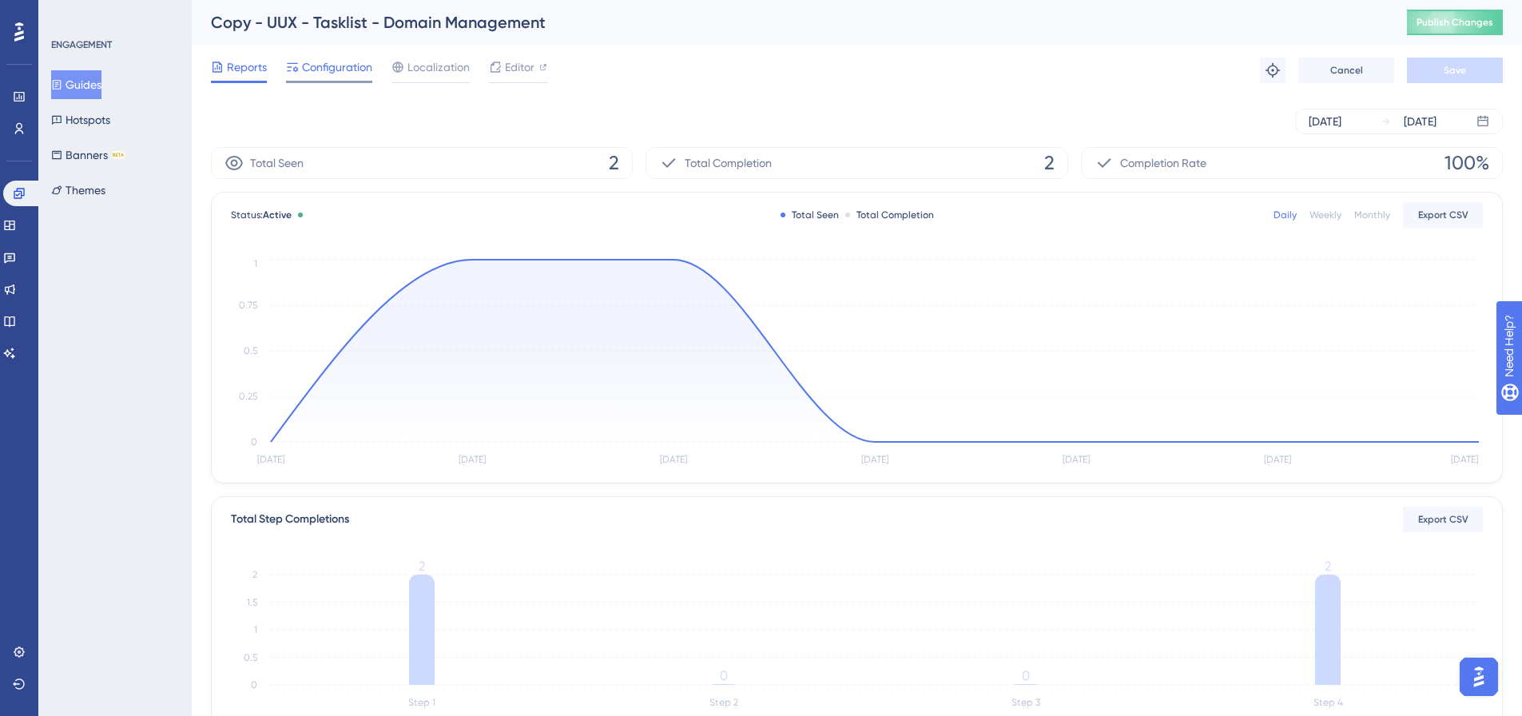
click at [344, 71] on span "Configuration" at bounding box center [337, 67] width 70 height 19
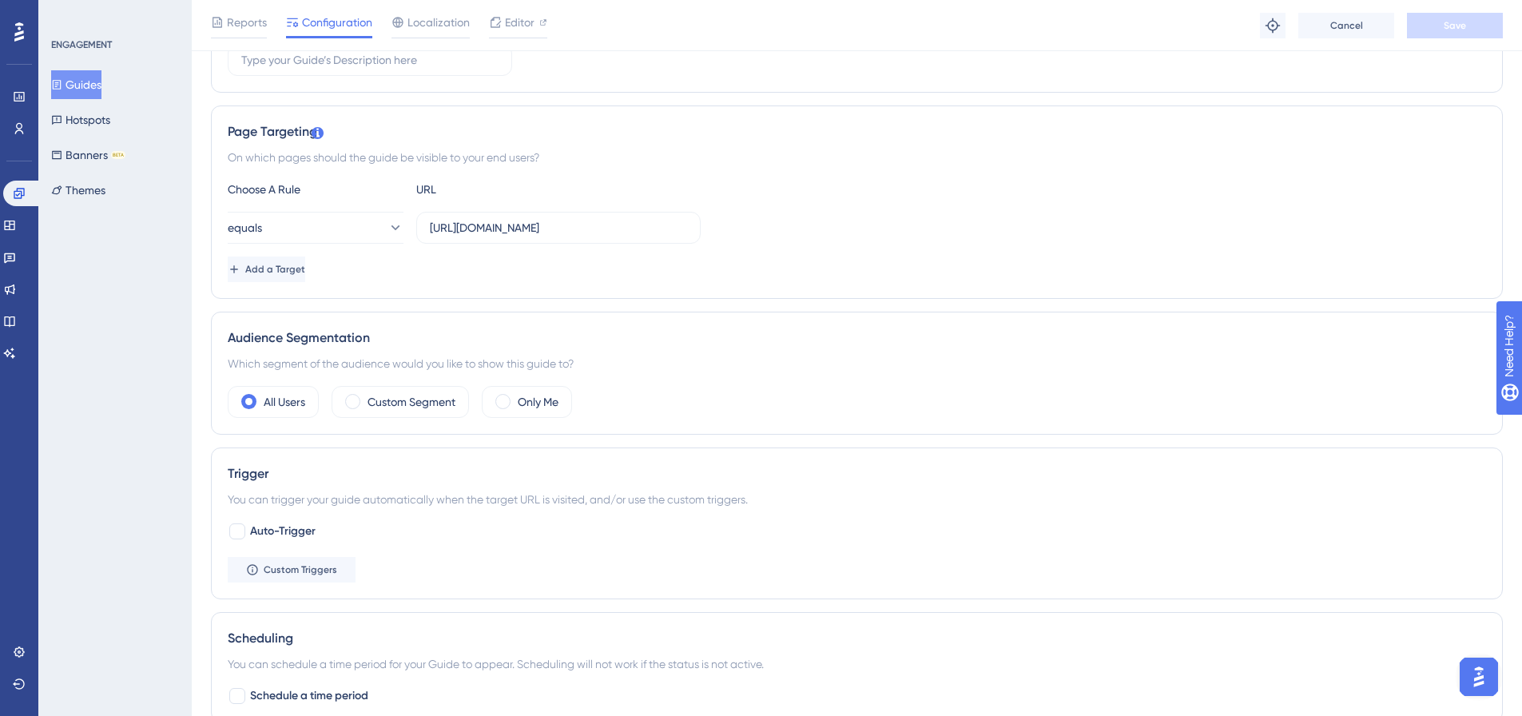
scroll to position [149, 12]
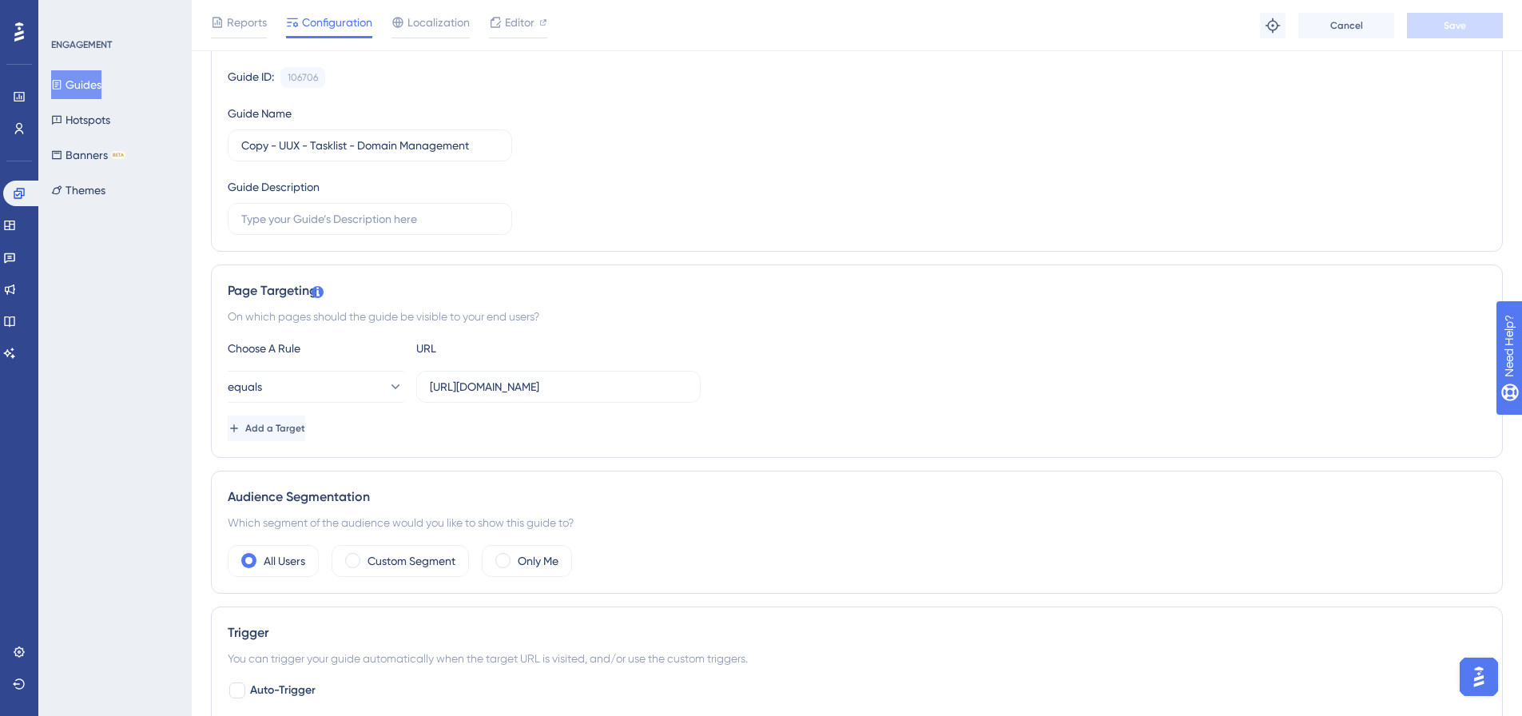
click at [101, 89] on button "Guides" at bounding box center [76, 84] width 50 height 29
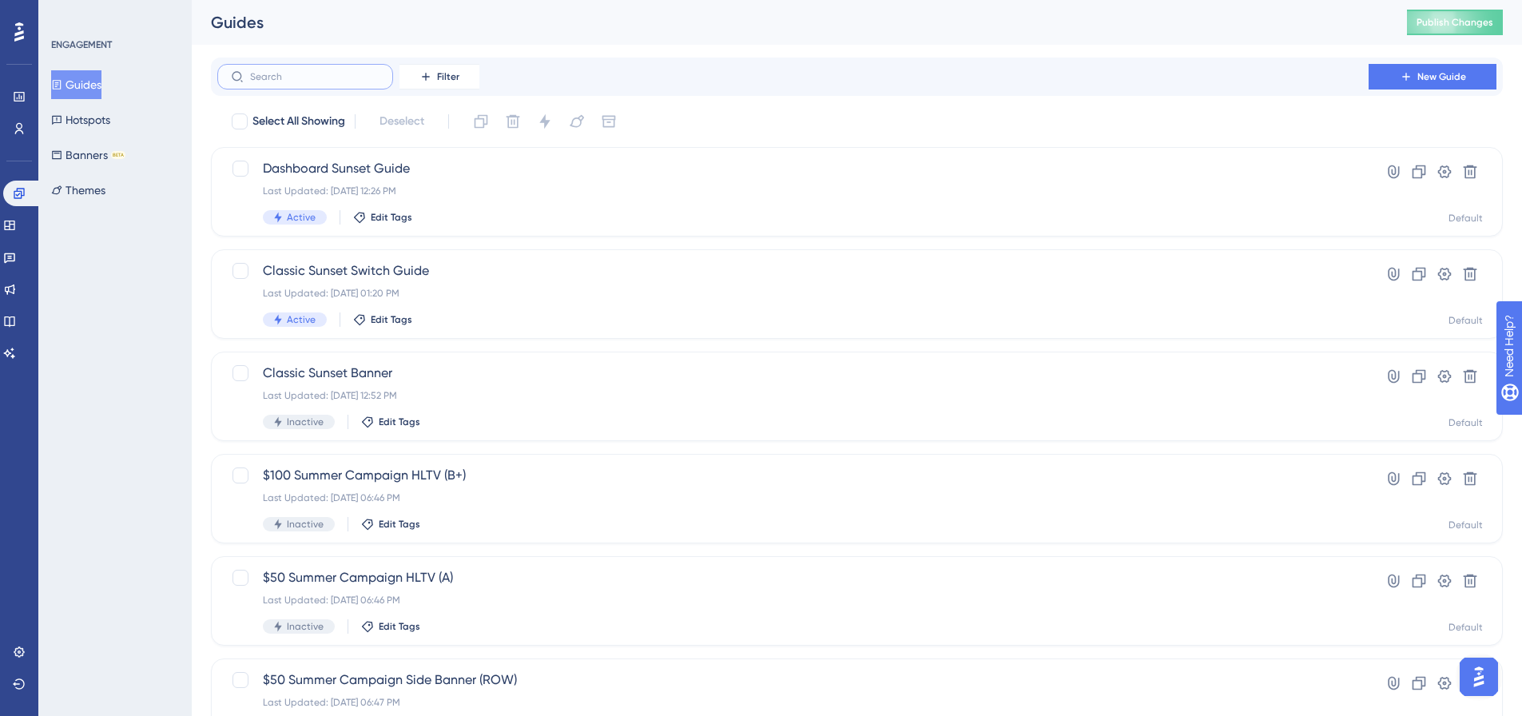
click at [349, 79] on input "text" at bounding box center [314, 76] width 129 height 11
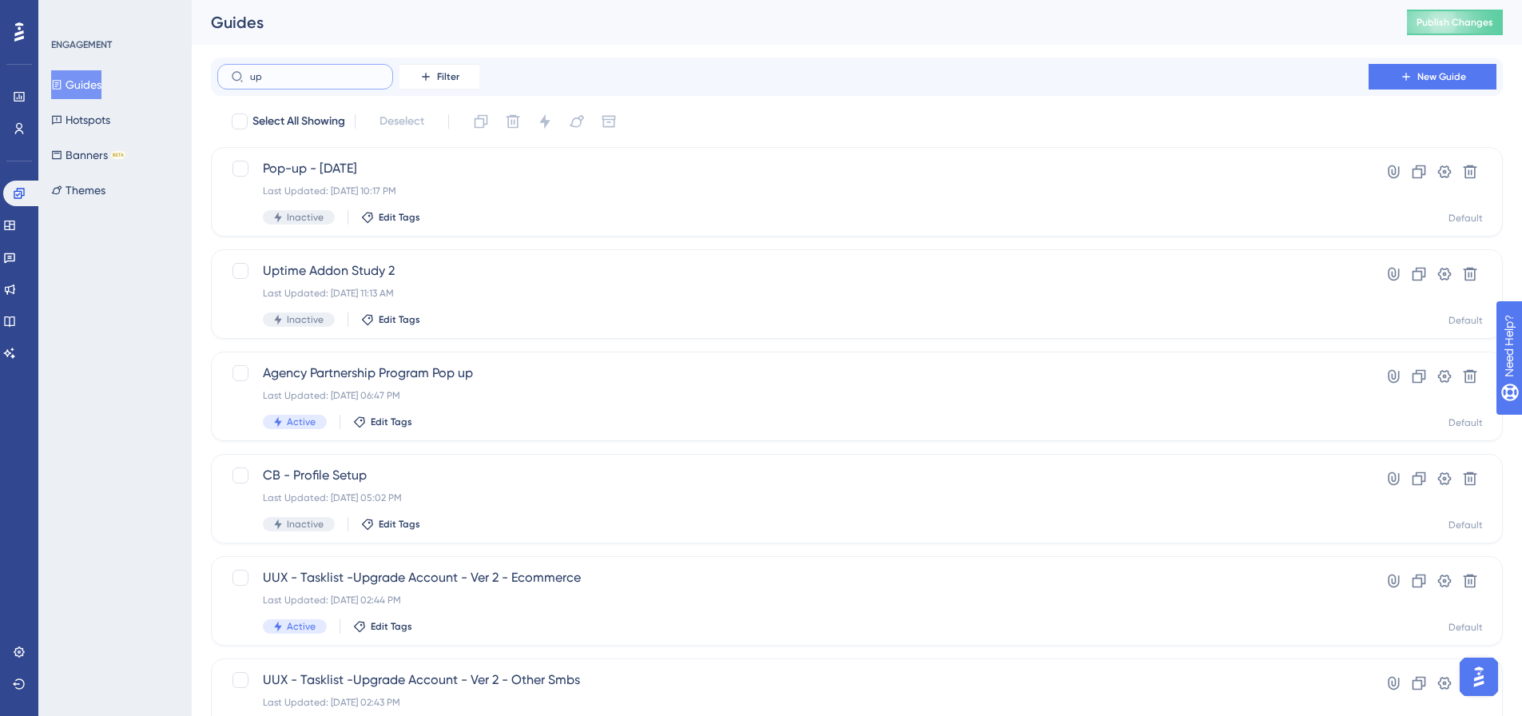
type input "upf"
checkbox input "true"
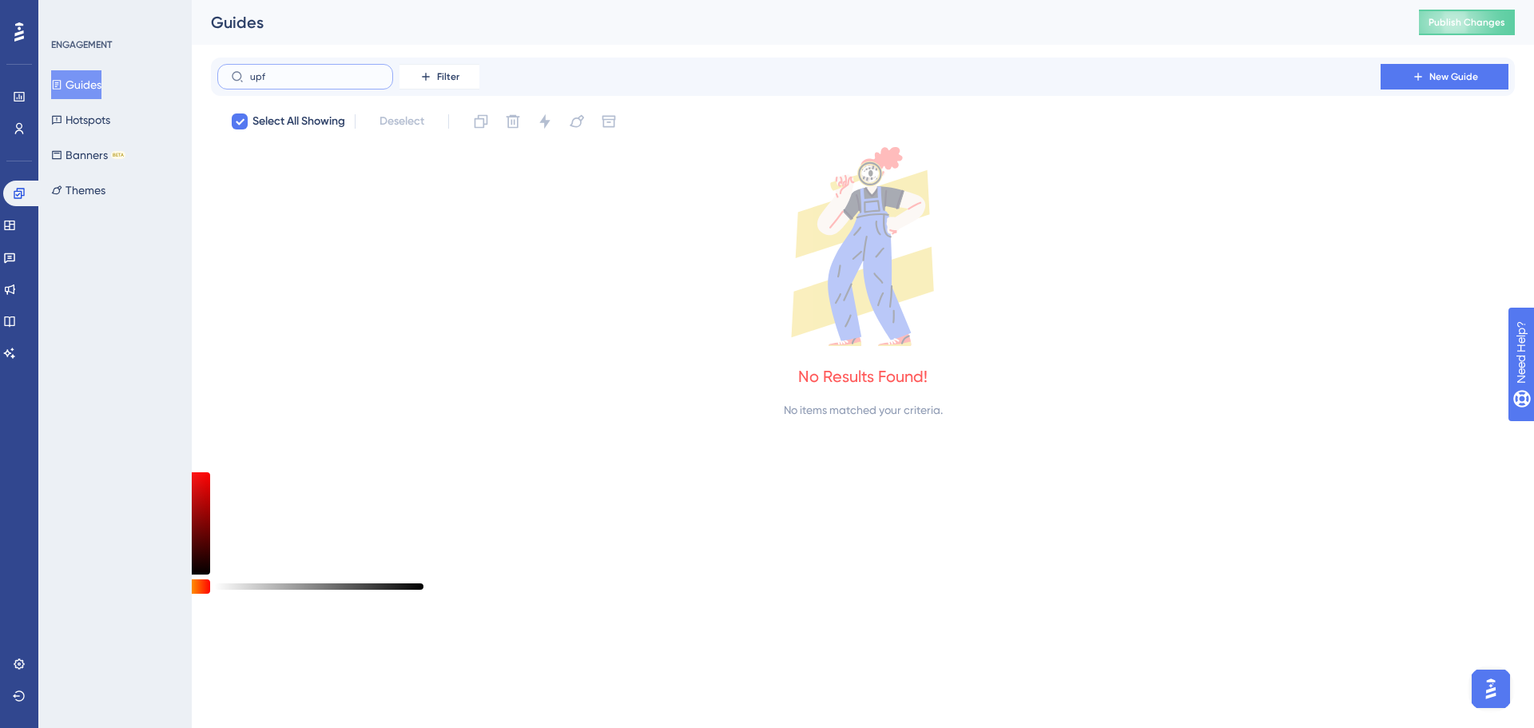
type input "up"
checkbox input "false"
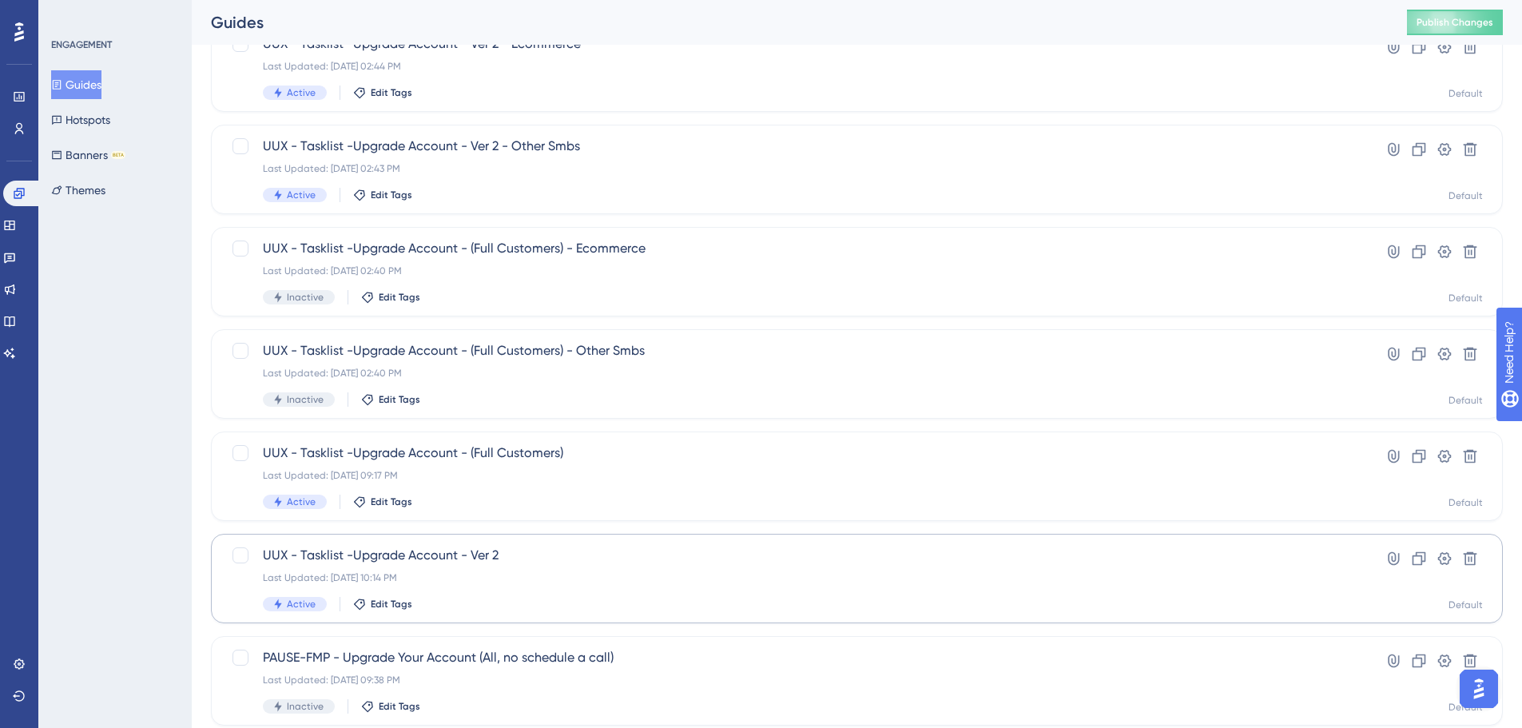
scroll to position [240, 0]
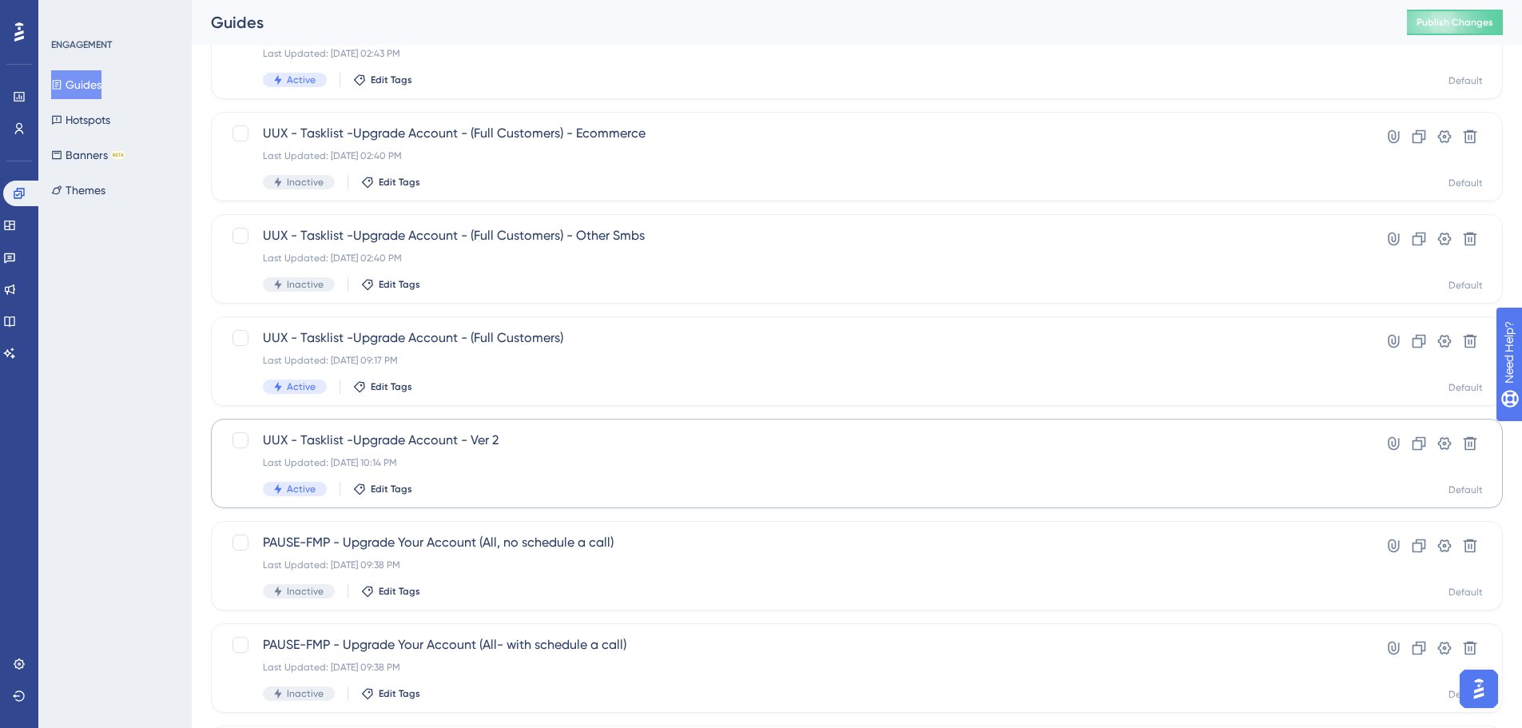
type input "upgrade"
click at [447, 443] on span "UUX - Tasklist -Upgrade Account - Ver 2" at bounding box center [793, 440] width 1060 height 19
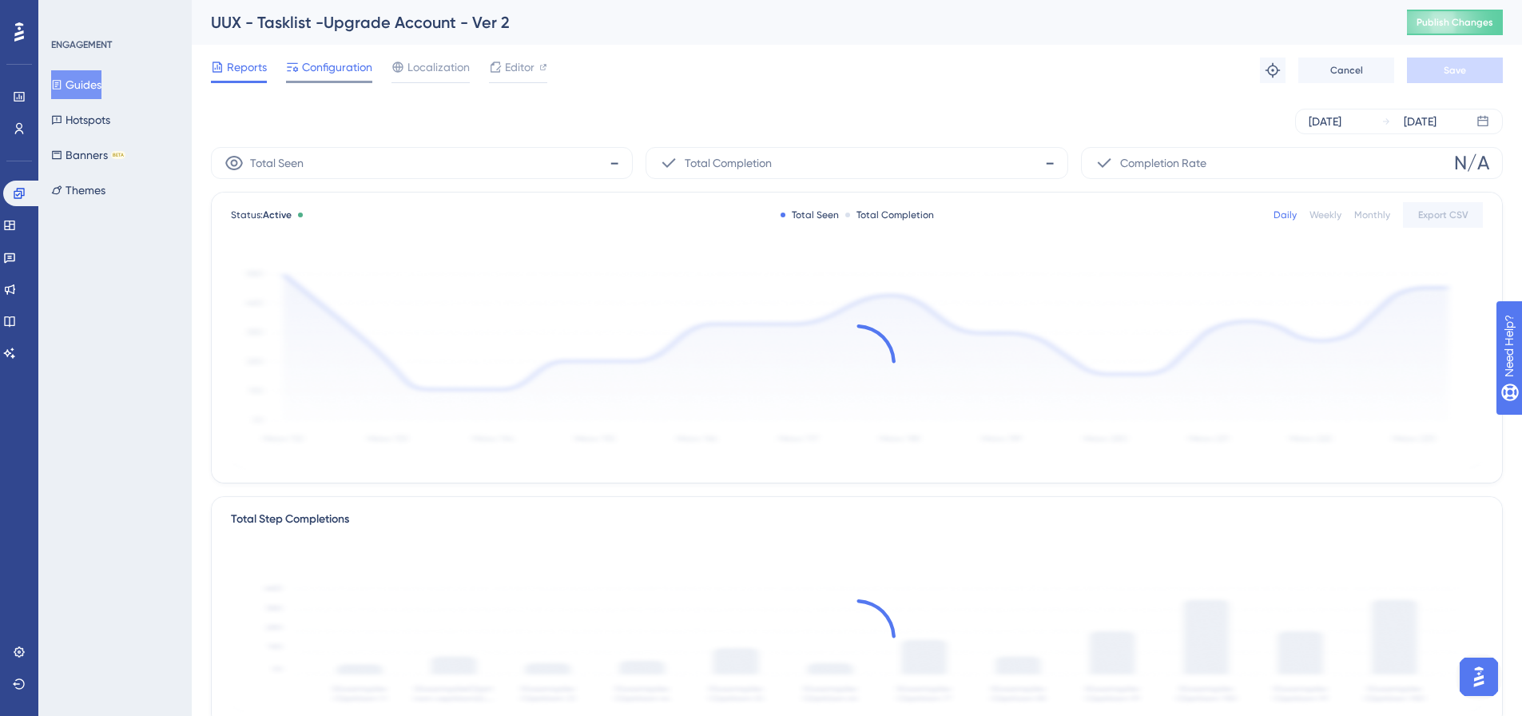
click at [357, 77] on div "Configuration" at bounding box center [329, 71] width 86 height 26
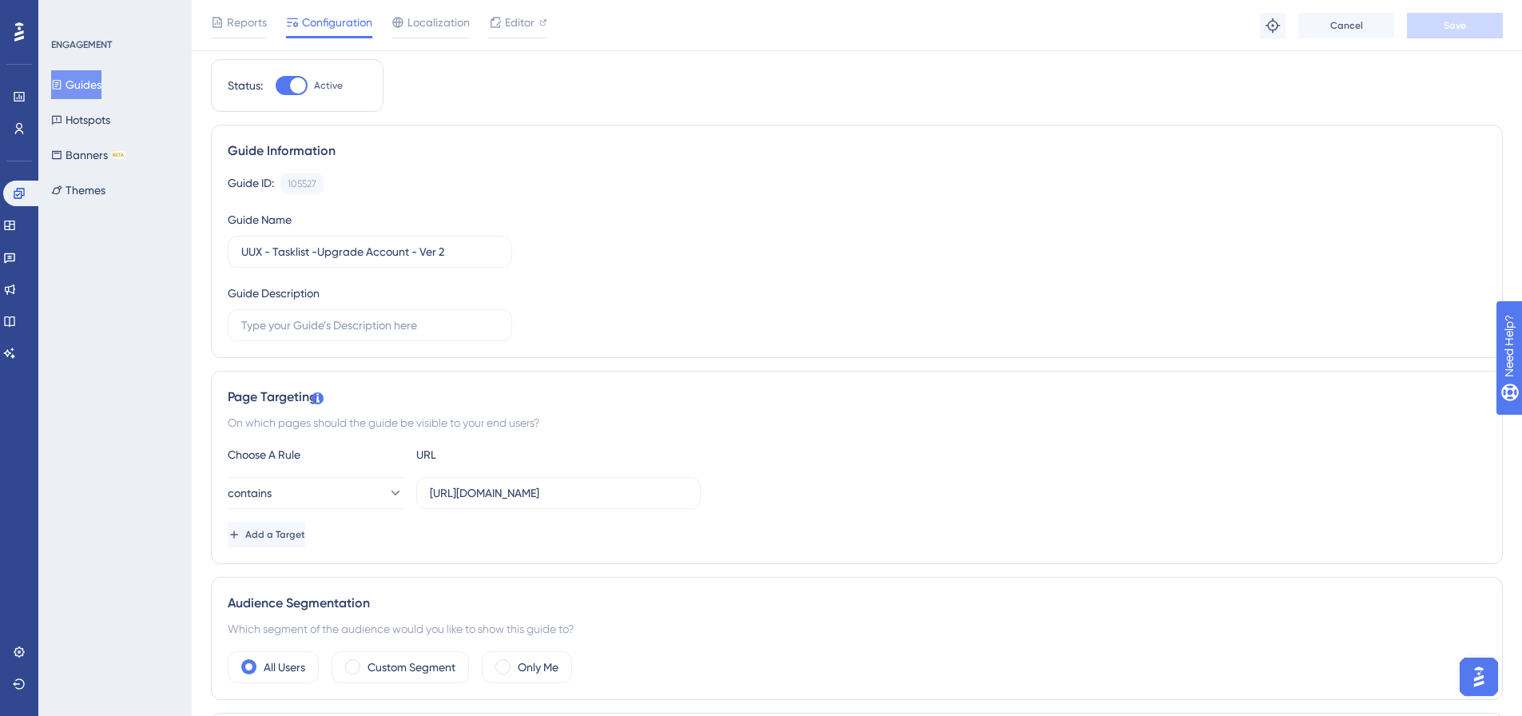
scroll to position [0, 12]
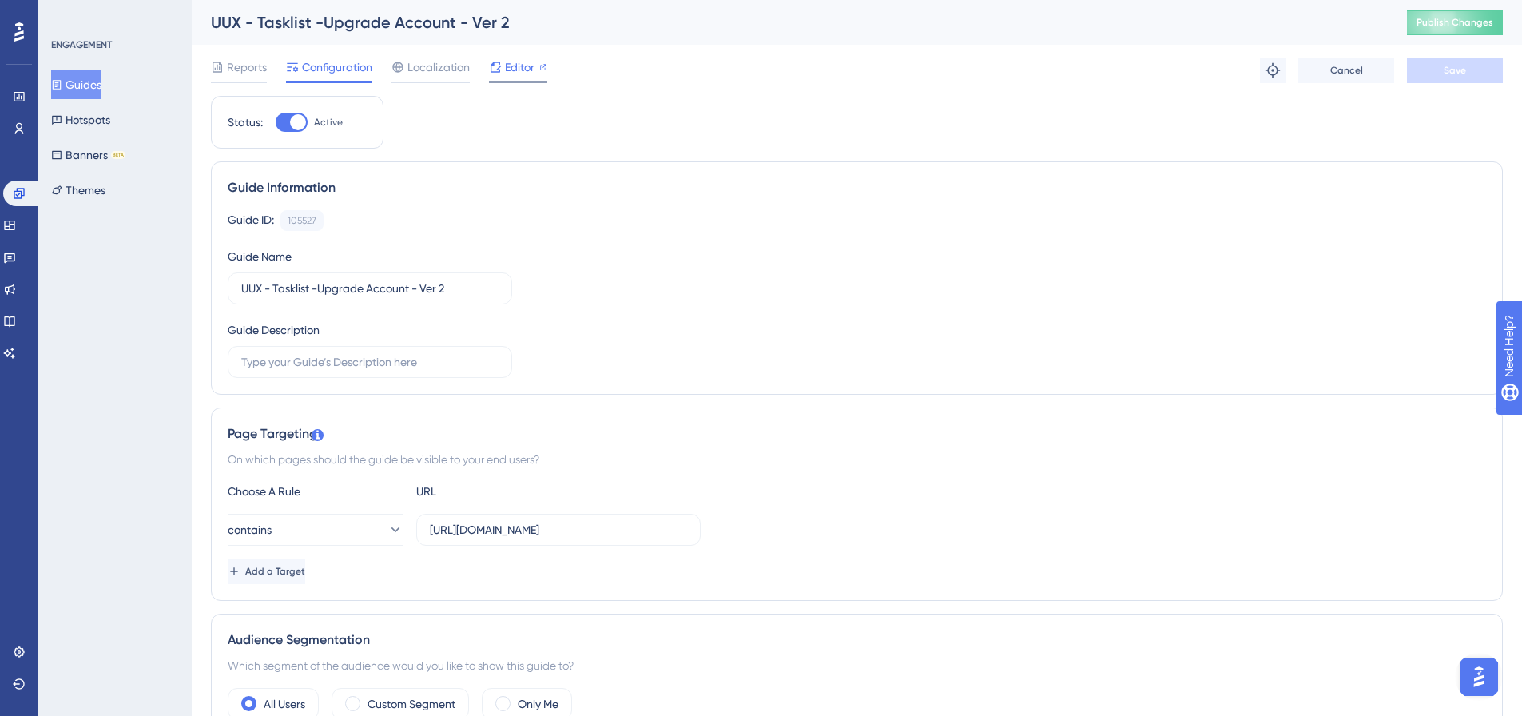
click at [505, 70] on span "Editor" at bounding box center [520, 67] width 30 height 19
drag, startPoint x: 94, startPoint y: 65, endPoint x: 93, endPoint y: 80, distance: 15.2
click at [96, 69] on div "ENGAGEMENT Guides Hotspots Banners BETA Themes" at bounding box center [115, 121] width 129 height 166
click at [93, 80] on button "Guides" at bounding box center [76, 84] width 50 height 29
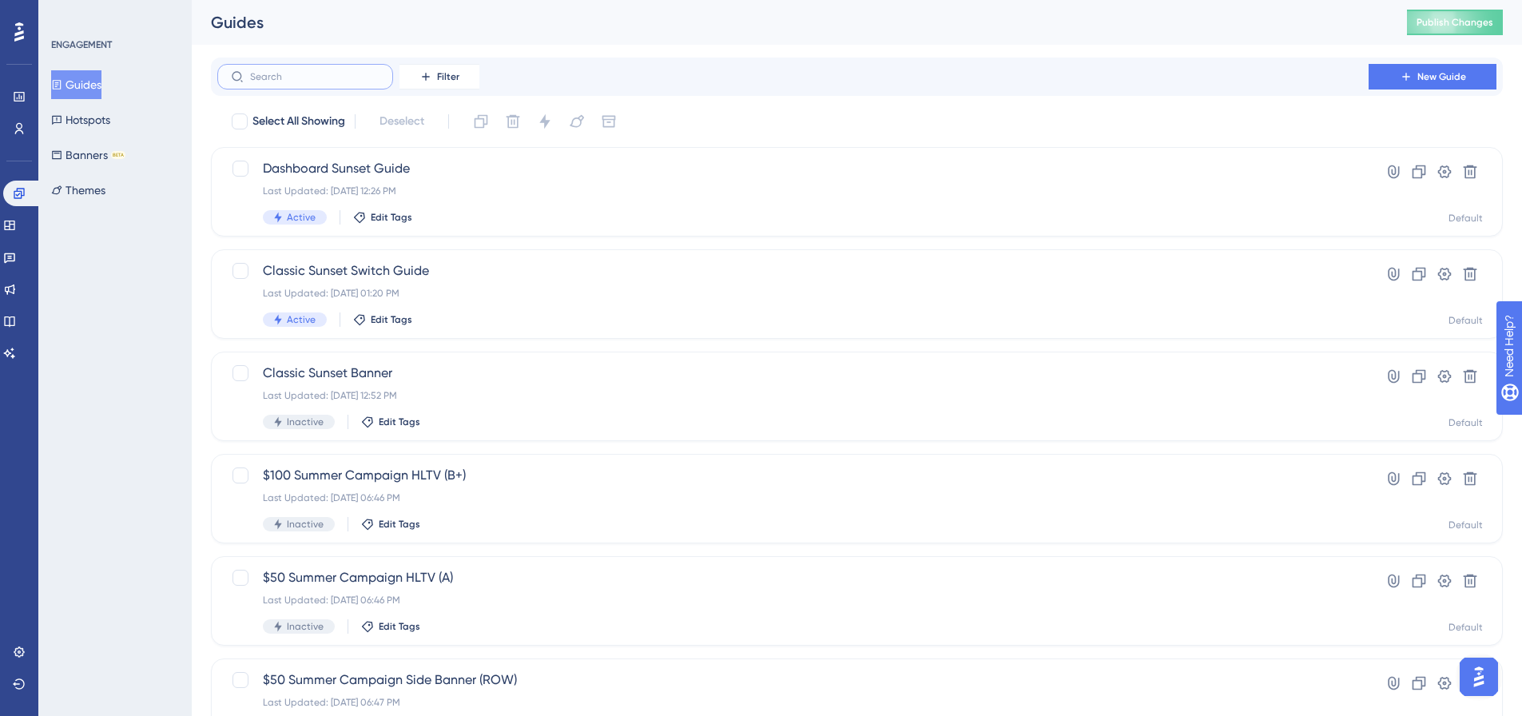
click at [375, 76] on input "text" at bounding box center [314, 76] width 129 height 11
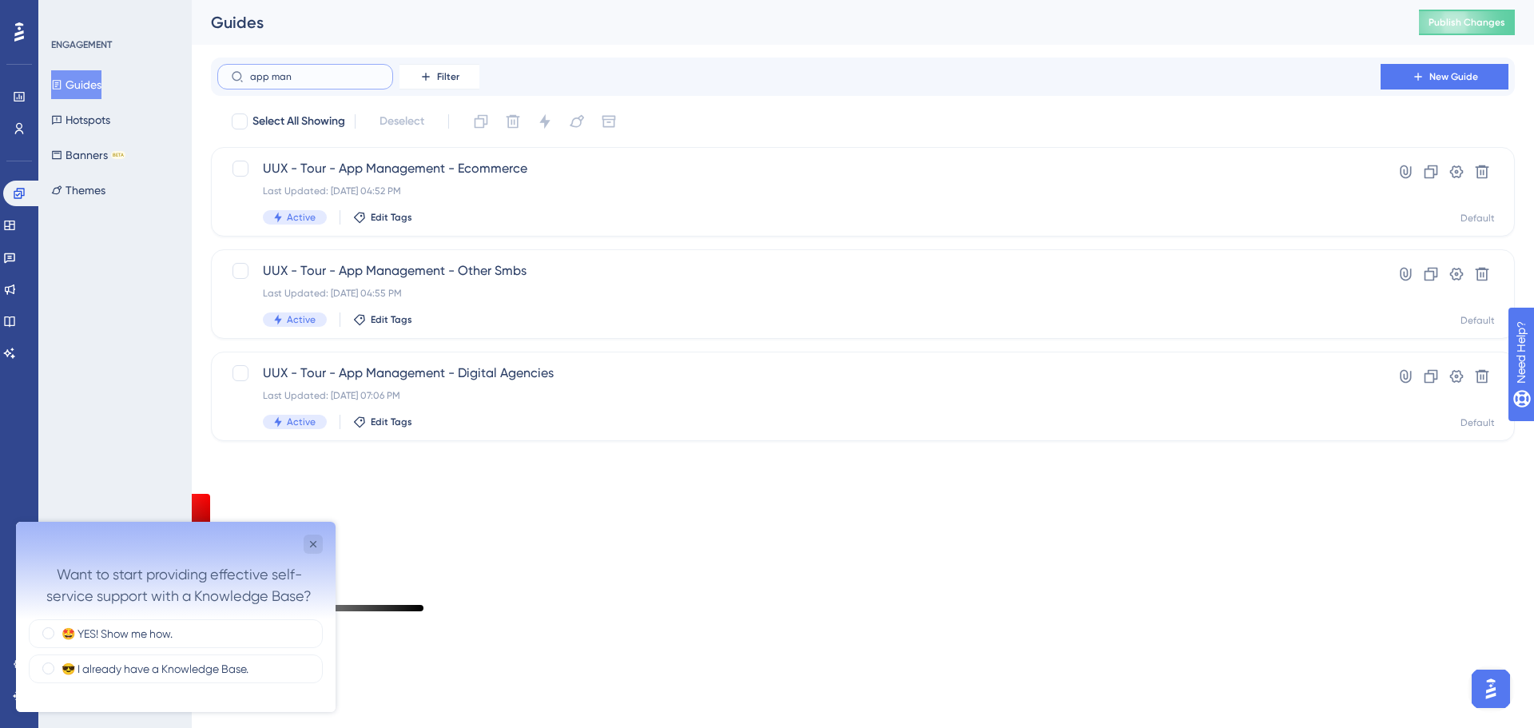
type input "app man"
click at [318, 551] on div "Close survey" at bounding box center [313, 544] width 19 height 19
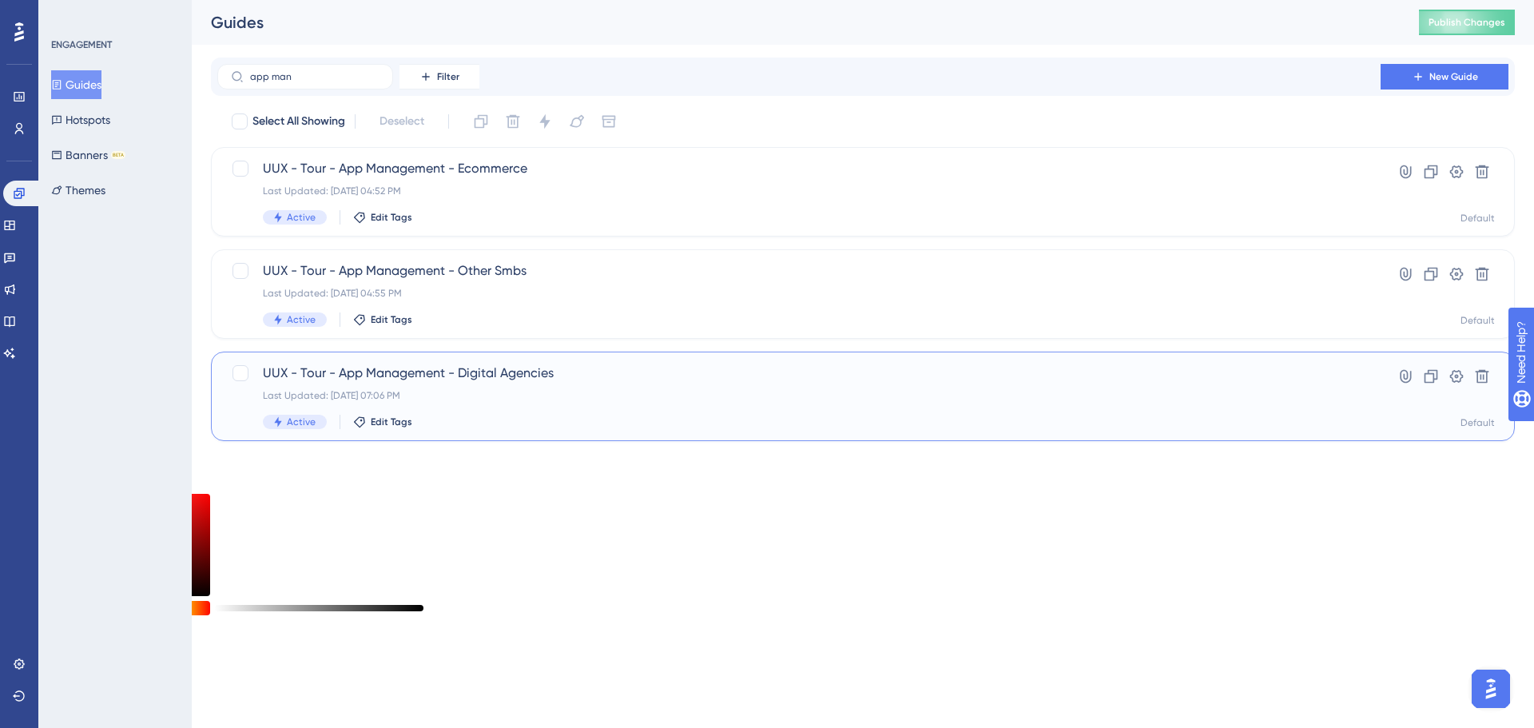
click at [419, 373] on span "UUX - Tour - App Management - Digital Agencies" at bounding box center [799, 373] width 1072 height 19
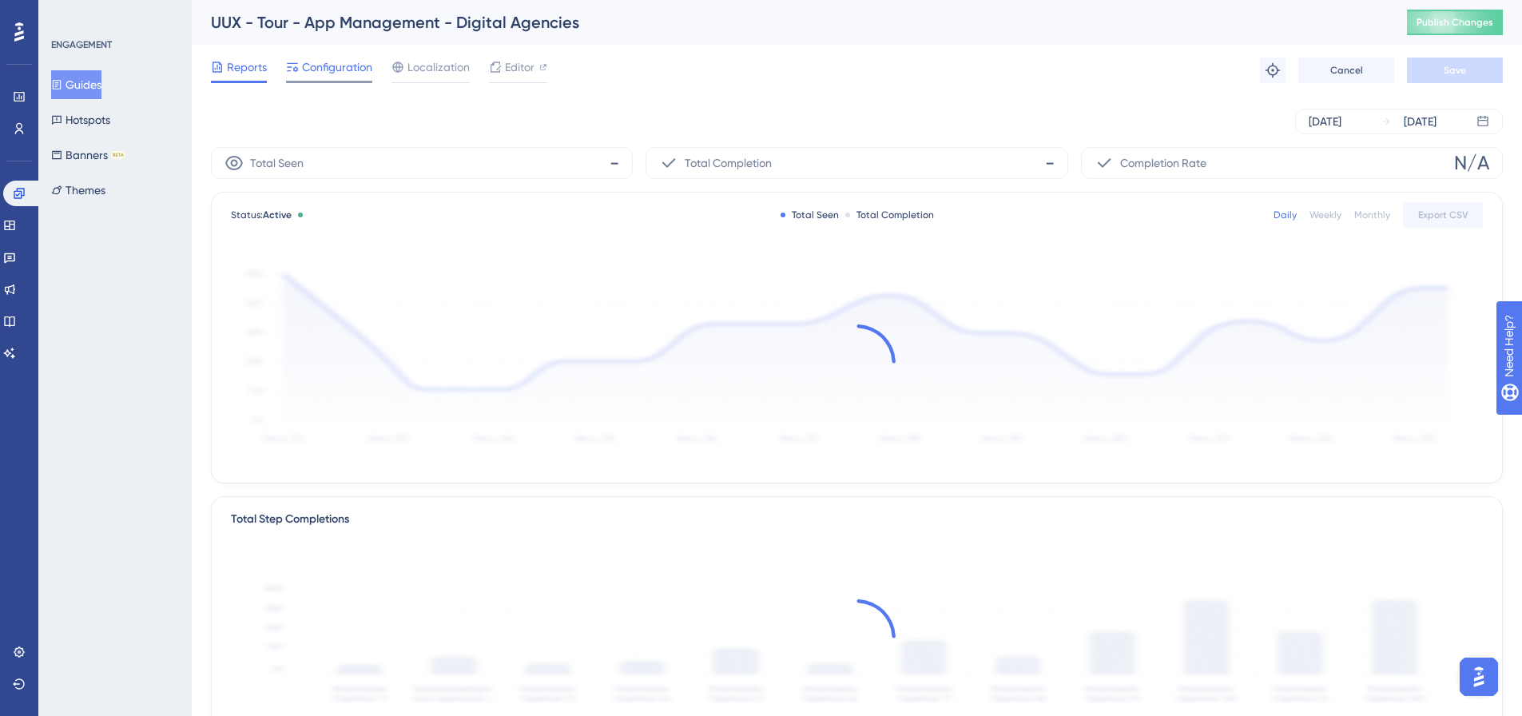
click at [359, 63] on span "Configuration" at bounding box center [337, 67] width 70 height 19
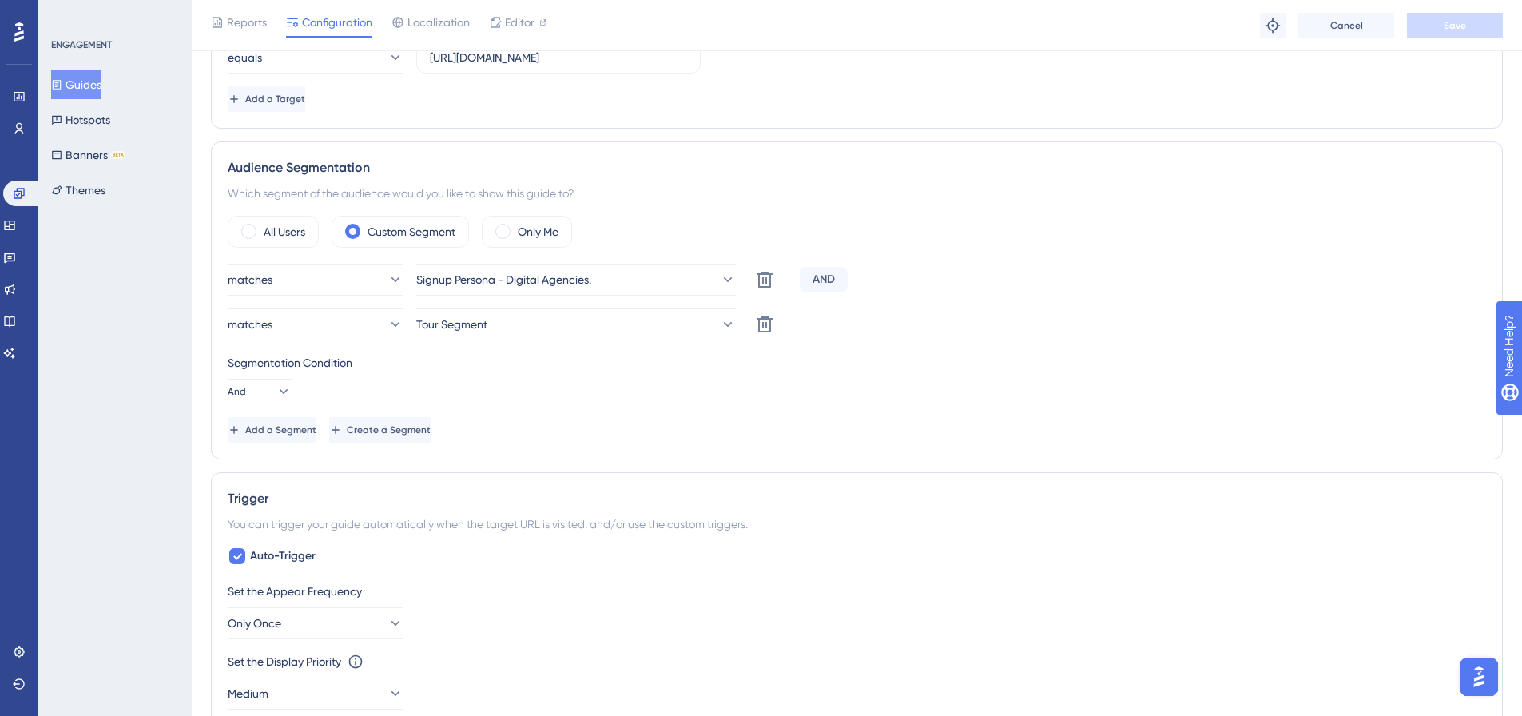
scroll to position [479, 0]
click at [531, 27] on span "Editor" at bounding box center [520, 22] width 30 height 19
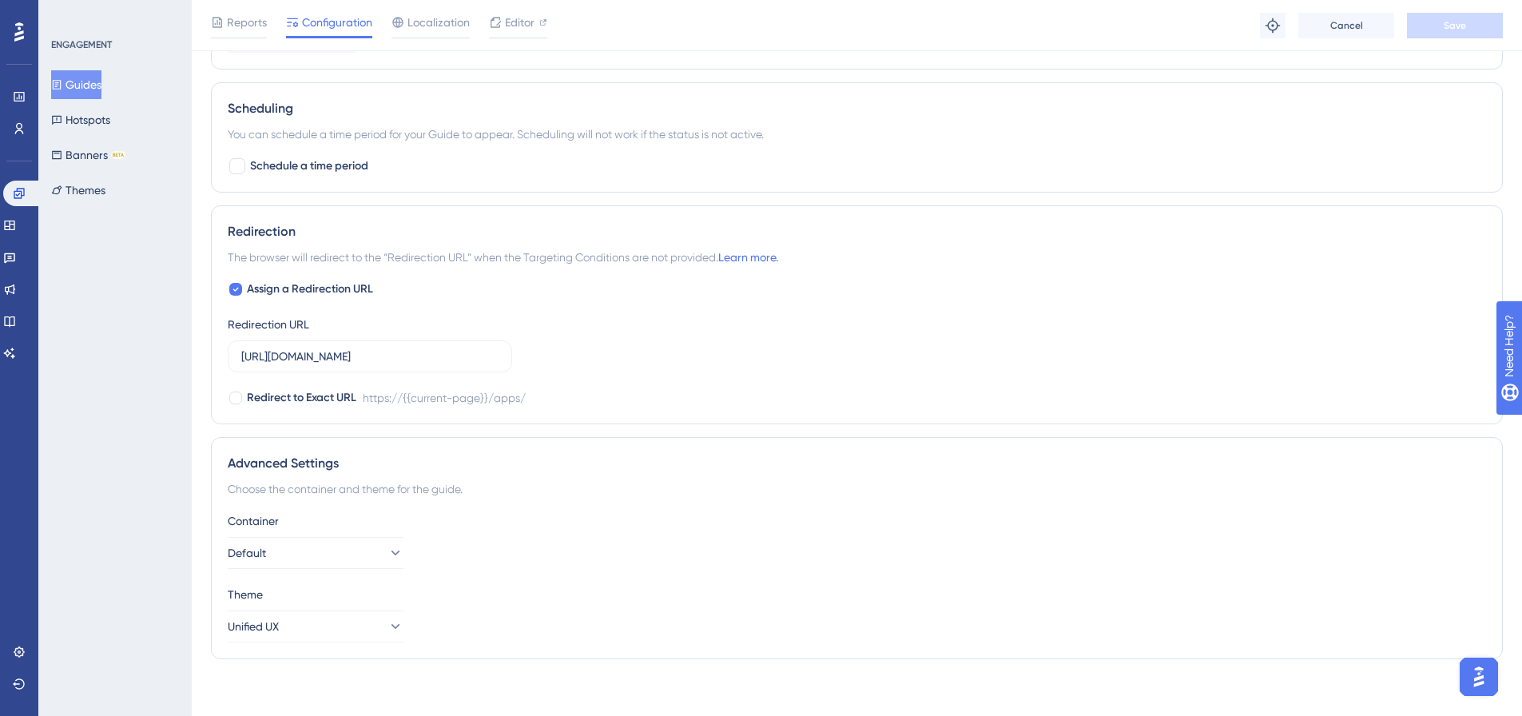
scroll to position [1181, 0]
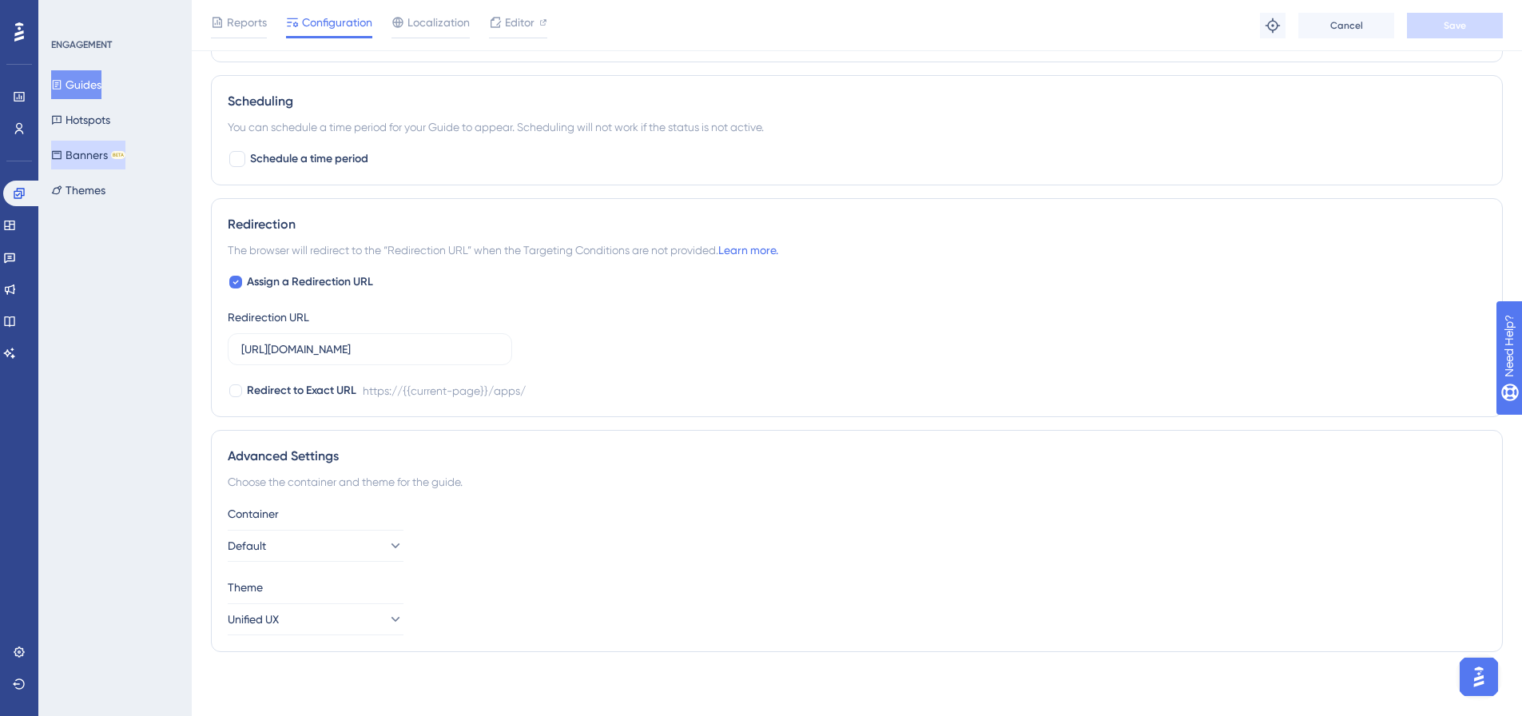
click at [89, 79] on button "Guides" at bounding box center [76, 84] width 50 height 29
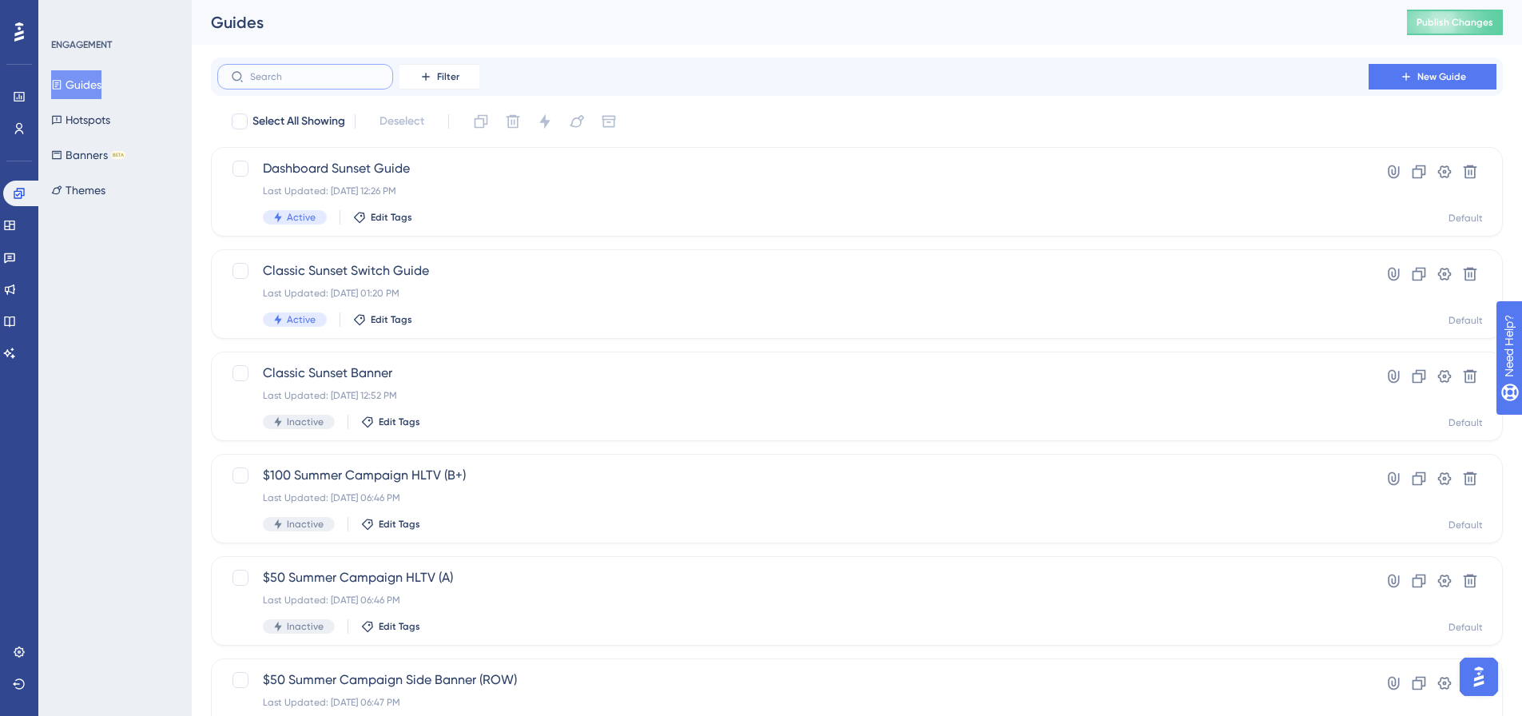
click at [325, 76] on input "text" at bounding box center [314, 76] width 129 height 11
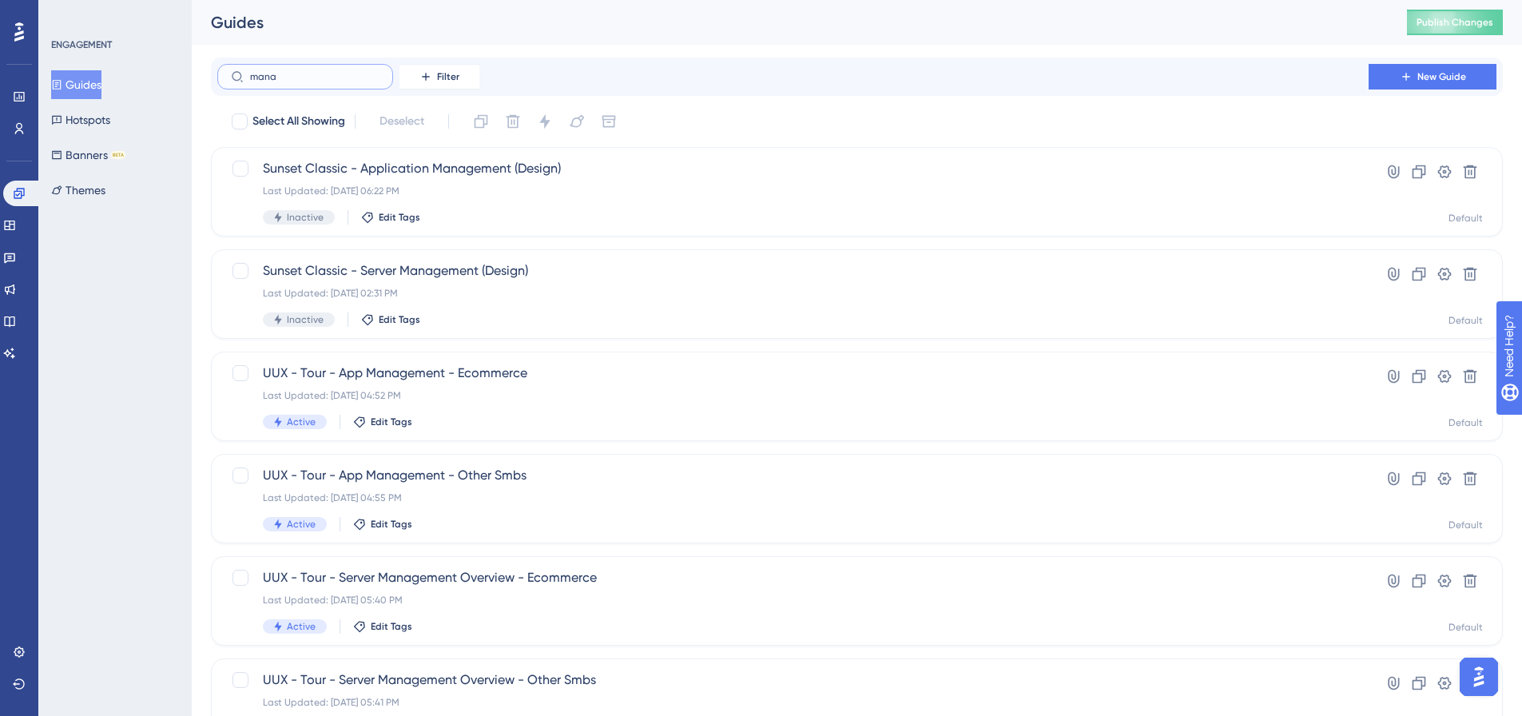
type input "manaf"
checkbox input "true"
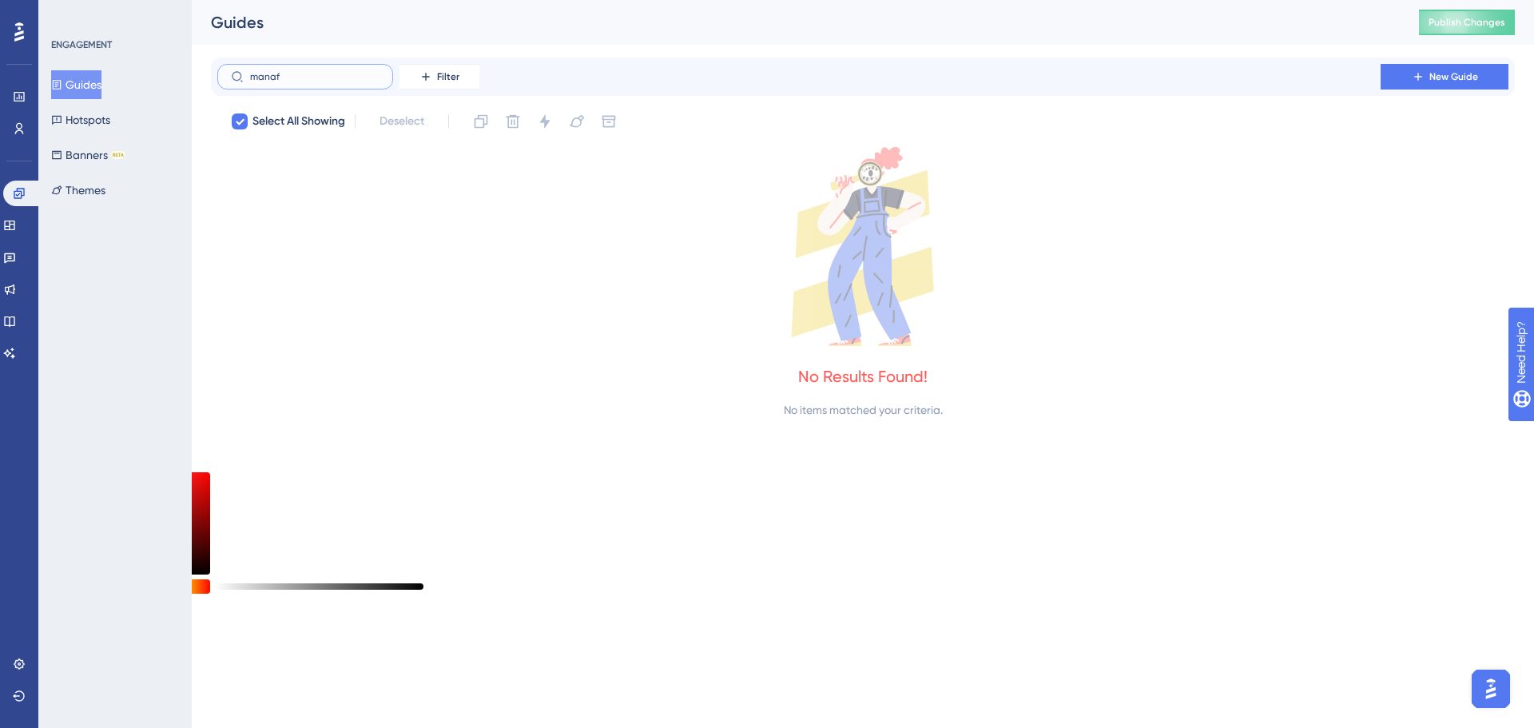
type input "mana"
checkbox input "false"
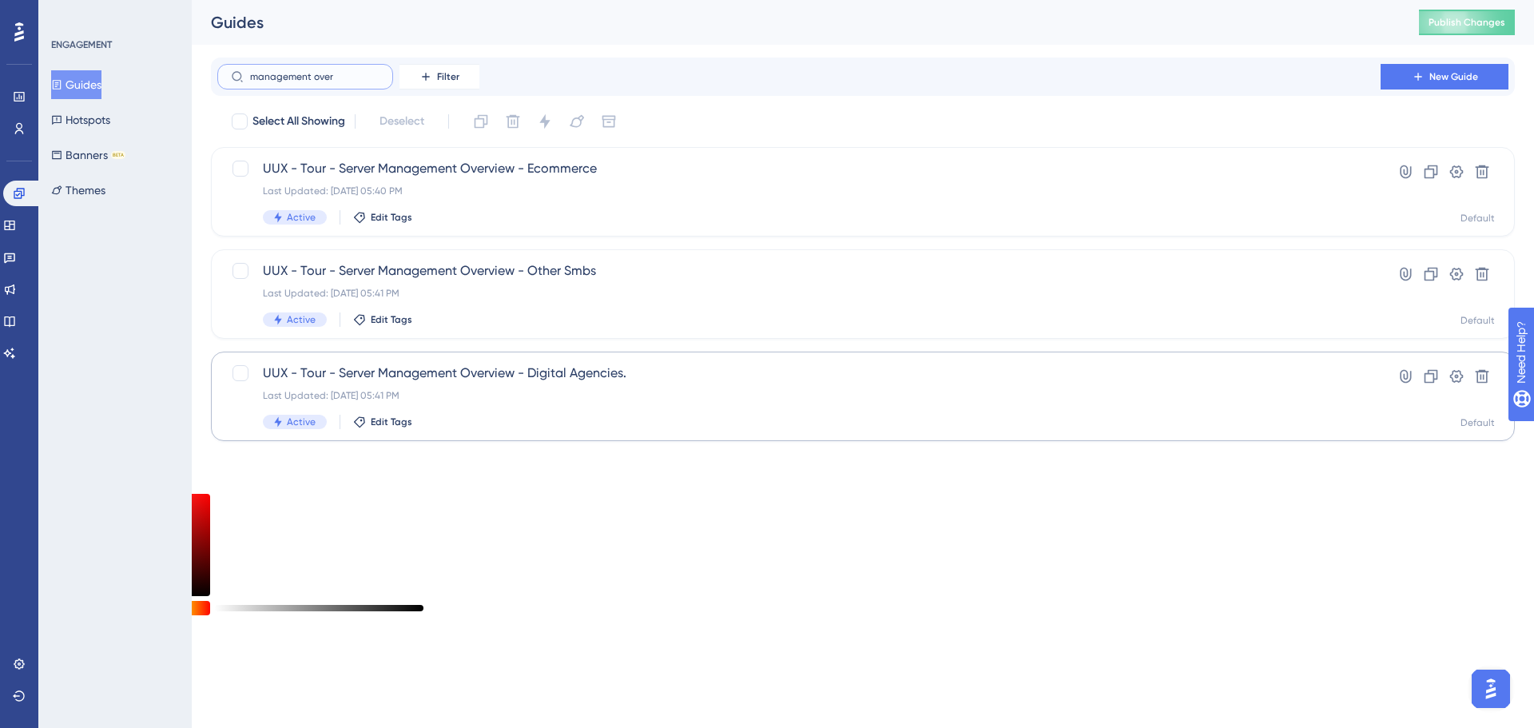
type input "management over"
click at [472, 375] on span "UUX - Tour - Server Management Overview - Digital Agencies." at bounding box center [799, 373] width 1072 height 19
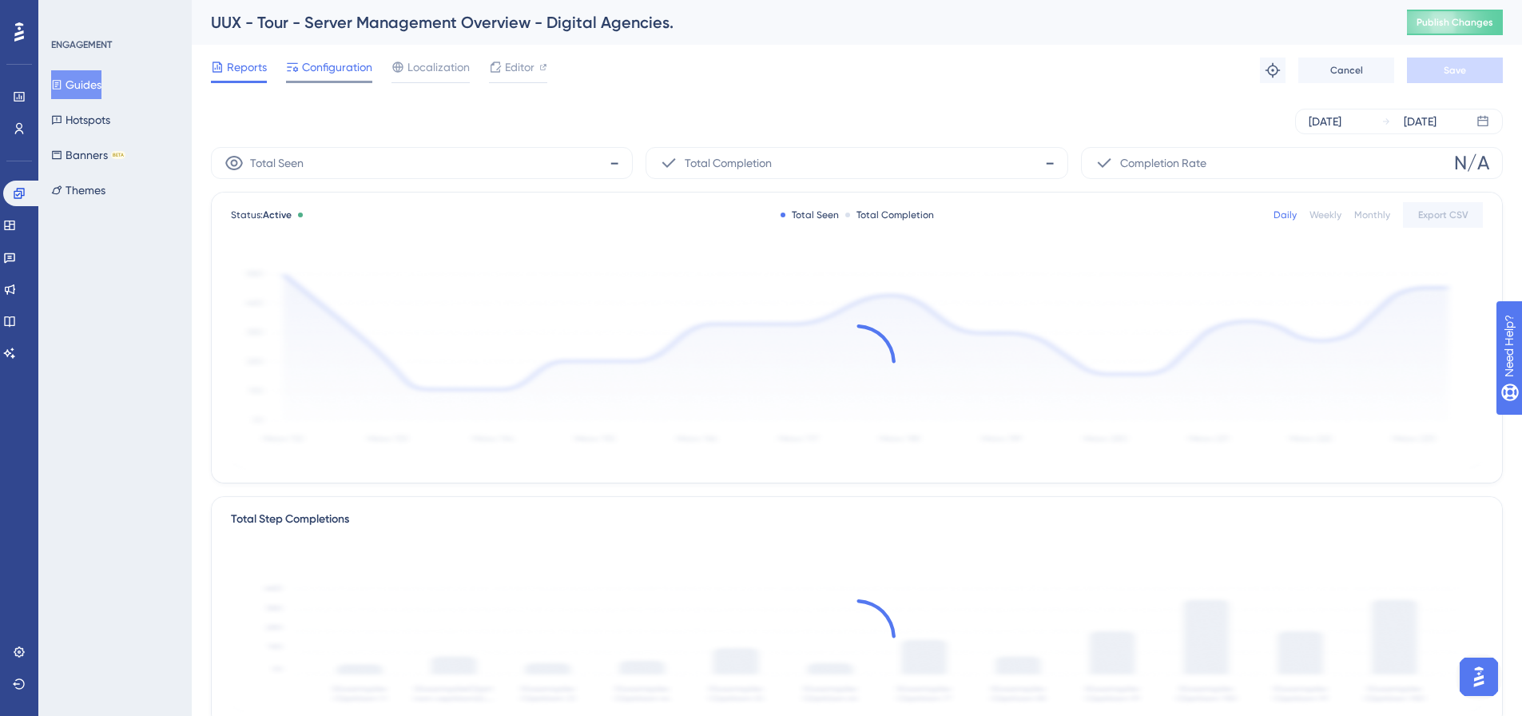
click at [363, 69] on span "Configuration" at bounding box center [337, 67] width 70 height 19
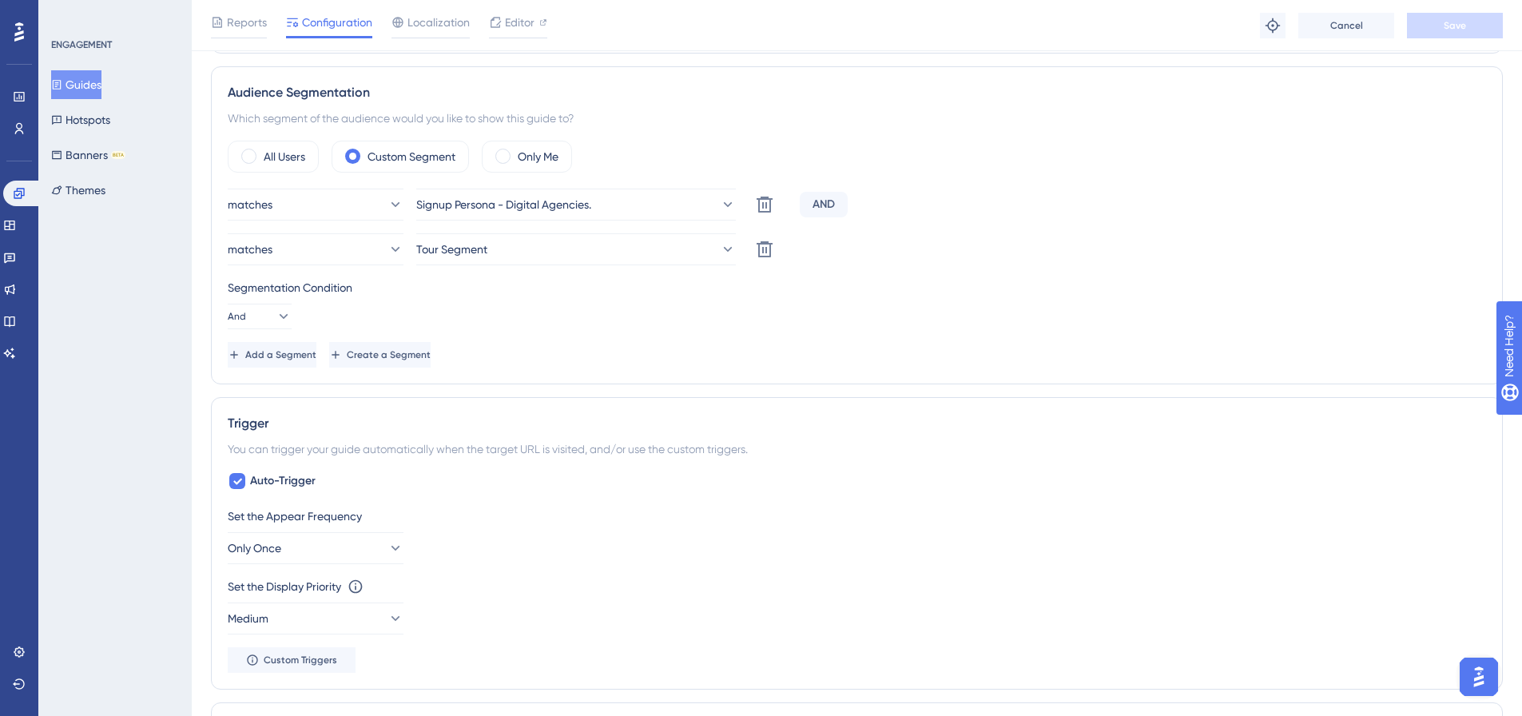
scroll to position [382, 0]
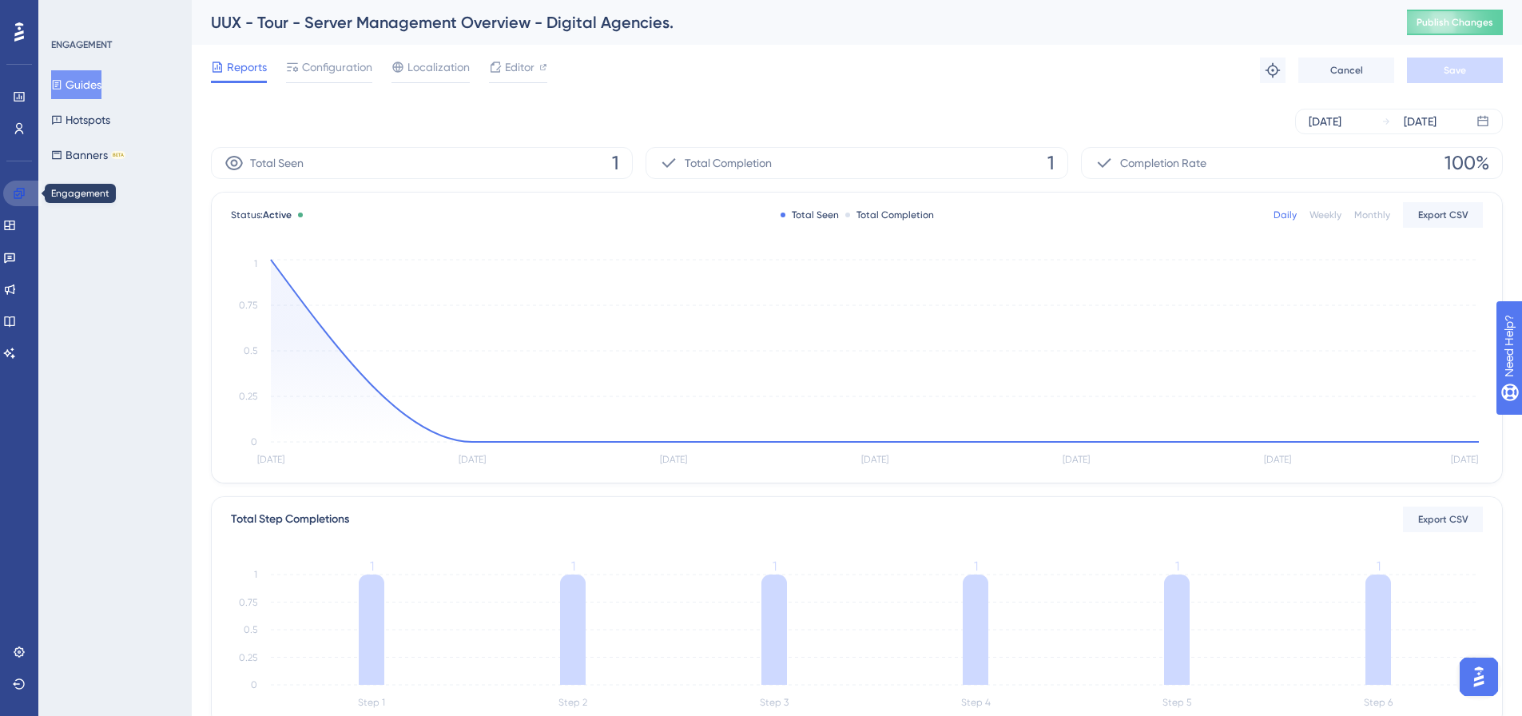
click at [25, 189] on icon at bounding box center [19, 193] width 13 height 13
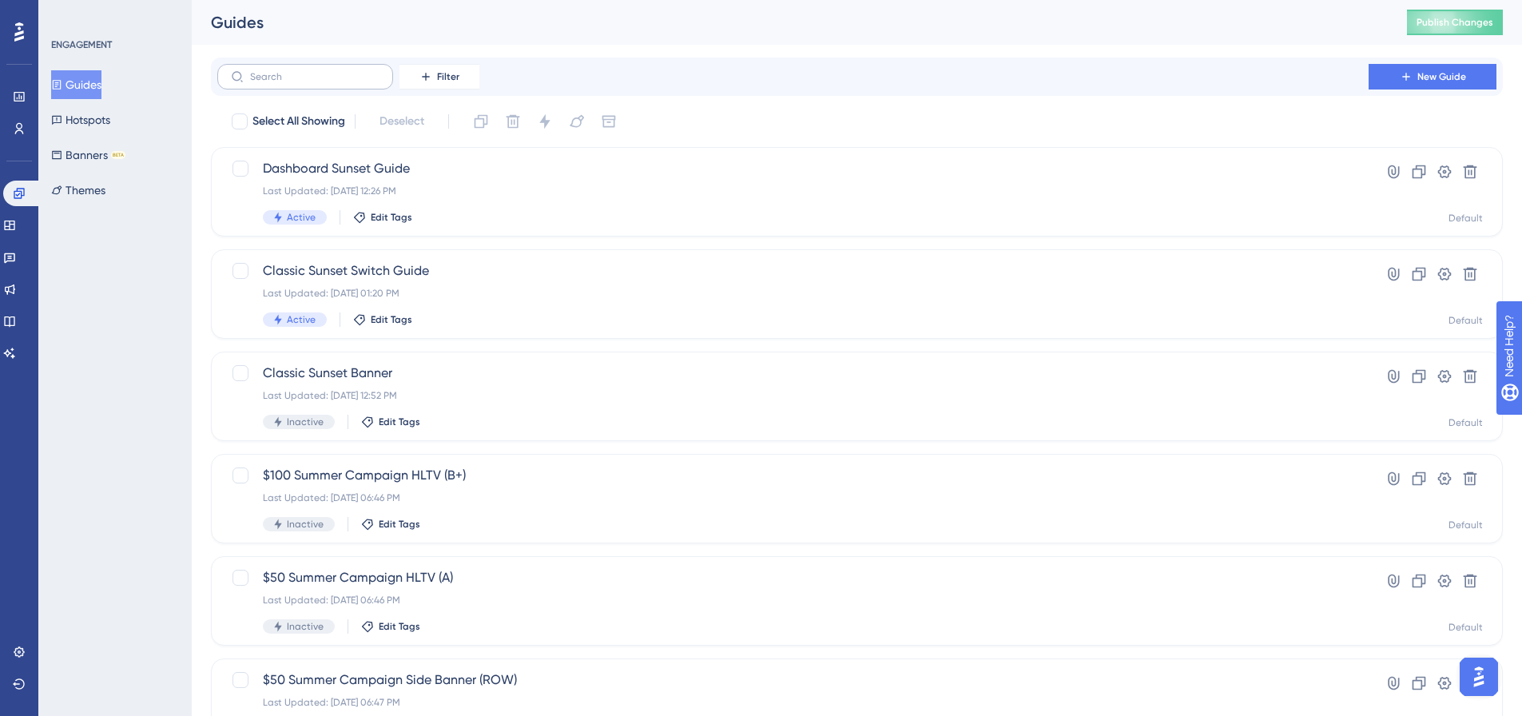
click at [269, 85] on label at bounding box center [305, 77] width 176 height 26
click at [269, 82] on input "text" at bounding box center [314, 76] width 129 height 11
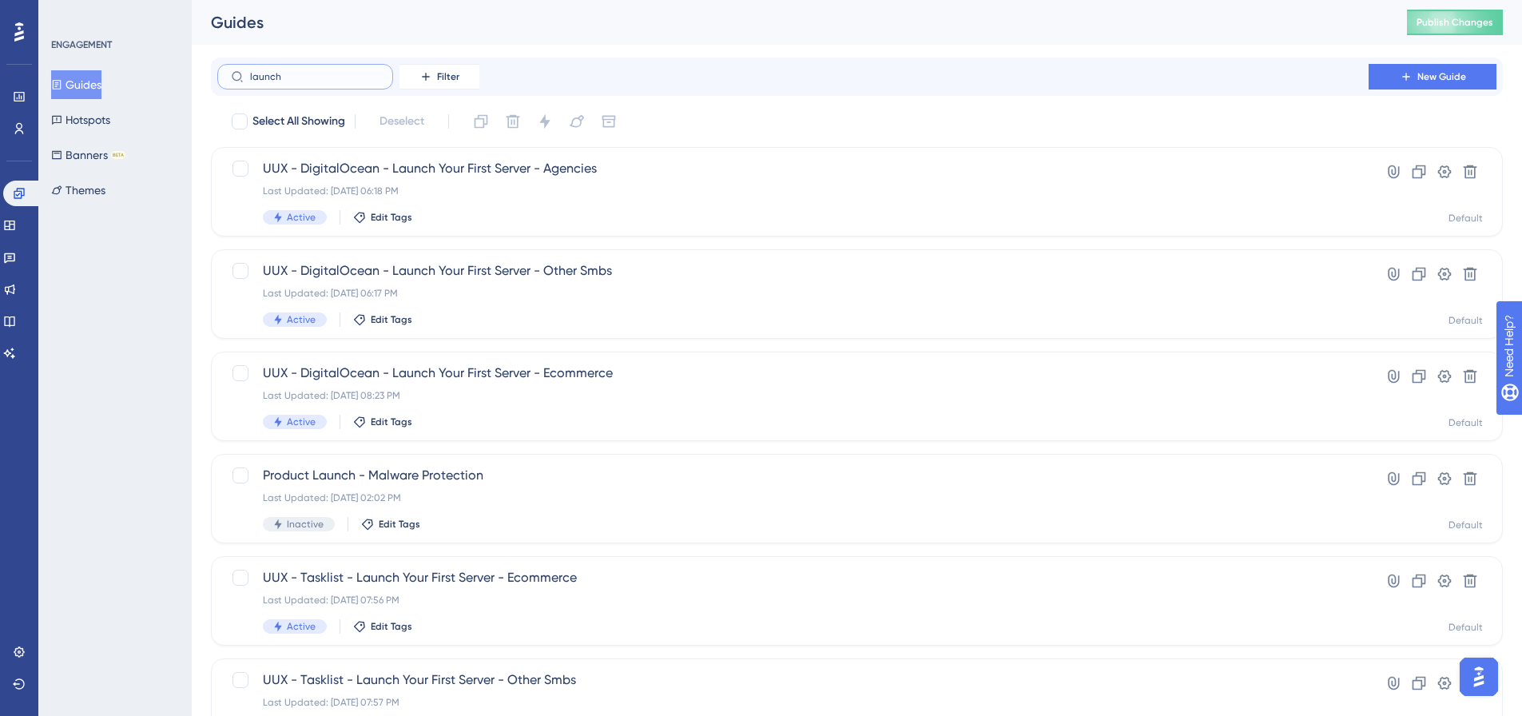
type input "launch u"
checkbox input "true"
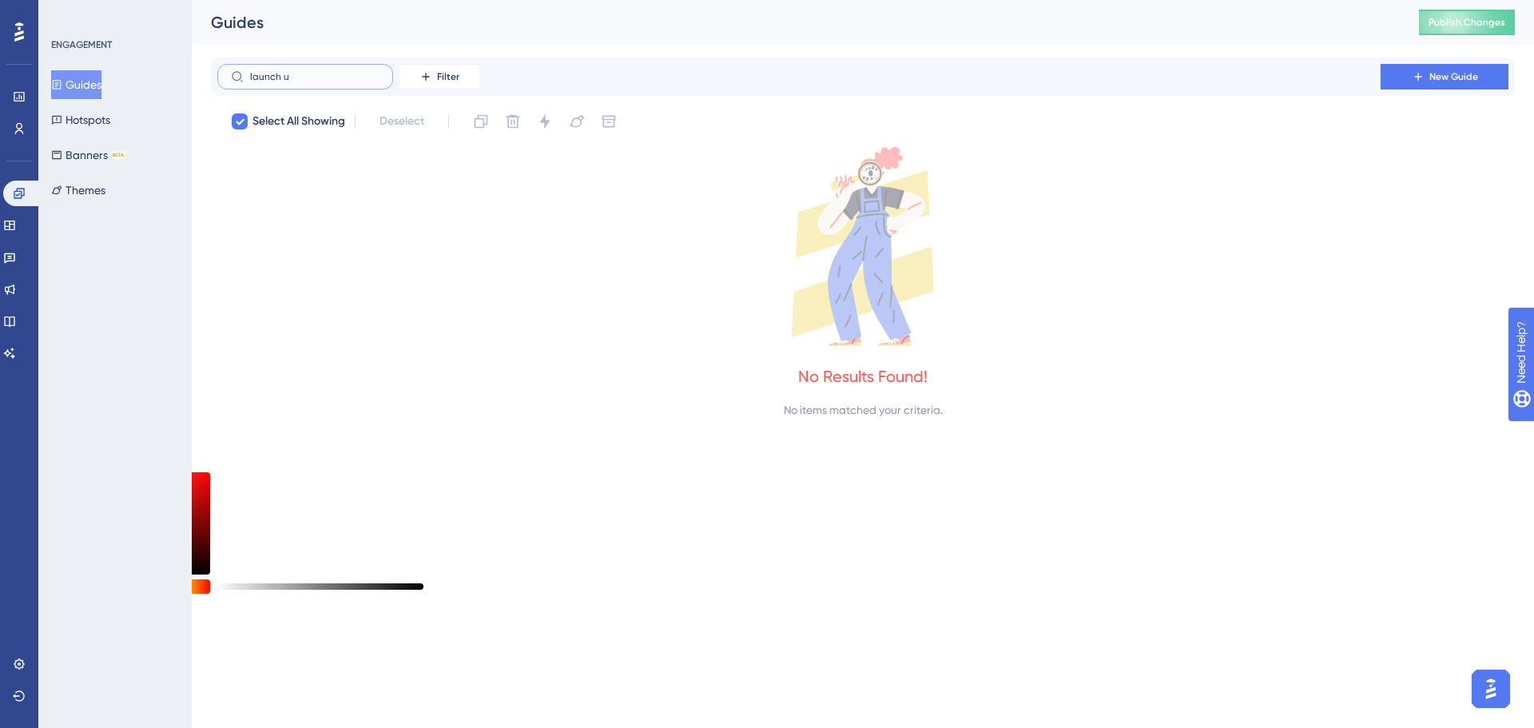
type input "launch"
checkbox input "false"
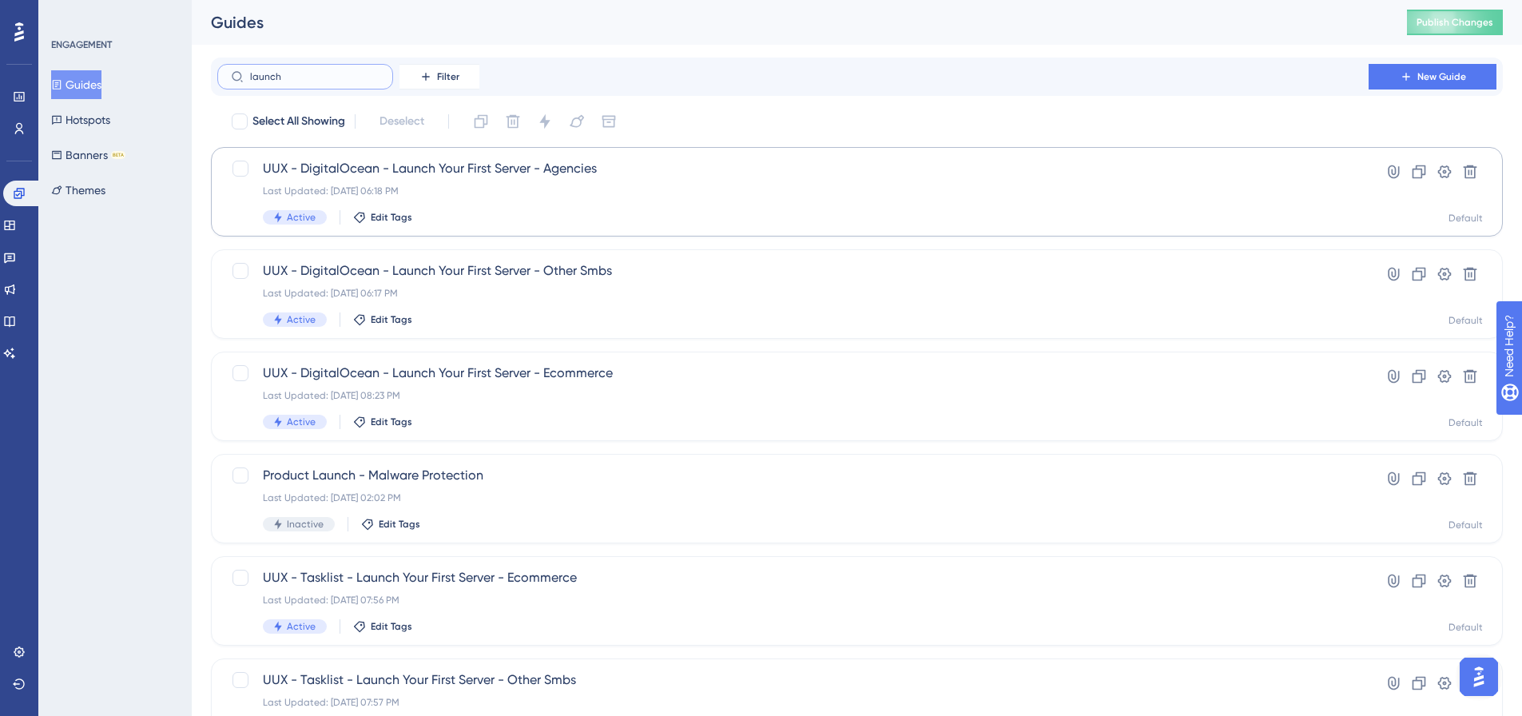
type input "launch"
click at [374, 182] on div "UUX - DigitalOcean - Launch Your First Server - Agencies Last Updated: Oct 08 2…" at bounding box center [793, 192] width 1060 height 66
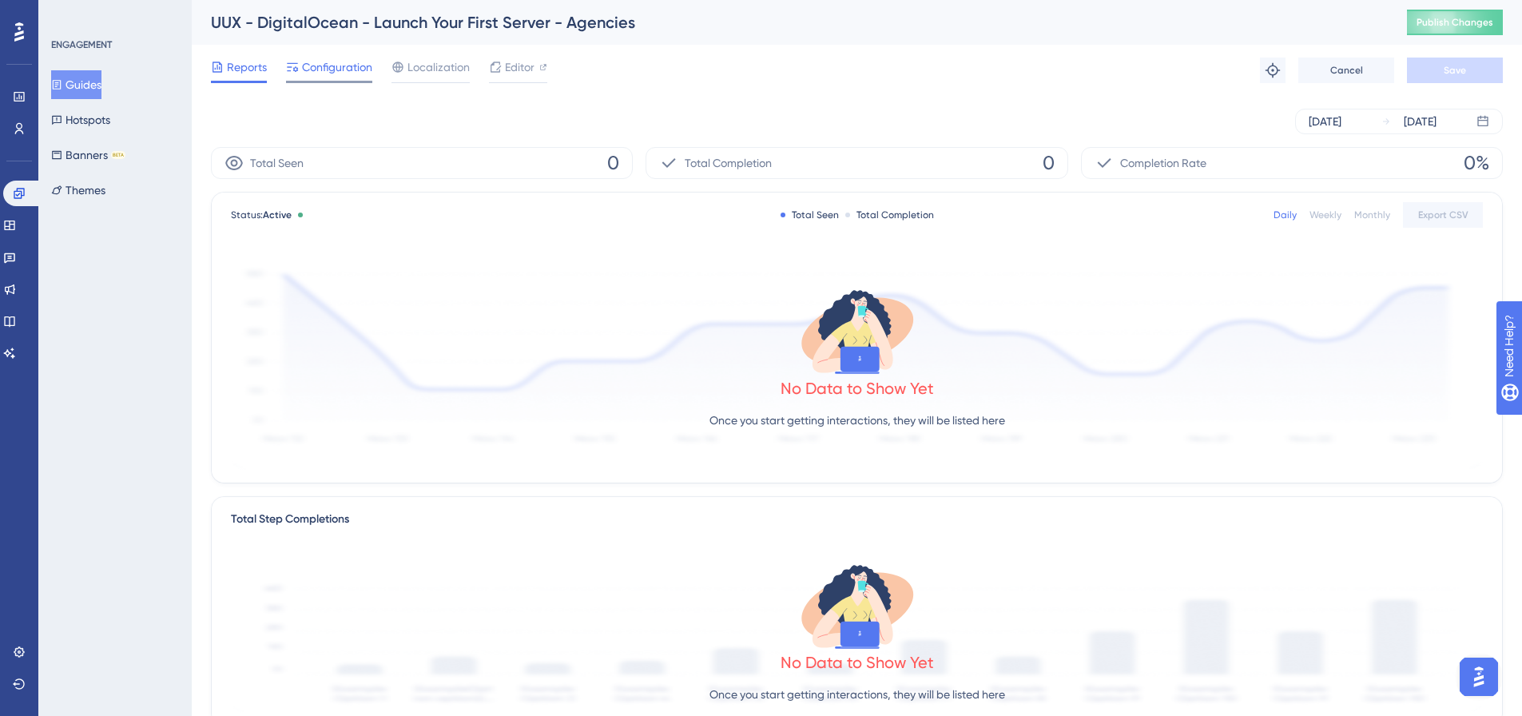
click at [351, 79] on div "Configuration" at bounding box center [329, 71] width 86 height 26
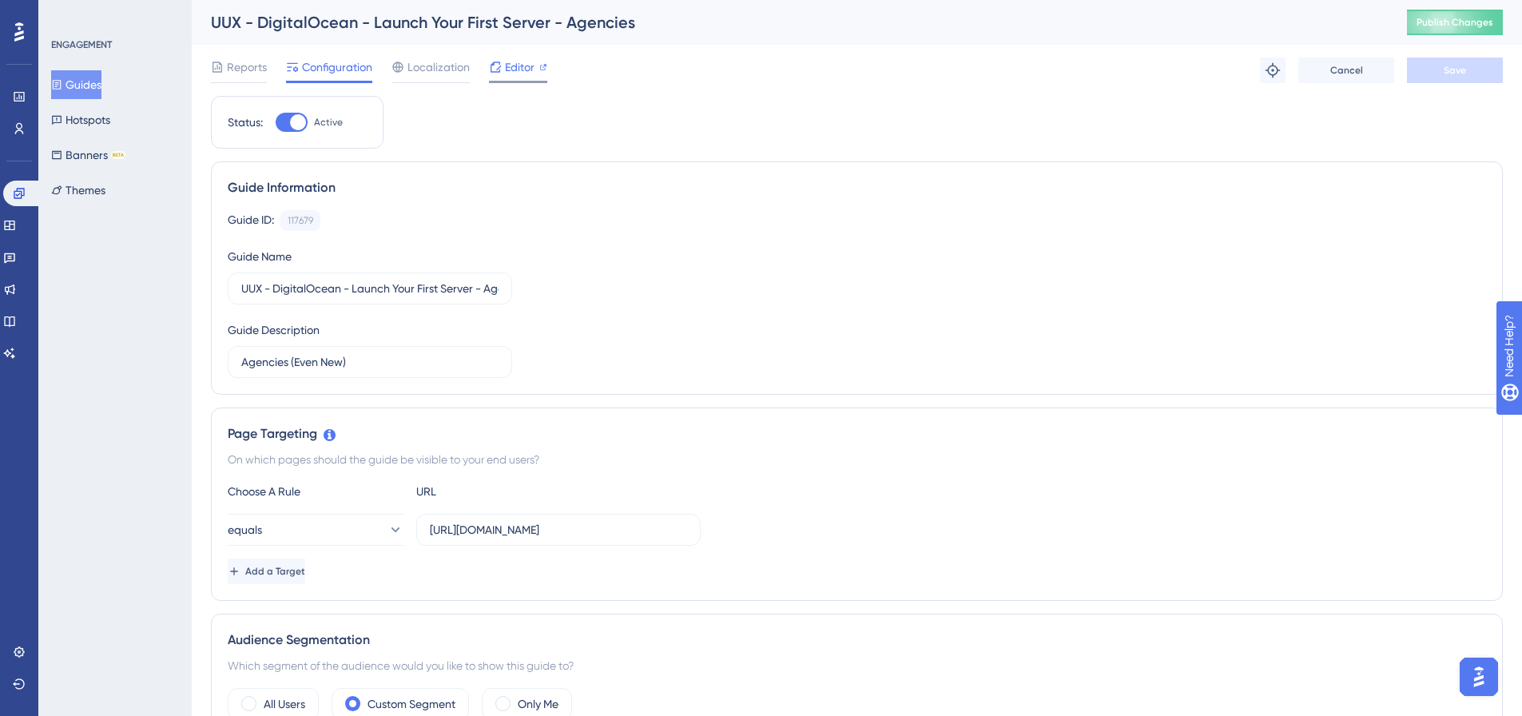
click at [529, 72] on span "Editor" at bounding box center [520, 67] width 30 height 19
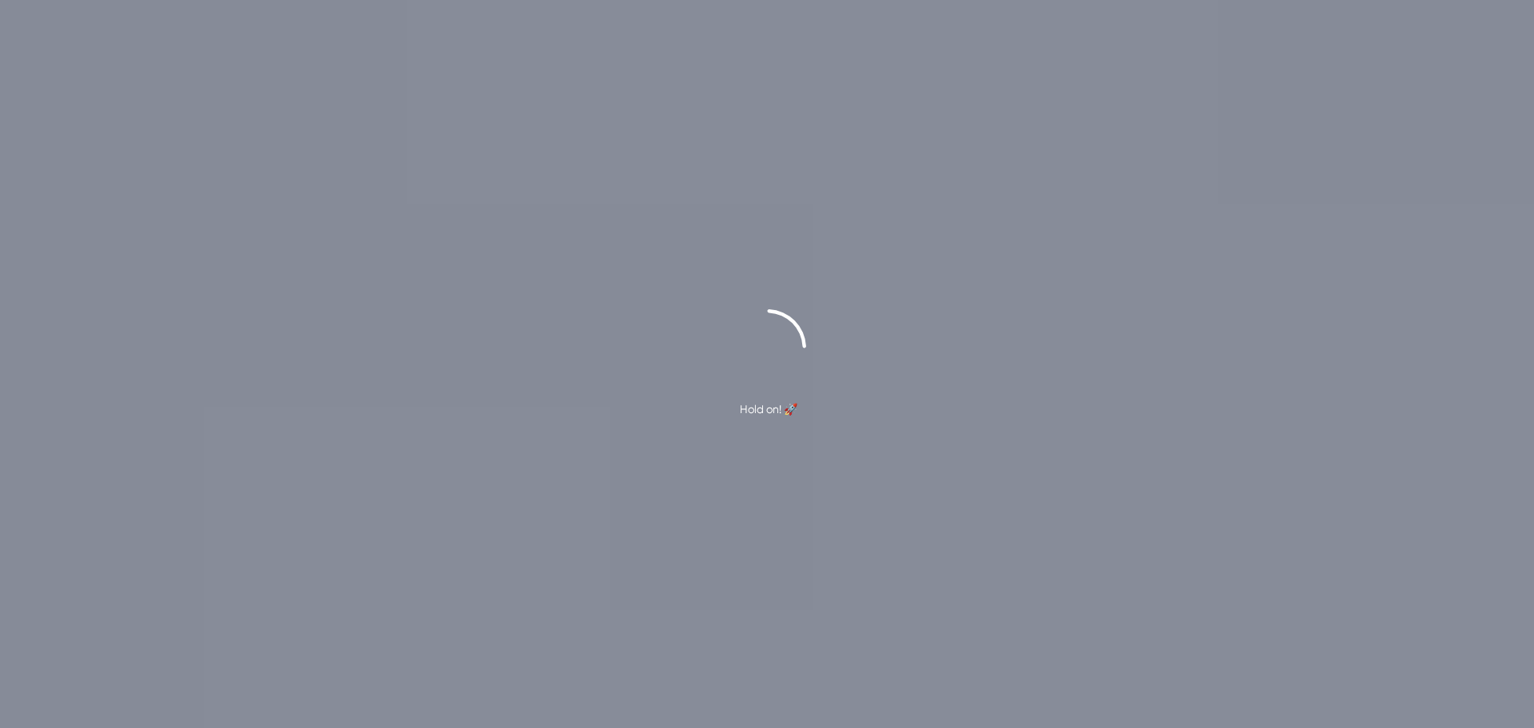
click at [327, 70] on div "Hold on! 🚀" at bounding box center [767, 364] width 1534 height 728
